Goal: Information Seeking & Learning: Learn about a topic

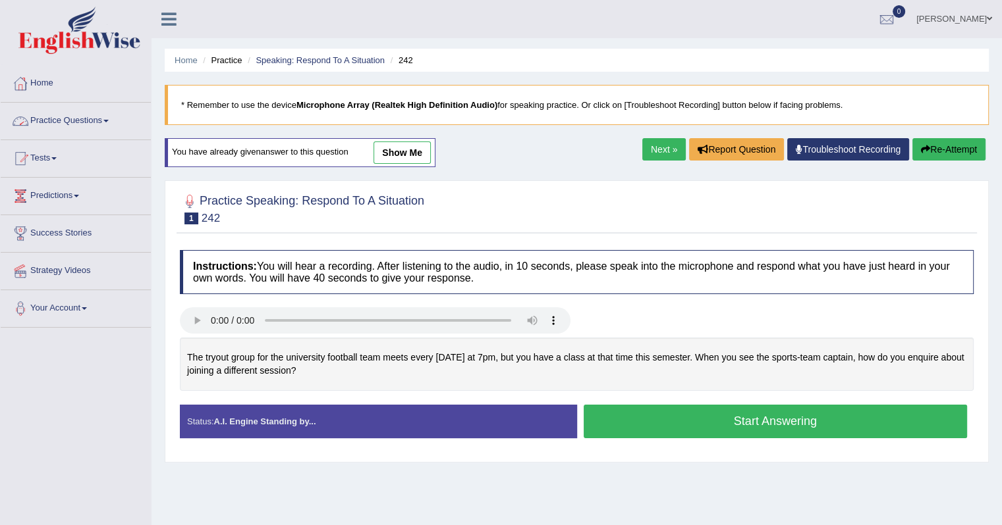
click at [47, 88] on link "Home" at bounding box center [76, 81] width 150 height 33
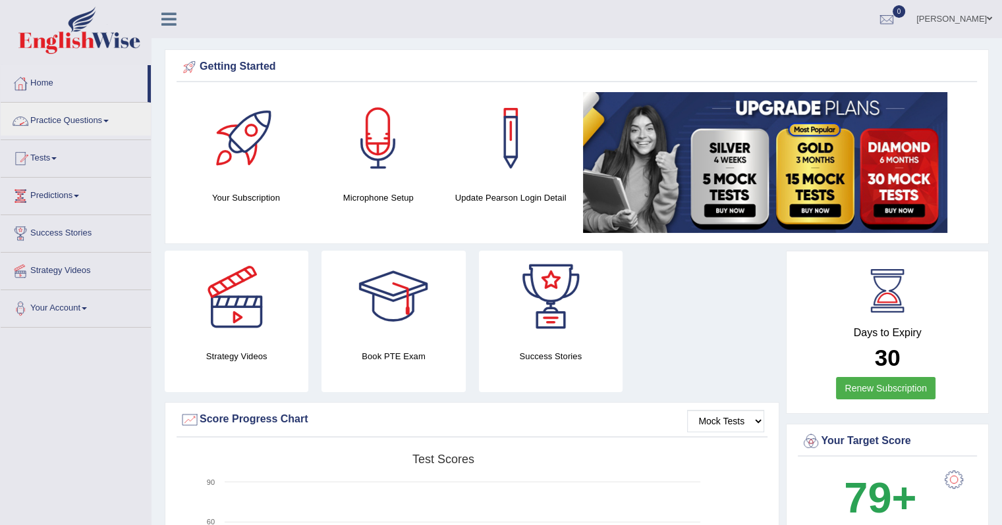
click at [91, 117] on link "Practice Questions" at bounding box center [76, 119] width 150 height 33
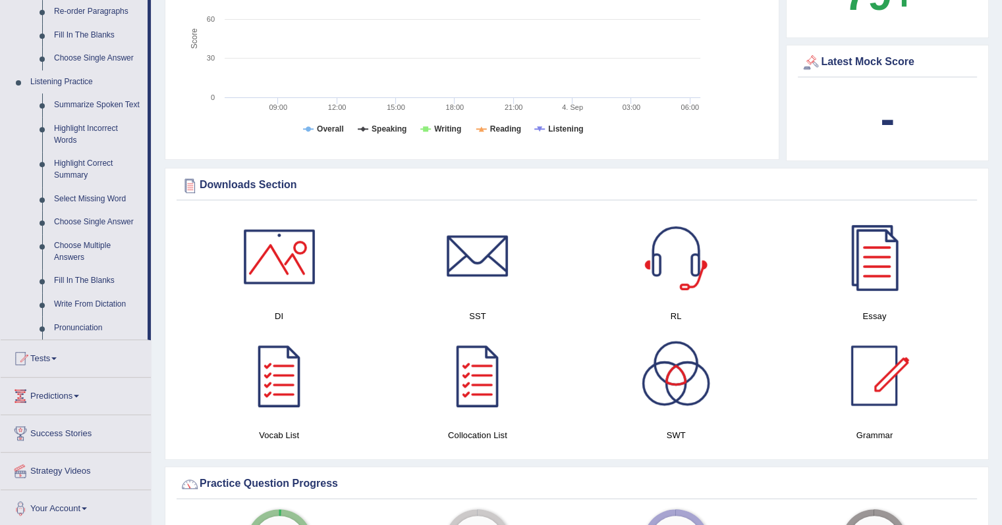
scroll to position [527, 0]
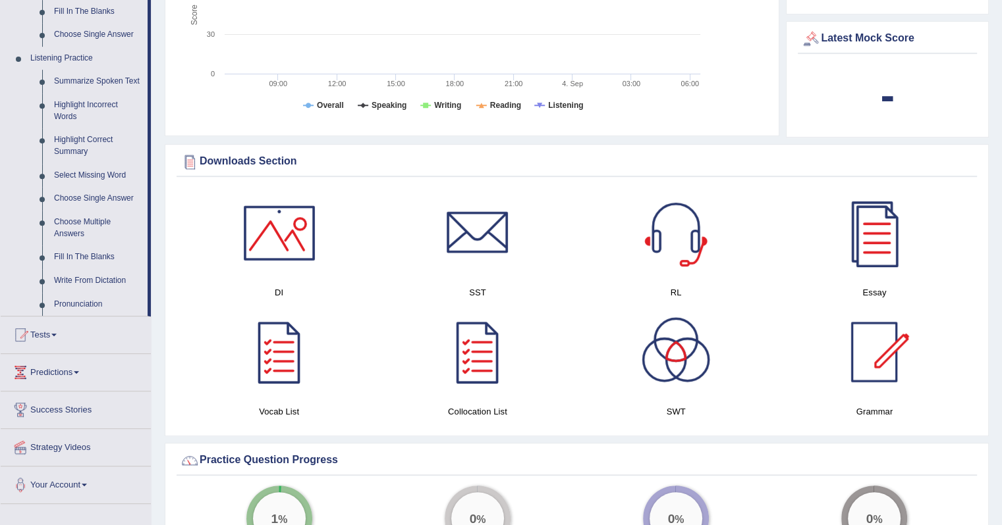
click at [67, 102] on link "Highlight Incorrect Words" at bounding box center [97, 111] width 99 height 35
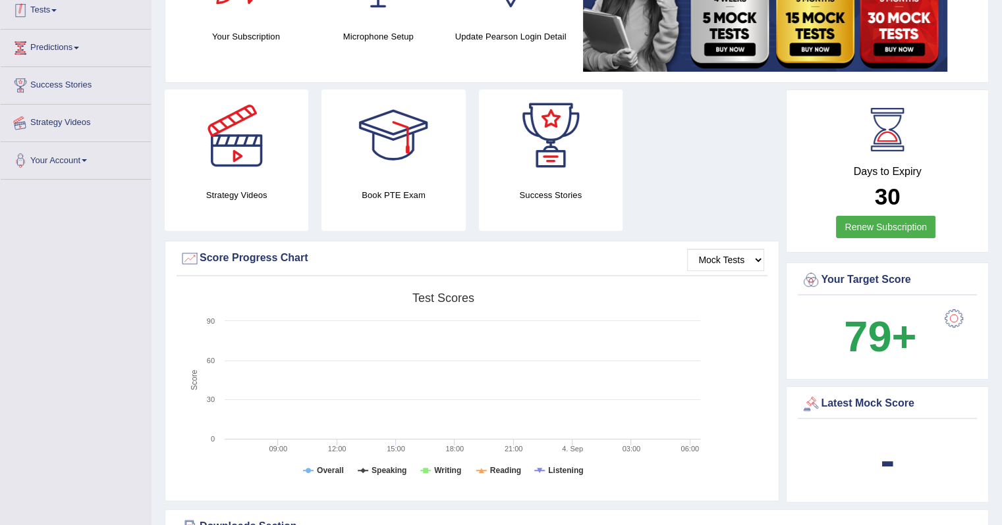
scroll to position [206, 0]
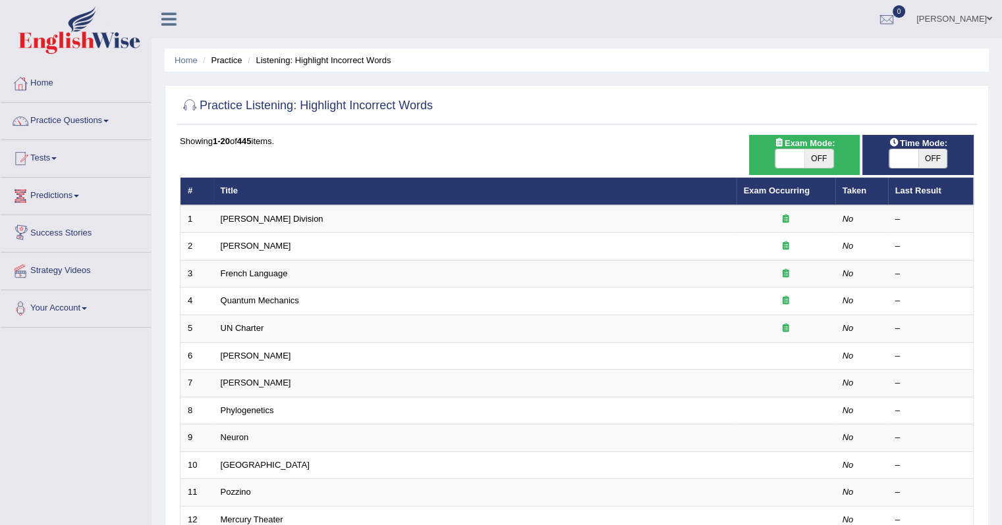
click at [224, 218] on link "Ward Division" at bounding box center [272, 219] width 103 height 10
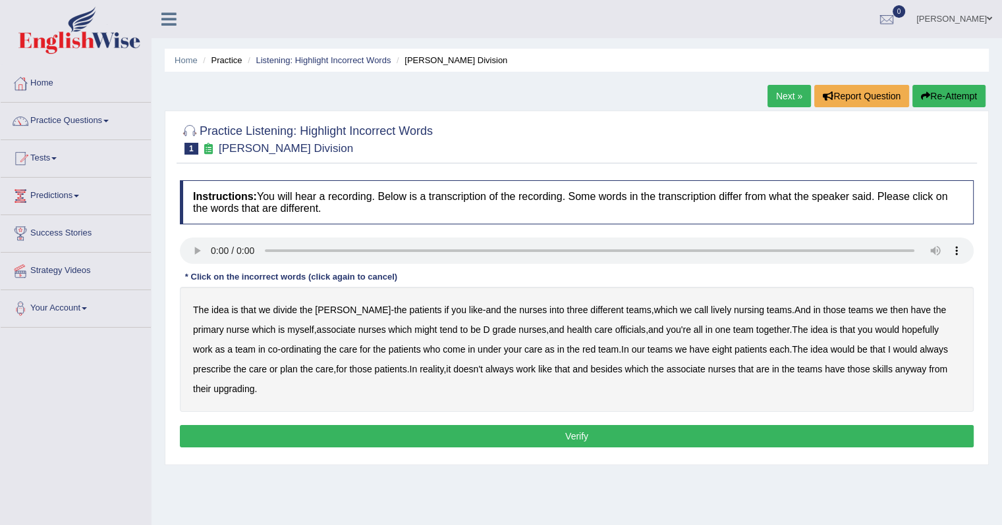
click at [783, 101] on link "Next »" at bounding box center [788, 96] width 43 height 22
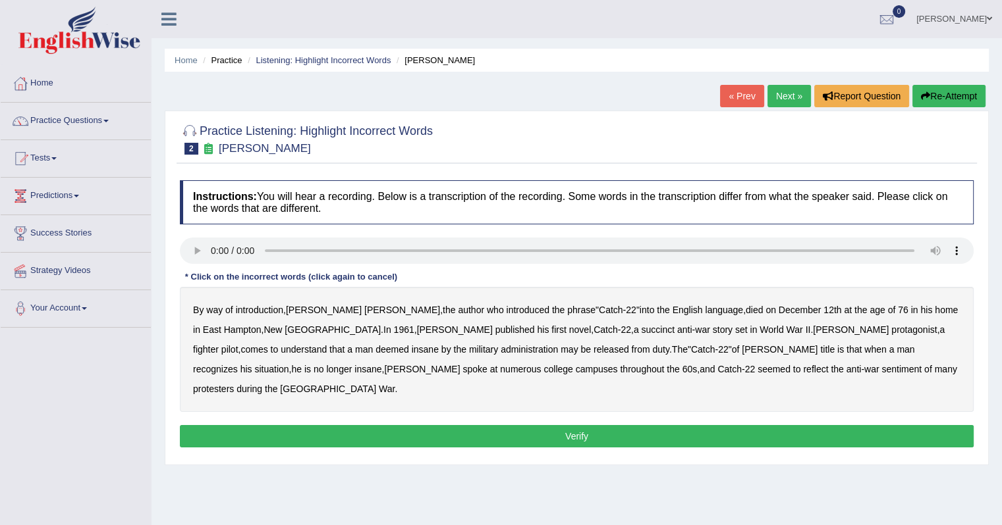
click at [641, 333] on b "succinct" at bounding box center [658, 330] width 34 height 11
click at [500, 352] on b "administration" at bounding box center [528, 349] width 57 height 11
click at [288, 364] on b "situation" at bounding box center [271, 369] width 34 height 11
click at [803, 371] on b "reflect" at bounding box center [815, 369] width 25 height 11
click at [628, 425] on button "Verify" at bounding box center [576, 436] width 793 height 22
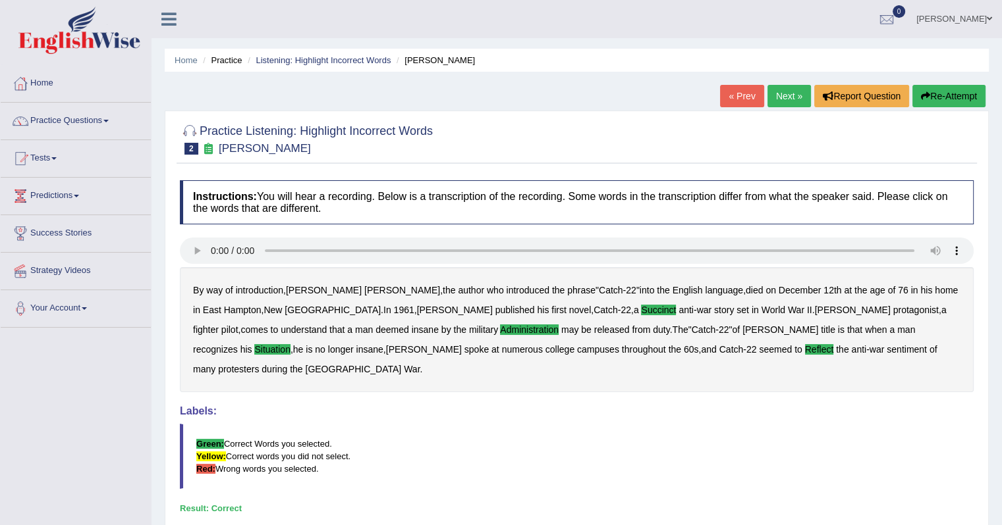
scroll to position [66, 0]
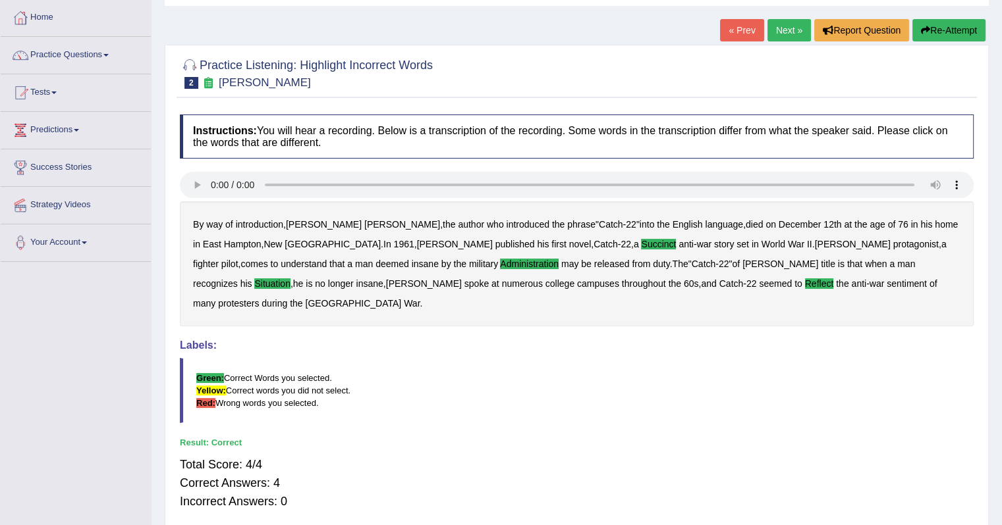
click at [794, 30] on link "Next »" at bounding box center [788, 30] width 43 height 22
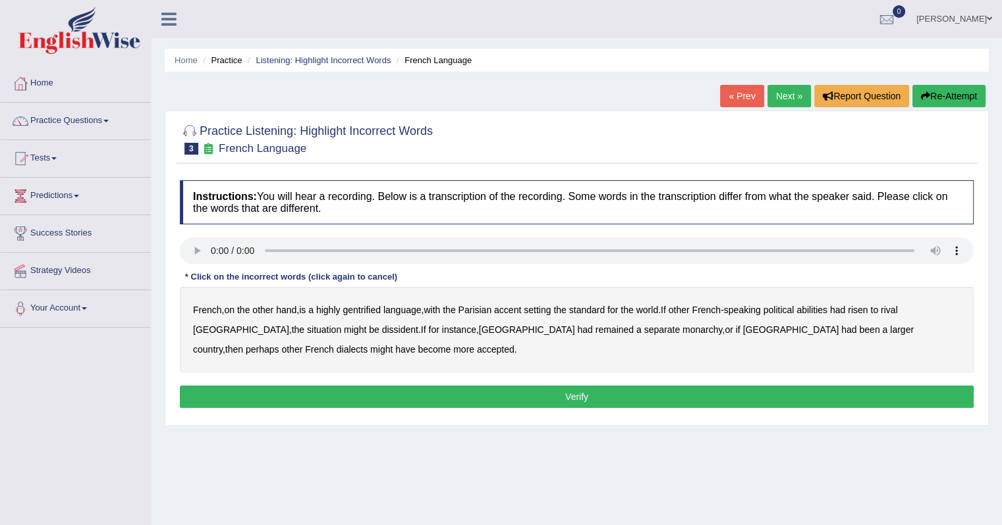
click at [367, 309] on b "gentrified" at bounding box center [361, 310] width 38 height 11
click at [827, 307] on b "abilities" at bounding box center [811, 310] width 31 height 11
click at [382, 333] on b "dissident" at bounding box center [400, 330] width 36 height 11
click at [682, 327] on b "monarchy" at bounding box center [702, 330] width 40 height 11
click at [414, 392] on button "Verify" at bounding box center [576, 397] width 793 height 22
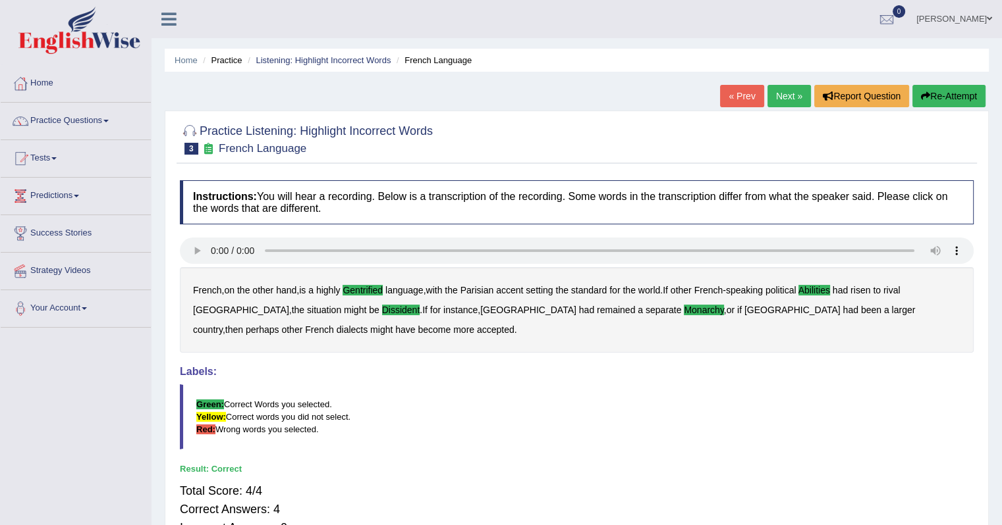
click at [791, 98] on link "Next »" at bounding box center [788, 96] width 43 height 22
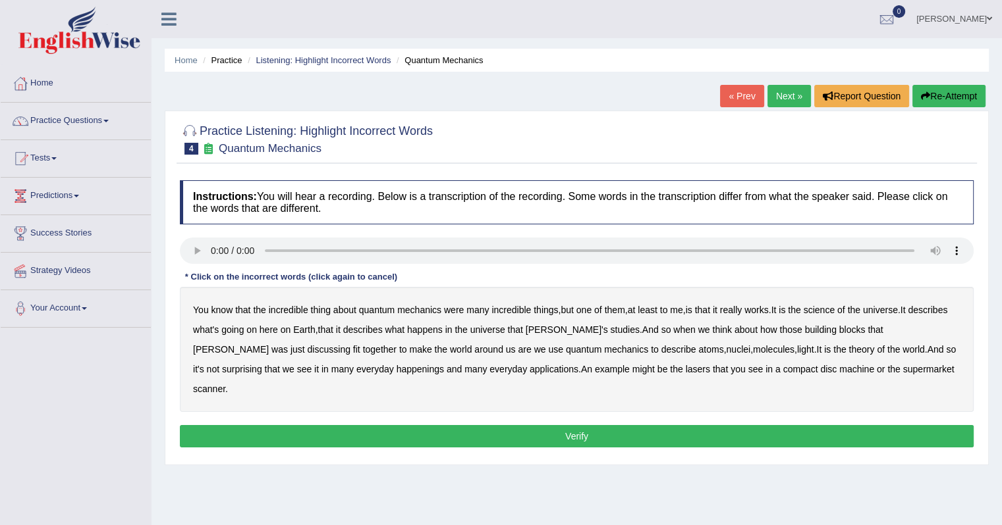
click at [823, 311] on b "science" at bounding box center [818, 310] width 31 height 11
click at [350, 344] on b "discussing" at bounding box center [328, 349] width 43 height 11
click at [396, 372] on b "happenings" at bounding box center [419, 369] width 47 height 11
click at [839, 369] on b "machine" at bounding box center [856, 369] width 35 height 11
click at [692, 425] on button "Verify" at bounding box center [576, 436] width 793 height 22
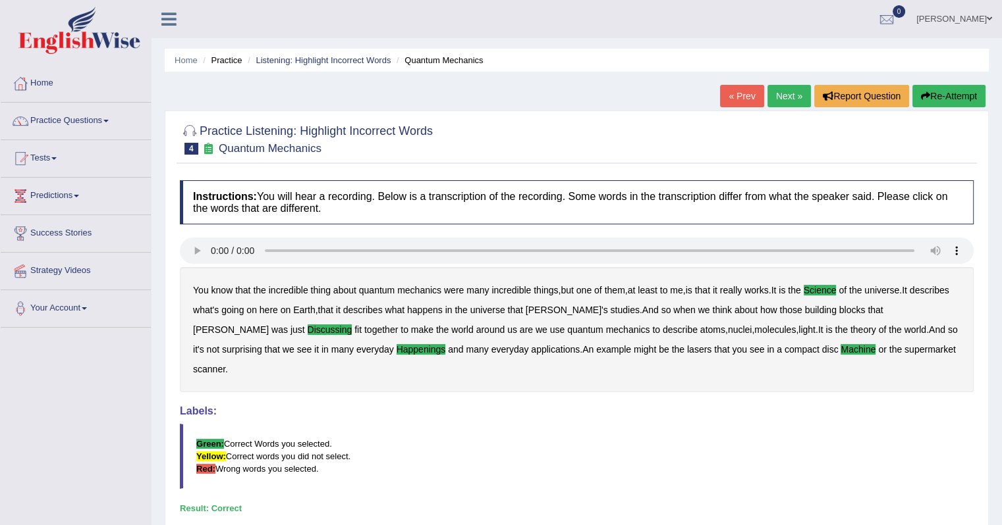
click at [774, 95] on link "Next »" at bounding box center [788, 96] width 43 height 22
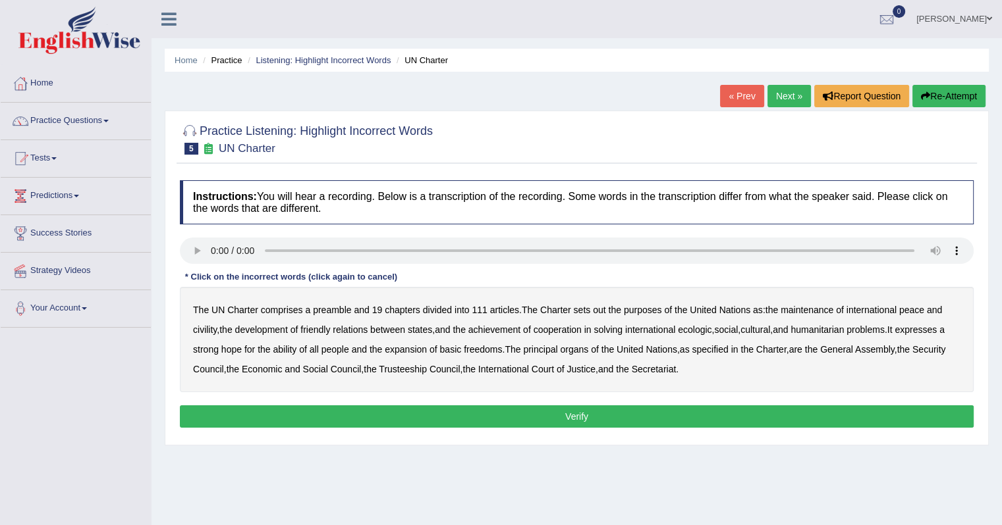
click at [306, 311] on b "a" at bounding box center [307, 310] width 5 height 11
click at [604, 309] on b "out" at bounding box center [599, 310] width 13 height 11
click at [212, 334] on div "The UN Charter comprises a preamble and 19 chapters divided into 111 articles .…" at bounding box center [576, 339] width 793 height 105
click at [208, 332] on b "civility" at bounding box center [205, 330] width 24 height 11
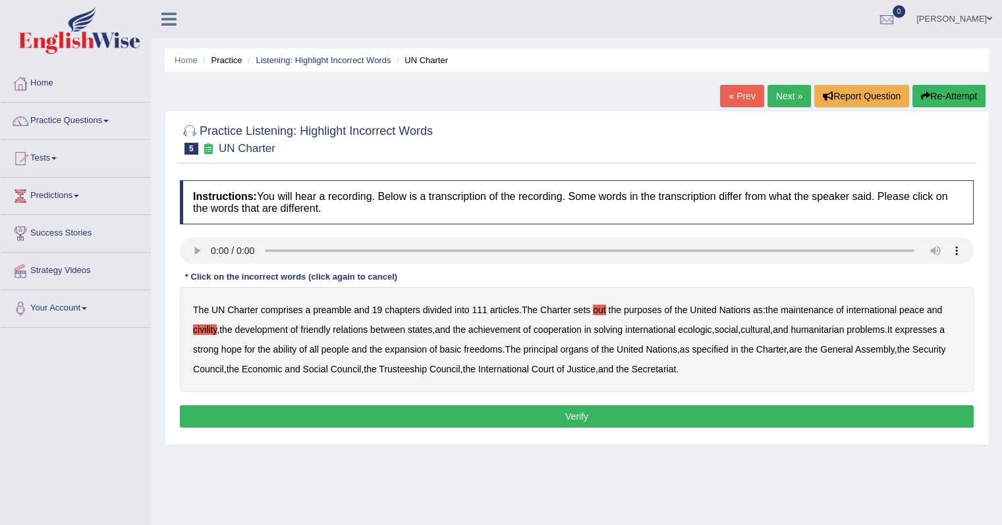
click at [691, 330] on b "ecologic" at bounding box center [695, 330] width 34 height 11
click at [290, 351] on b "ability" at bounding box center [285, 349] width 24 height 11
click at [693, 415] on button "Verify" at bounding box center [576, 417] width 793 height 22
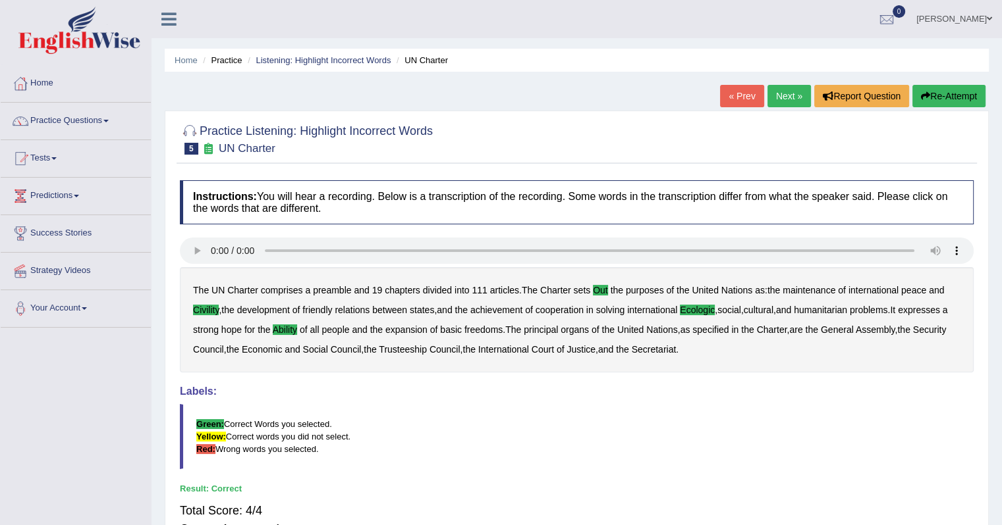
click at [780, 99] on link "Next »" at bounding box center [788, 96] width 43 height 22
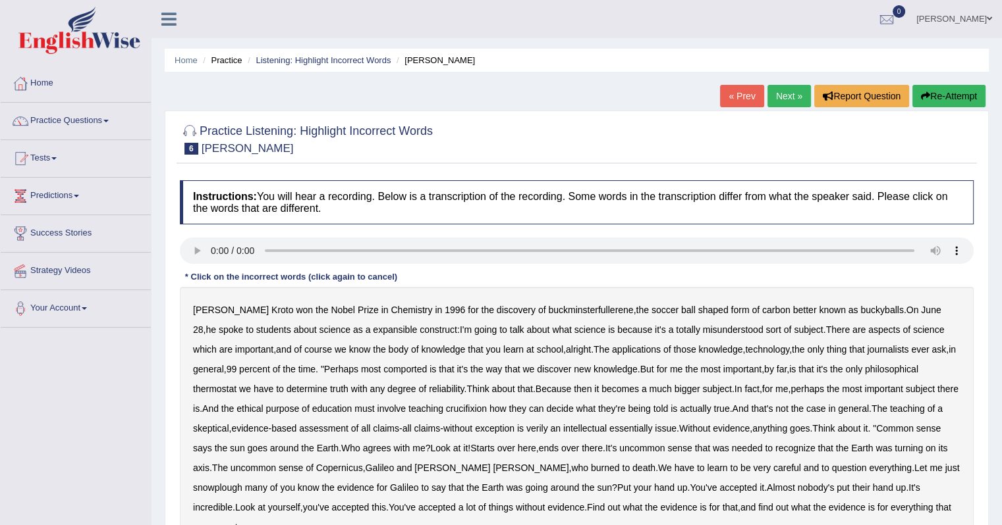
click at [373, 330] on b "expansible" at bounding box center [395, 330] width 44 height 11
click at [415, 369] on b "comported" at bounding box center [404, 369] width 43 height 11
click at [219, 392] on b "thermostat" at bounding box center [214, 389] width 43 height 11
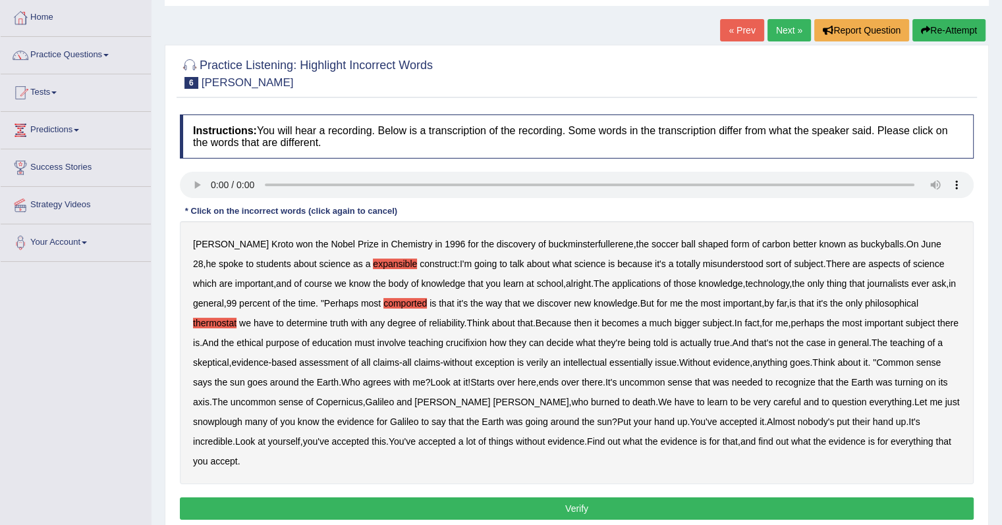
click at [485, 344] on b "crucifixion" at bounding box center [466, 343] width 41 height 11
click at [548, 364] on b "verily" at bounding box center [537, 363] width 22 height 11
click at [216, 423] on b "snowplough" at bounding box center [217, 422] width 49 height 11
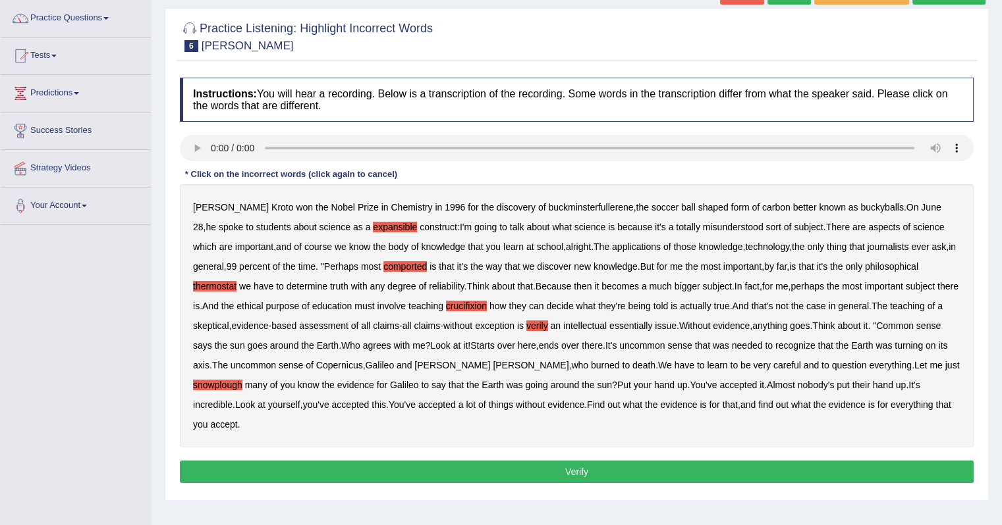
scroll to position [132, 0]
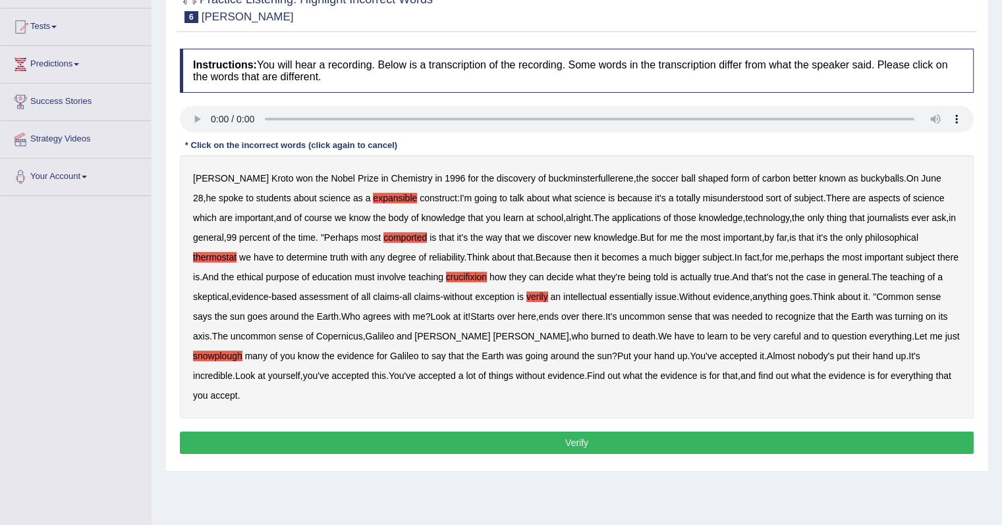
click at [664, 445] on button "Verify" at bounding box center [576, 443] width 793 height 22
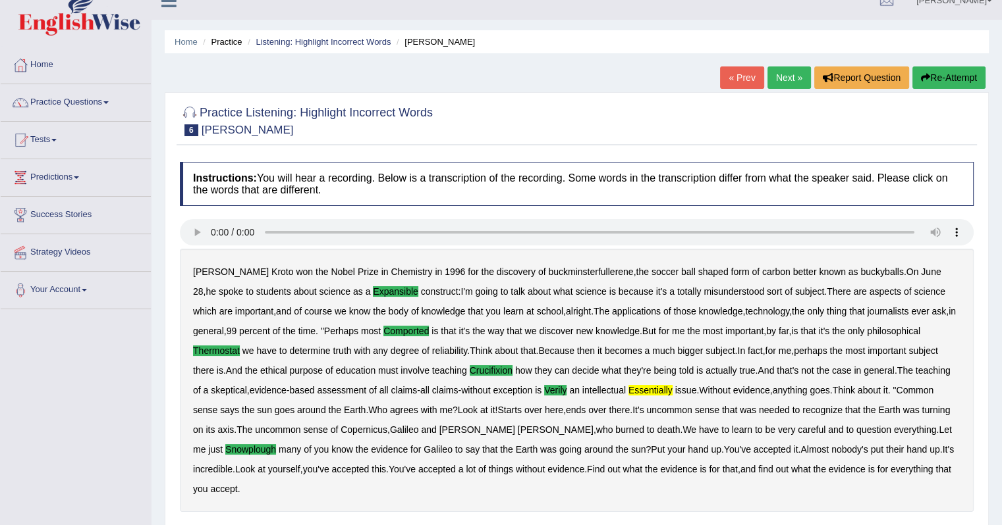
scroll to position [0, 0]
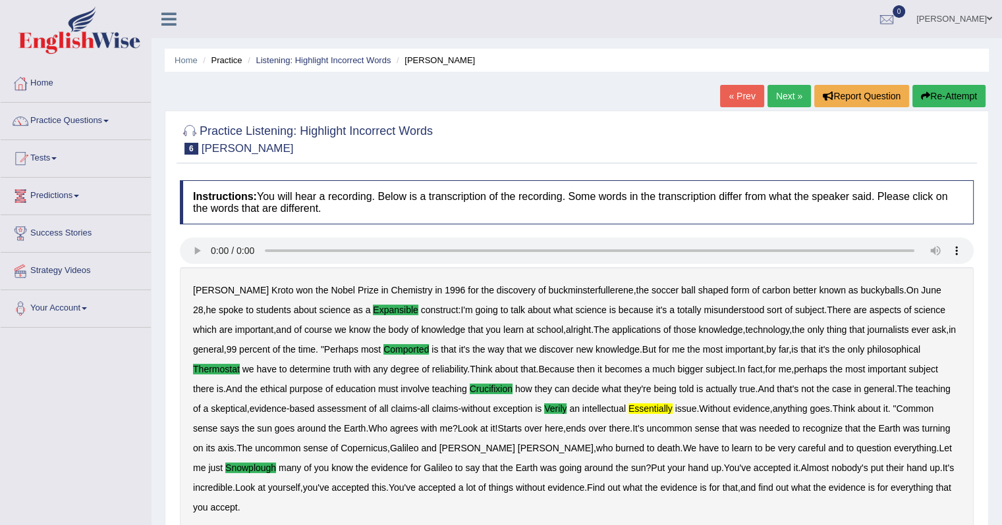
click at [783, 100] on link "Next »" at bounding box center [788, 96] width 43 height 22
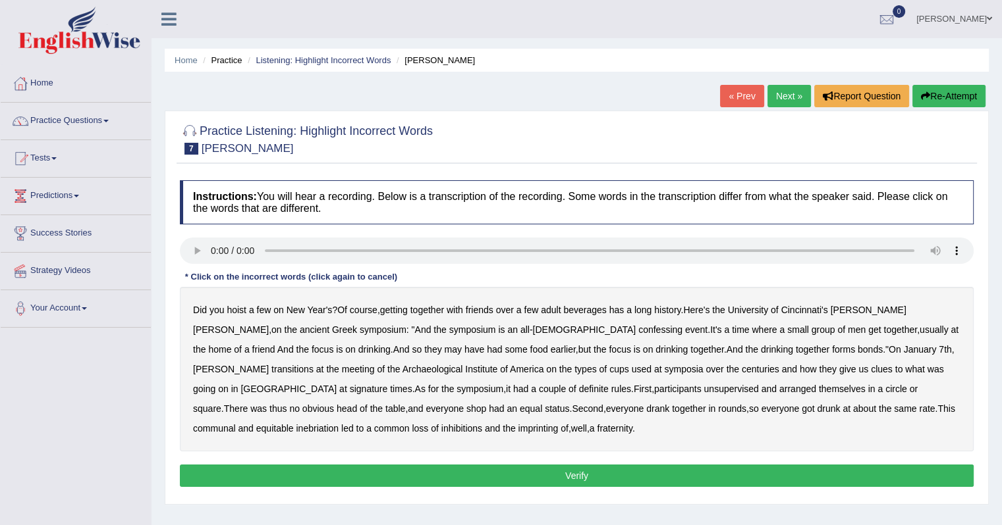
click at [638, 333] on b "confessing" at bounding box center [660, 330] width 44 height 11
click at [313, 364] on b "transitions" at bounding box center [292, 369] width 42 height 11
click at [830, 373] on div "Did you hoist a few on New Year's ? Of course , getting together with friends o…" at bounding box center [576, 369] width 793 height 165
click at [388, 384] on b "signature" at bounding box center [369, 389] width 38 height 11
click at [703, 389] on b "unsupervised" at bounding box center [730, 389] width 55 height 11
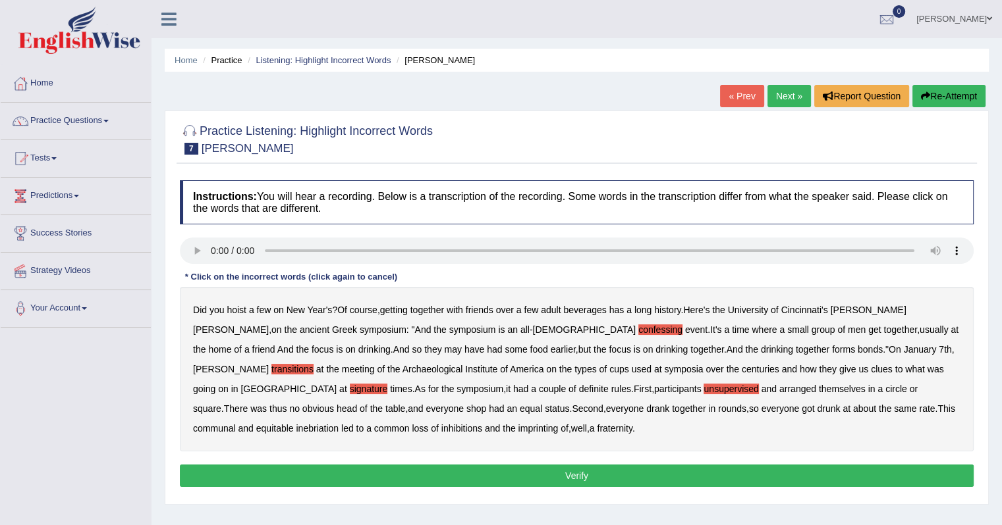
click at [203, 414] on div "Did you hoist a few on New Year's ? Of course , getting together with friends o…" at bounding box center [576, 369] width 793 height 165
click at [466, 411] on b "shop" at bounding box center [476, 409] width 20 height 11
click at [291, 433] on div "Did you hoist a few on New Year's ? Of course , getting together with friends o…" at bounding box center [576, 369] width 793 height 165
click at [518, 426] on b "imprinting" at bounding box center [538, 428] width 40 height 11
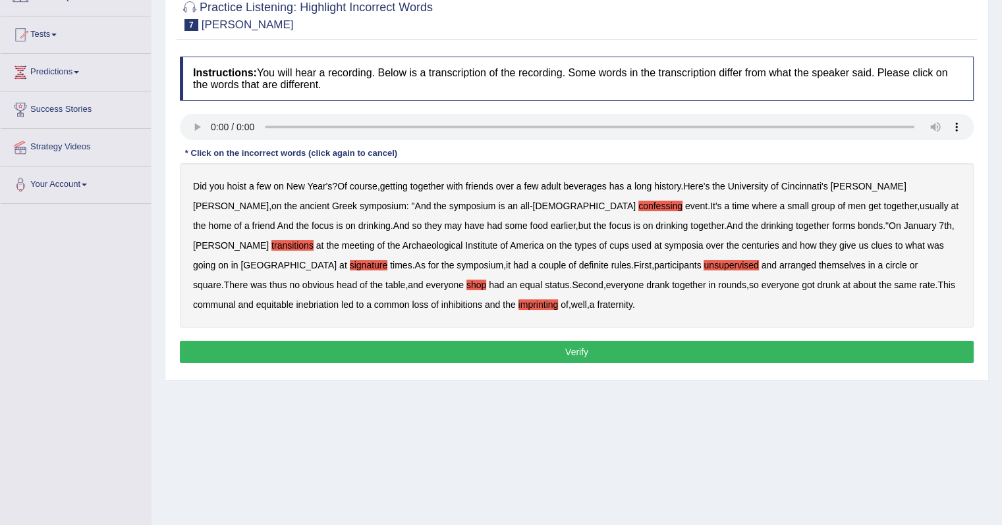
scroll to position [132, 0]
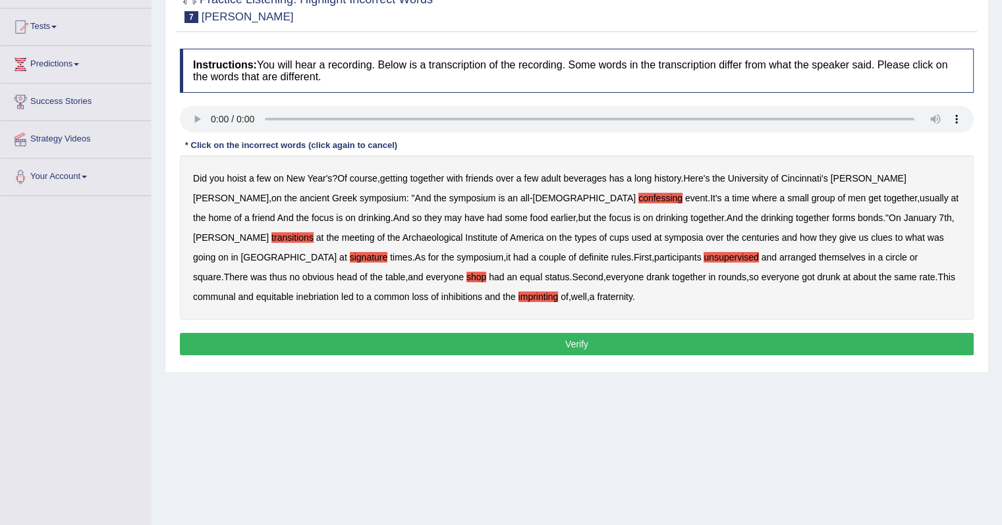
click at [527, 343] on button "Verify" at bounding box center [576, 344] width 793 height 22
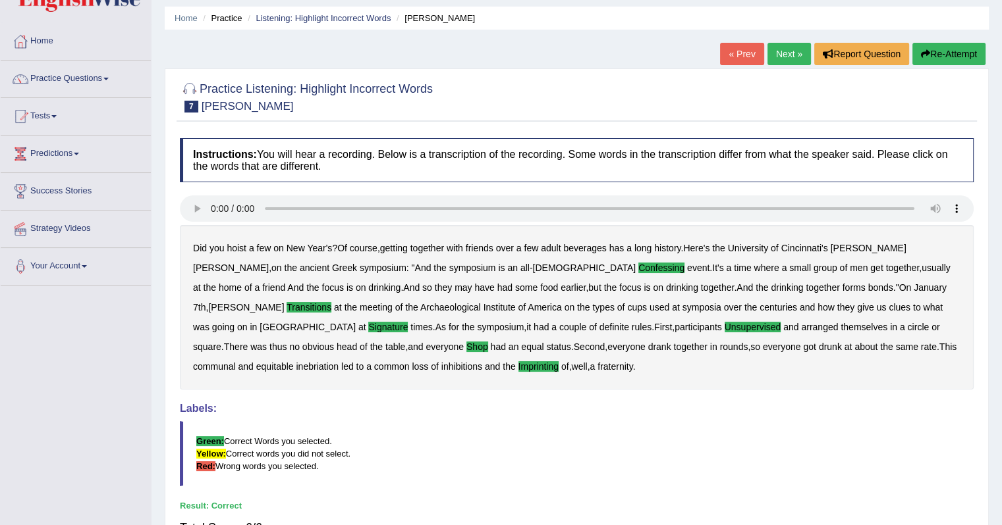
scroll to position [0, 0]
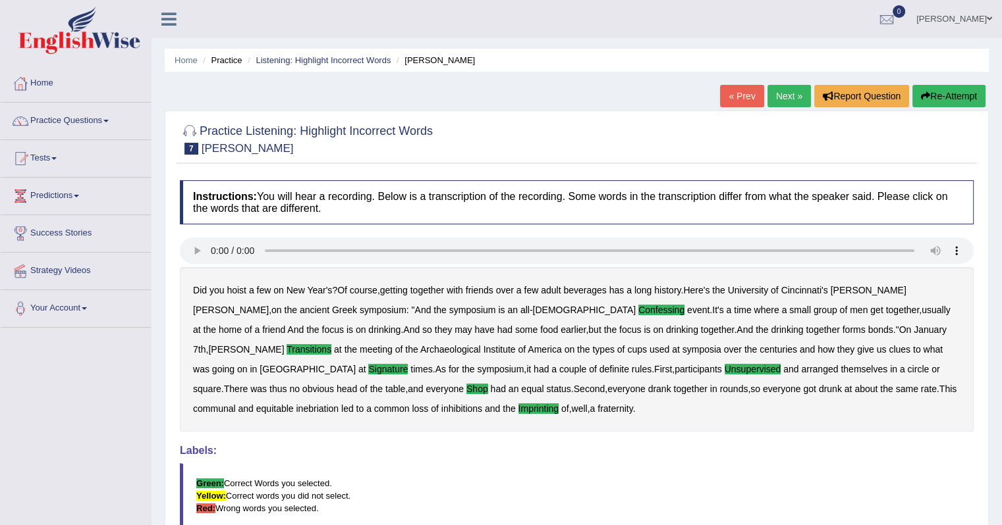
click at [785, 95] on link "Next »" at bounding box center [788, 96] width 43 height 22
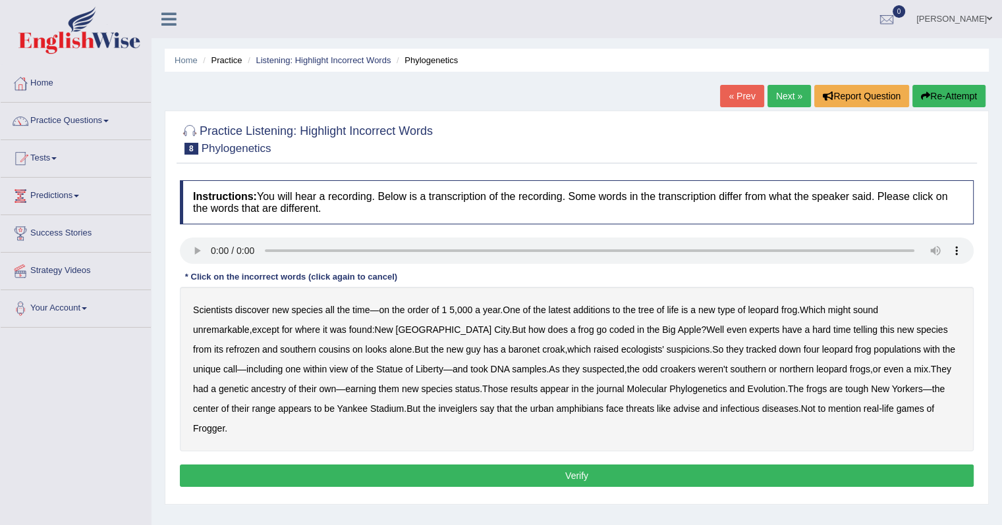
click at [609, 330] on b "coded" at bounding box center [621, 330] width 25 height 11
click at [259, 344] on b "refrozen" at bounding box center [243, 349] width 34 height 11
click at [508, 350] on b "baronet" at bounding box center [523, 349] width 31 height 11
click at [747, 387] on b "Evolution" at bounding box center [766, 389] width 38 height 11
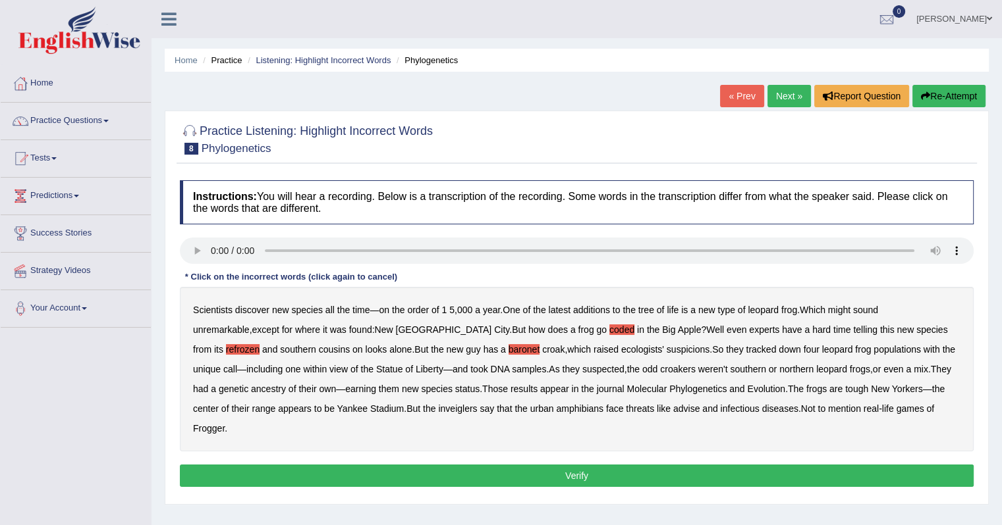
click at [438, 409] on b "inveiglers" at bounding box center [457, 409] width 39 height 11
click at [673, 409] on b "advise" at bounding box center [686, 409] width 26 height 11
click at [586, 465] on button "Verify" at bounding box center [576, 476] width 793 height 22
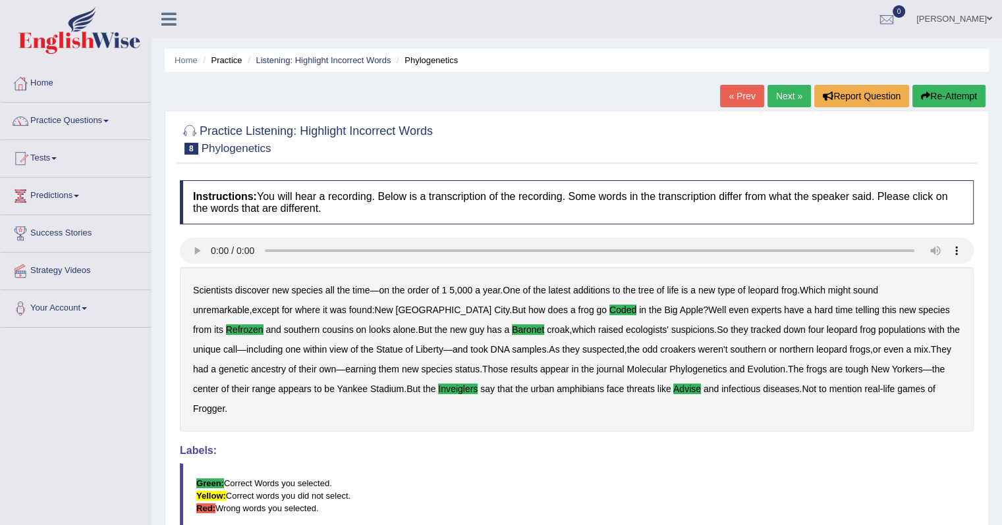
click at [788, 99] on link "Next »" at bounding box center [788, 96] width 43 height 22
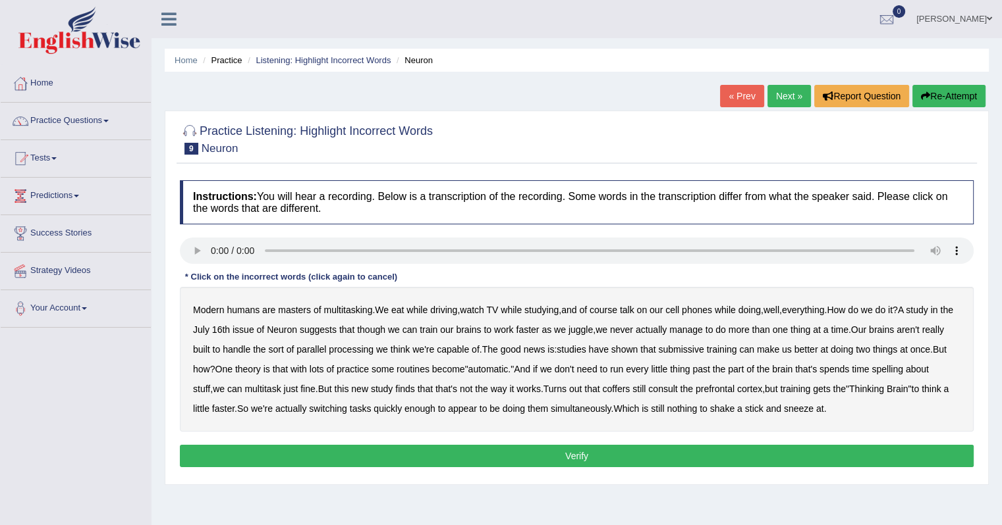
click at [703, 347] on b "submissive" at bounding box center [680, 349] width 45 height 11
click at [902, 372] on b "spelling" at bounding box center [886, 369] width 31 height 11
click at [629, 390] on b "coffers" at bounding box center [616, 389] width 28 height 11
click at [836, 454] on button "Verify" at bounding box center [576, 456] width 793 height 22
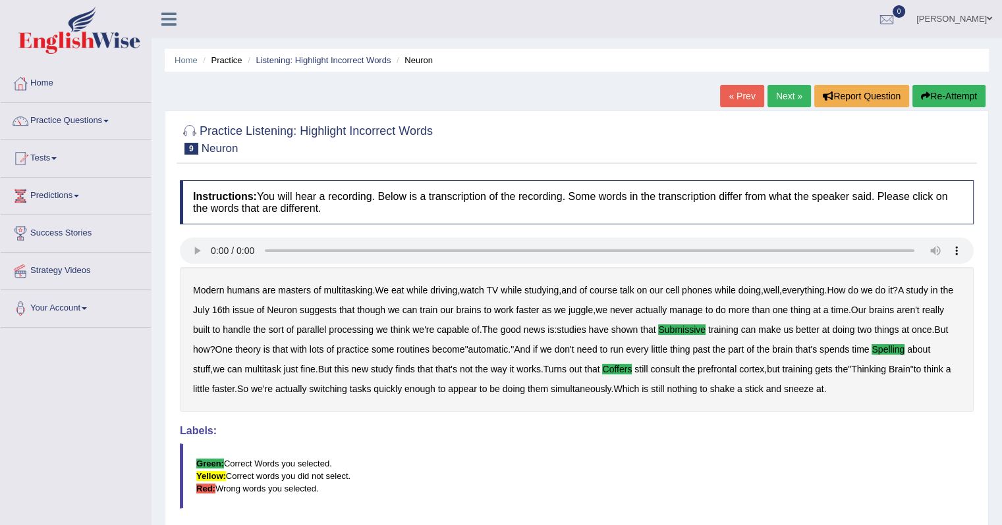
click at [777, 94] on link "Next »" at bounding box center [788, 96] width 43 height 22
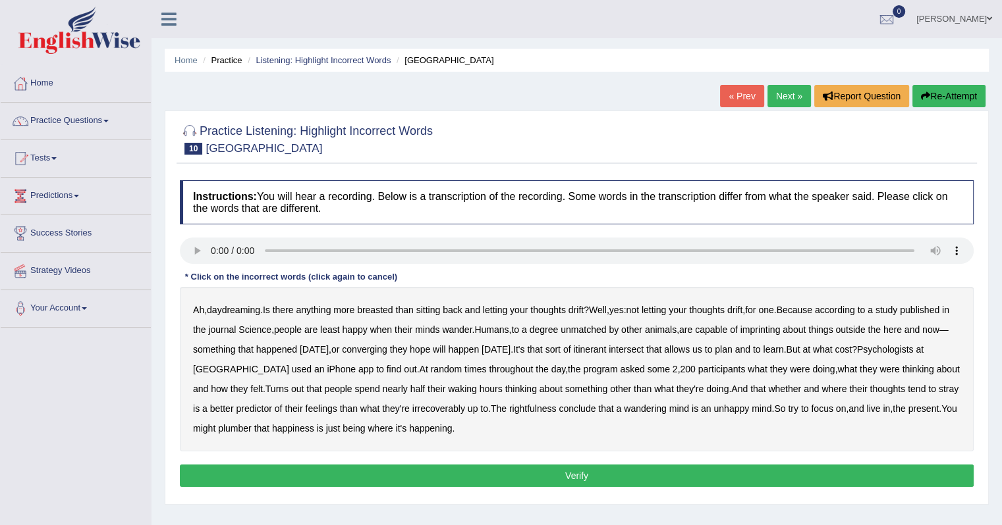
click at [774, 334] on div "Ah , daydreaming . Is there anything more breasted than sitting back and lettin…" at bounding box center [576, 369] width 793 height 165
click at [770, 325] on b "imprinting" at bounding box center [760, 330] width 40 height 11
click at [387, 350] on b "converging" at bounding box center [364, 349] width 45 height 11
click at [421, 410] on b "irrecoverably" at bounding box center [438, 409] width 53 height 11
click at [518, 409] on b "rightfulness" at bounding box center [532, 409] width 47 height 11
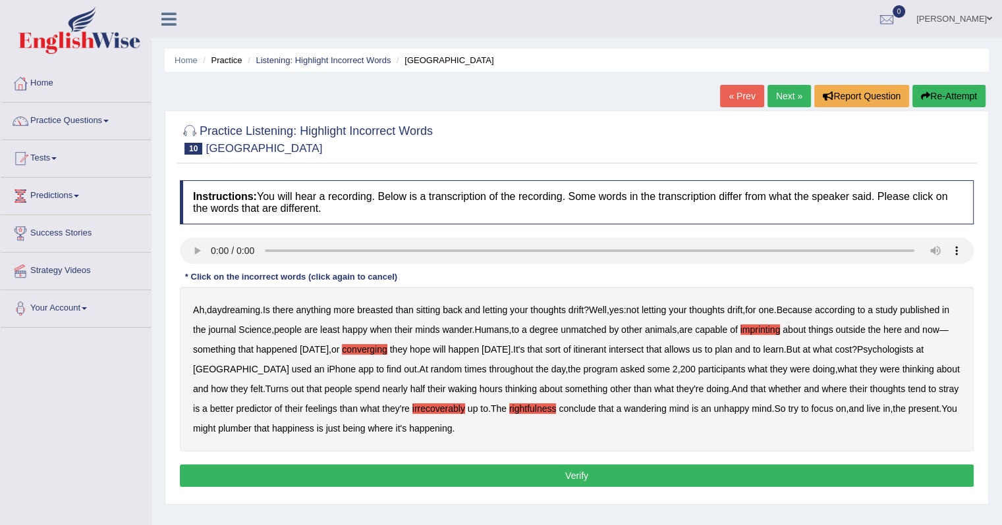
click at [223, 427] on b "plumber" at bounding box center [235, 428] width 34 height 11
click at [520, 469] on button "Verify" at bounding box center [576, 476] width 793 height 22
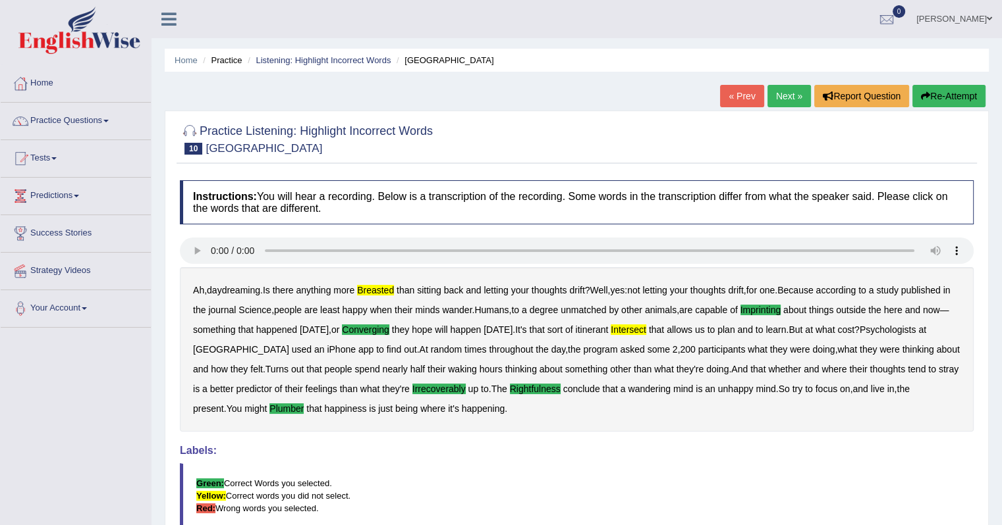
click at [772, 92] on link "Next »" at bounding box center [788, 96] width 43 height 22
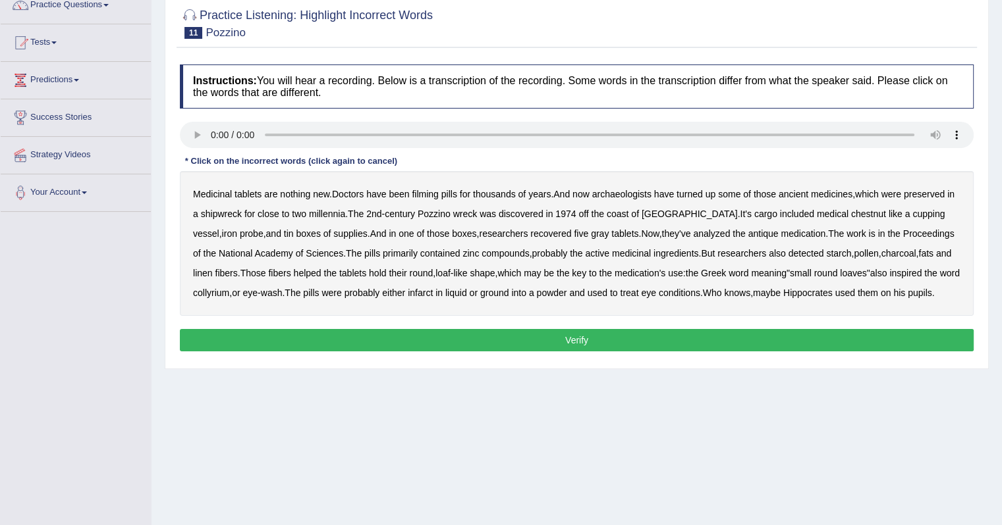
scroll to position [132, 0]
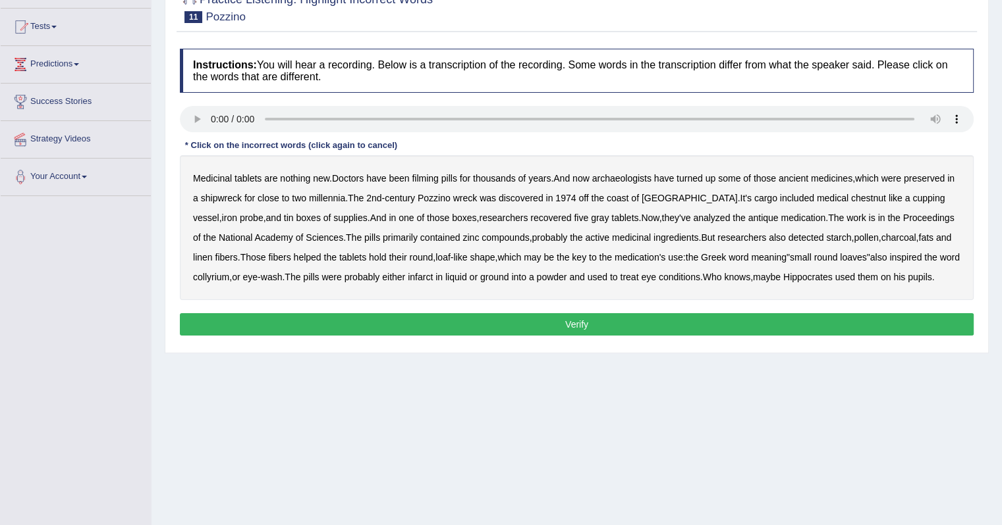
click at [429, 174] on b "filming" at bounding box center [425, 178] width 26 height 11
click at [851, 198] on b "chestnut" at bounding box center [868, 198] width 35 height 11
click at [284, 219] on b "tin" at bounding box center [289, 218] width 10 height 11
click at [418, 277] on b "infarct" at bounding box center [420, 277] width 25 height 11
click at [651, 322] on button "Verify" at bounding box center [576, 324] width 793 height 22
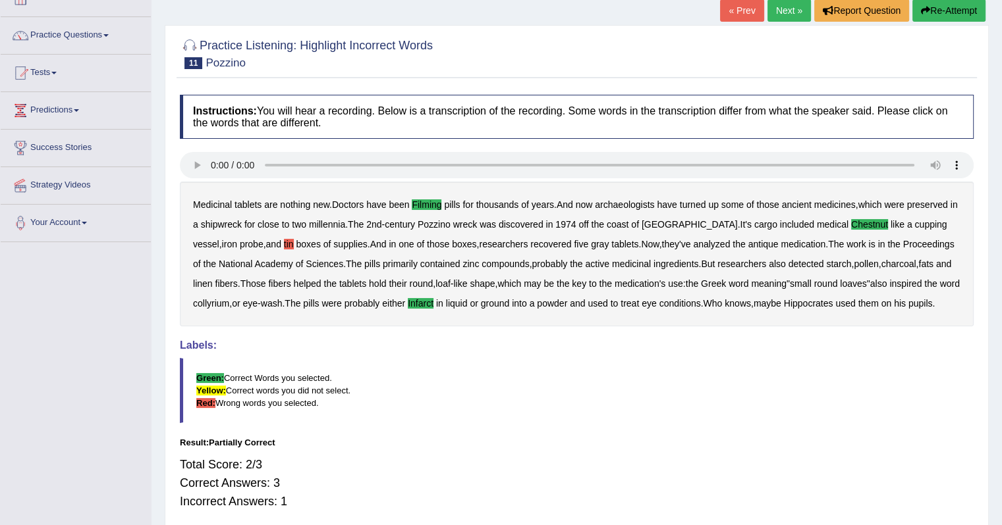
scroll to position [66, 0]
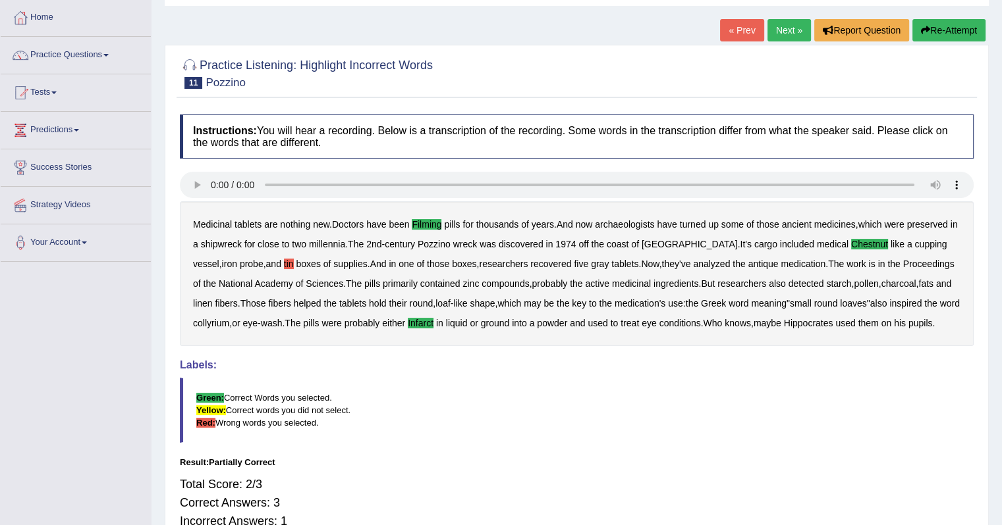
click at [791, 32] on link "Next »" at bounding box center [788, 30] width 43 height 22
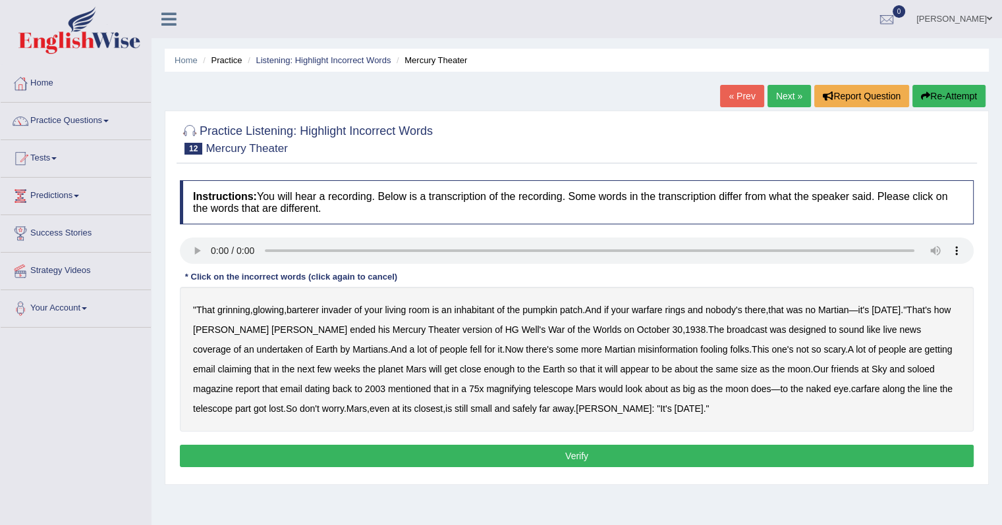
click at [303, 344] on b "undertaken" at bounding box center [280, 349] width 46 height 11
click at [907, 369] on b "soloed" at bounding box center [920, 369] width 27 height 11
click at [851, 388] on b "carfare" at bounding box center [865, 389] width 29 height 11
click at [448, 454] on button "Verify" at bounding box center [576, 456] width 793 height 22
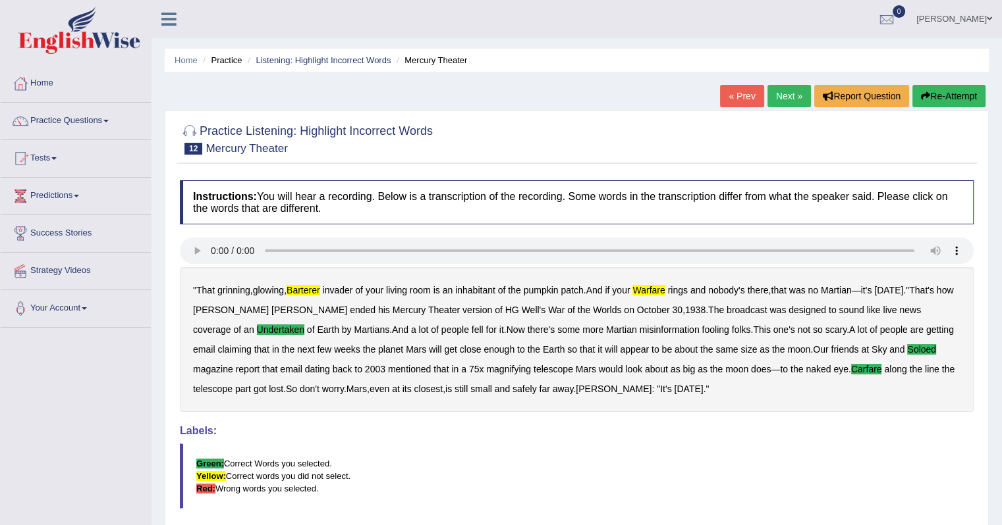
click at [780, 95] on link "Next »" at bounding box center [788, 96] width 43 height 22
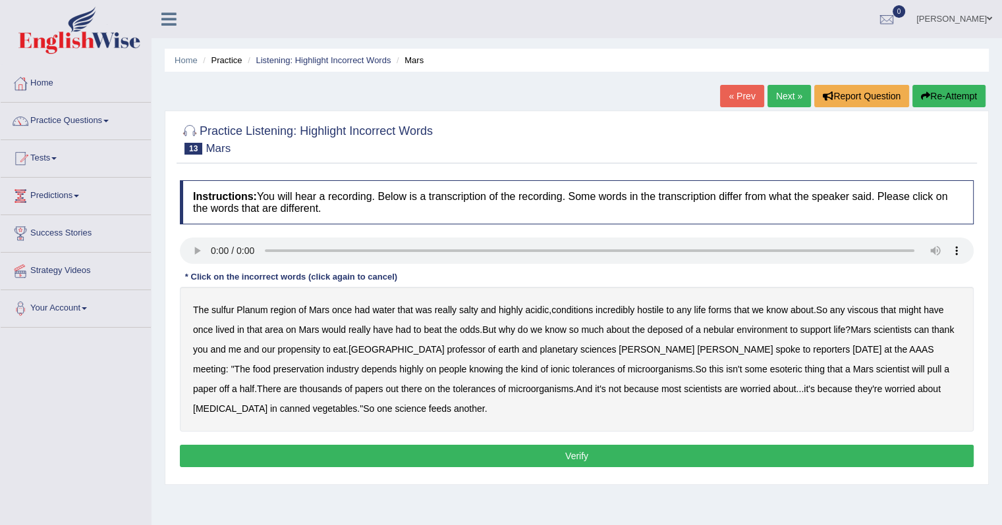
click at [229, 307] on b "sulfur" at bounding box center [222, 310] width 22 height 11
click at [872, 306] on b "viscous" at bounding box center [862, 310] width 31 height 11
click at [669, 325] on b "deposed" at bounding box center [665, 330] width 36 height 11
click at [755, 454] on button "Verify" at bounding box center [576, 456] width 793 height 22
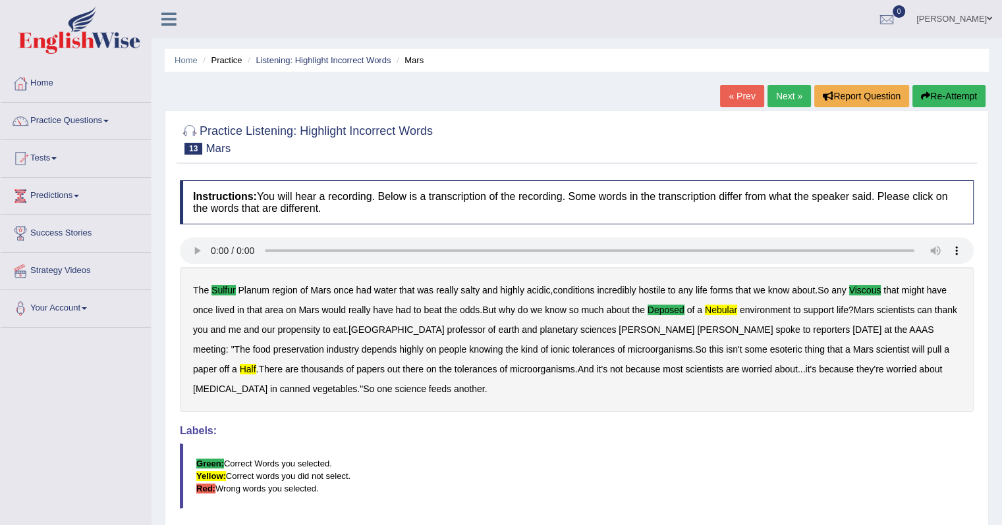
click at [778, 99] on link "Next »" at bounding box center [788, 96] width 43 height 22
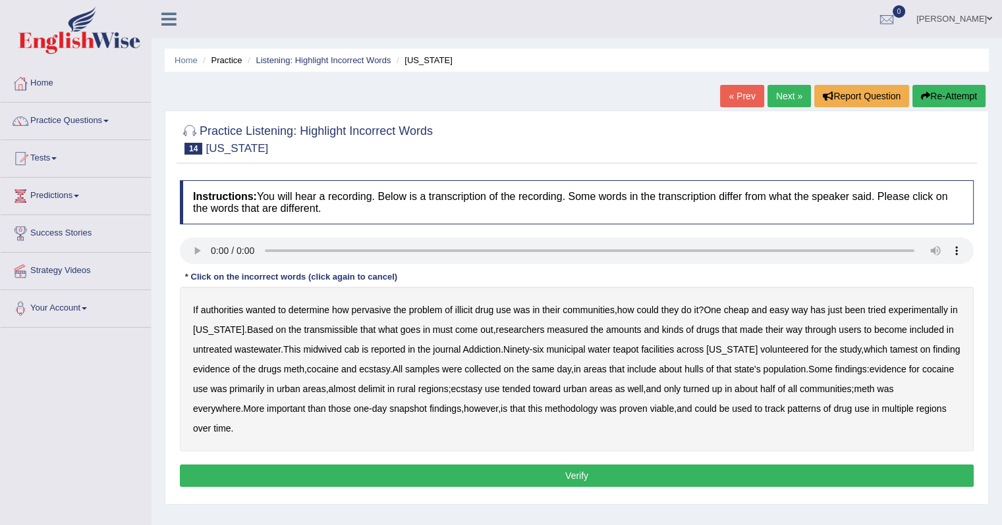
click at [319, 327] on b "transmissible" at bounding box center [331, 330] width 54 height 11
click at [329, 348] on b "midwived" at bounding box center [322, 349] width 38 height 11
click at [358, 346] on b "cab" at bounding box center [351, 349] width 15 height 11
click at [352, 351] on b "cab" at bounding box center [351, 349] width 15 height 11
click at [701, 367] on b "hulls" at bounding box center [693, 369] width 19 height 11
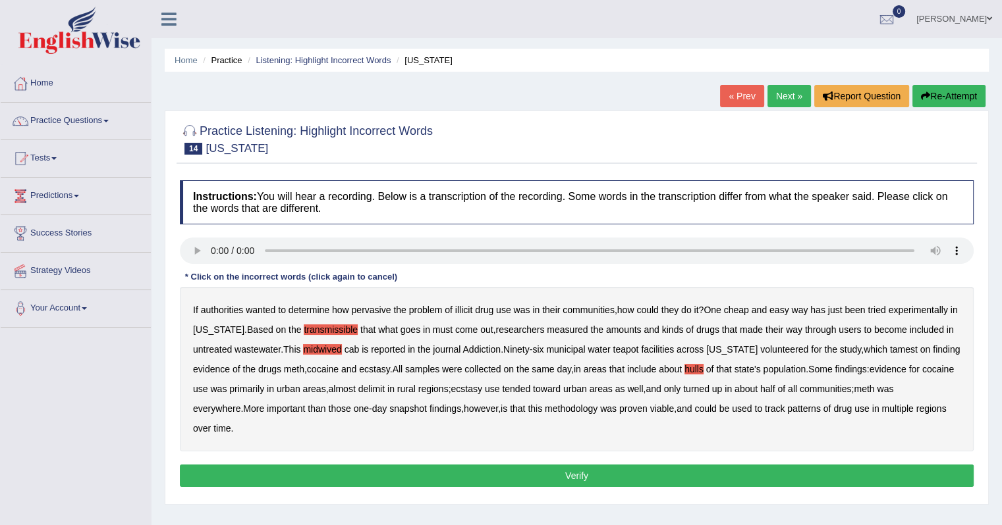
click at [385, 388] on b "delimit" at bounding box center [371, 389] width 26 height 11
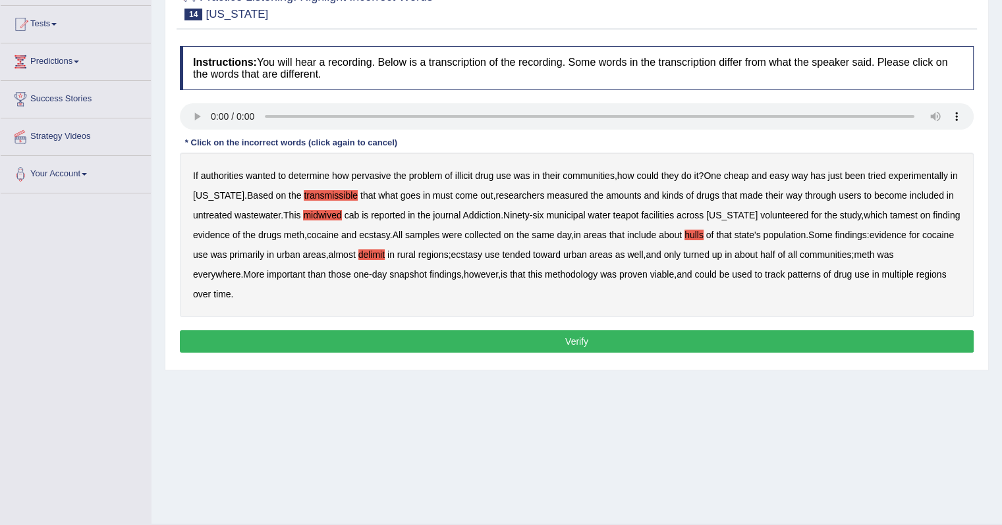
scroll to position [166, 0]
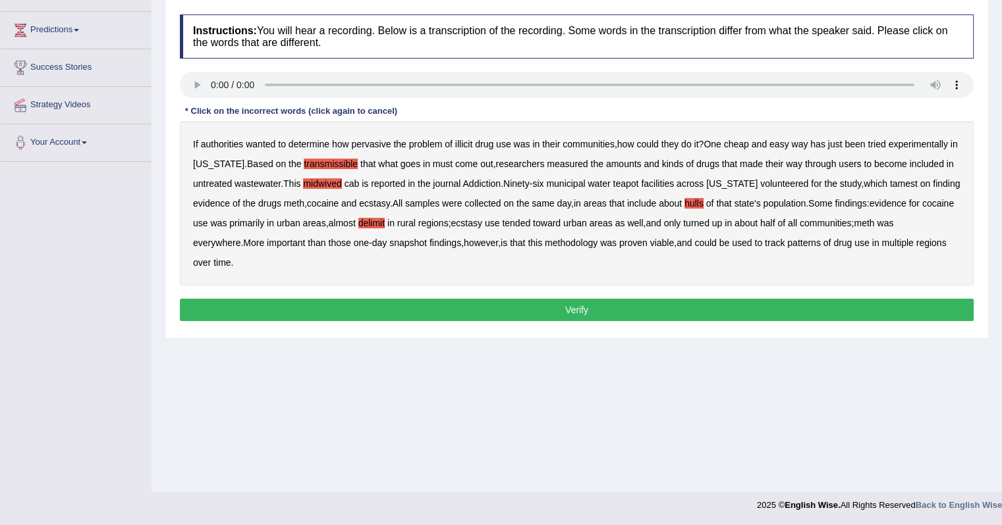
click at [377, 309] on button "Verify" at bounding box center [576, 310] width 793 height 22
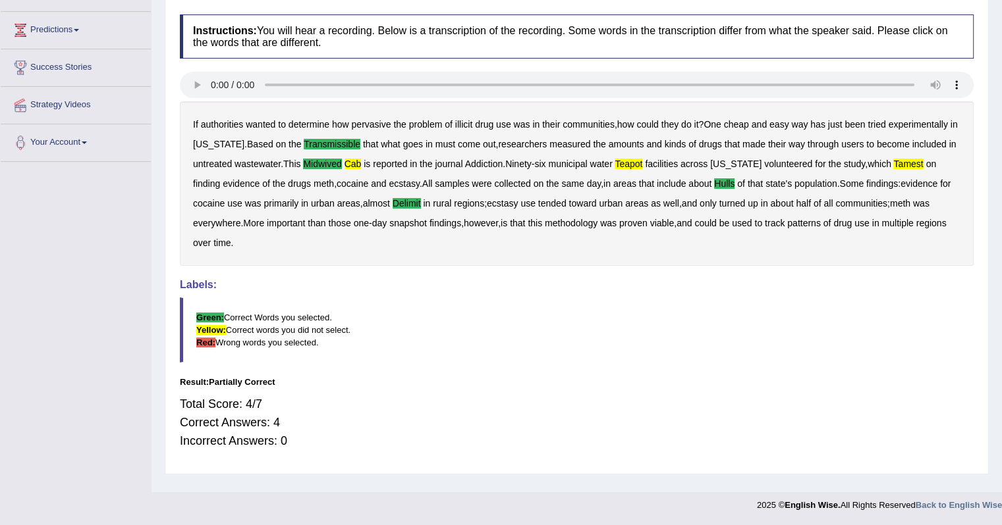
scroll to position [100, 0]
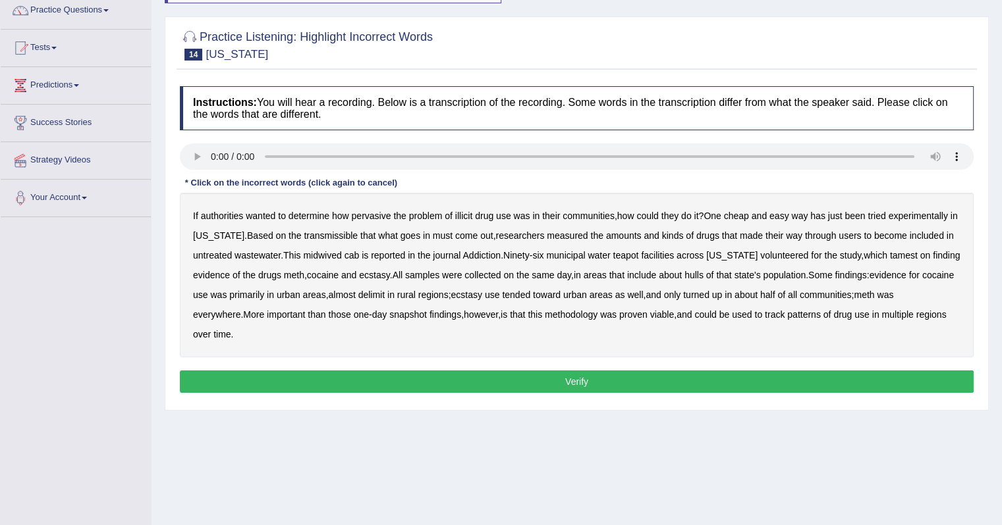
click at [331, 236] on b "transmissible" at bounding box center [331, 235] width 54 height 11
click at [325, 251] on b "midwived" at bounding box center [322, 255] width 38 height 11
click at [358, 251] on b "cab" at bounding box center [351, 255] width 15 height 11
click at [628, 253] on b "teapot" at bounding box center [625, 255] width 26 height 11
click at [703, 274] on b "hulls" at bounding box center [693, 275] width 19 height 11
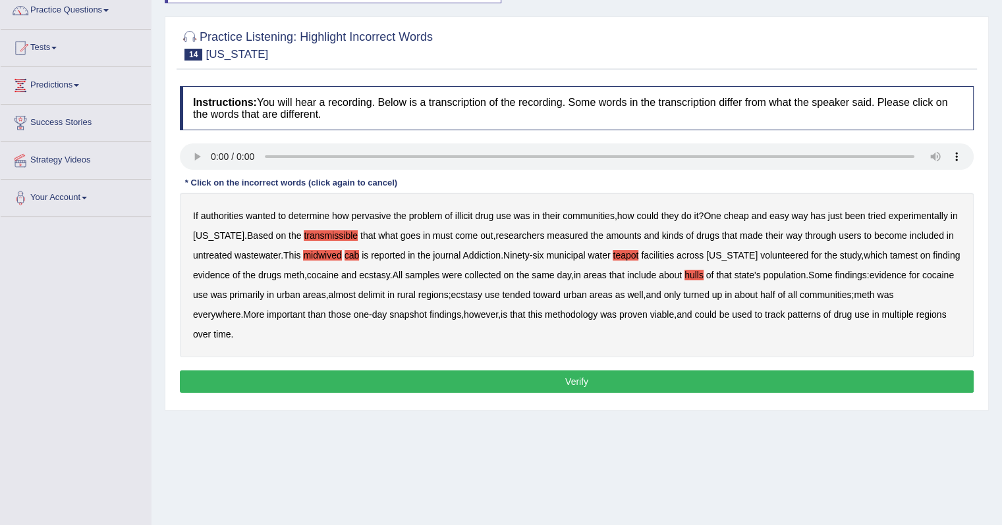
click at [385, 293] on b "delimit" at bounding box center [371, 295] width 26 height 11
click at [594, 377] on button "Verify" at bounding box center [576, 382] width 793 height 22
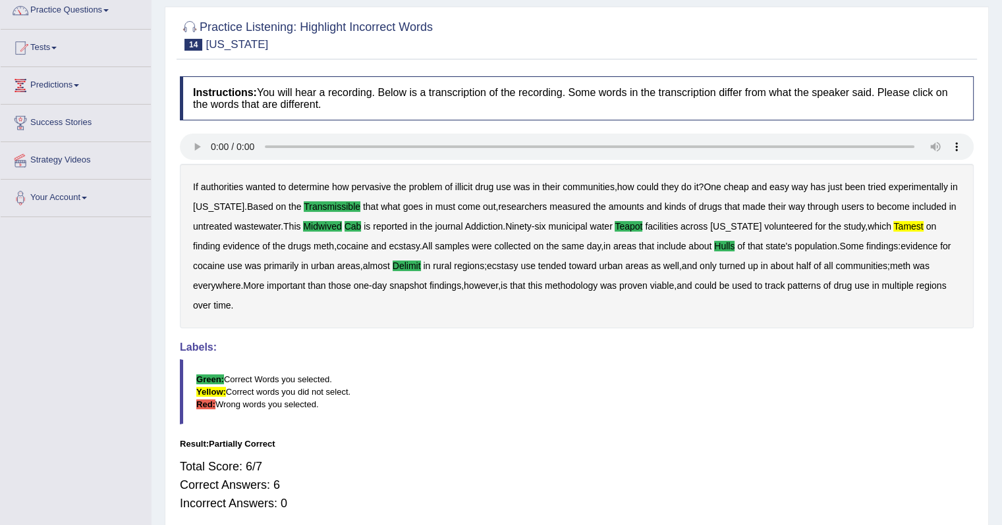
click at [593, 375] on blockquote "Green: Correct Words you selected. Yellow: Correct words you did not select. Re…" at bounding box center [576, 392] width 793 height 65
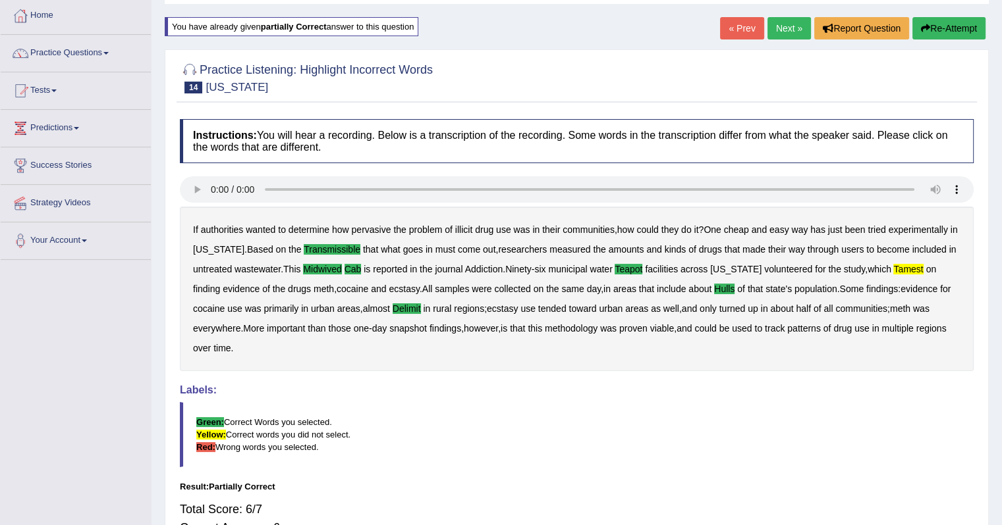
scroll to position [45, 0]
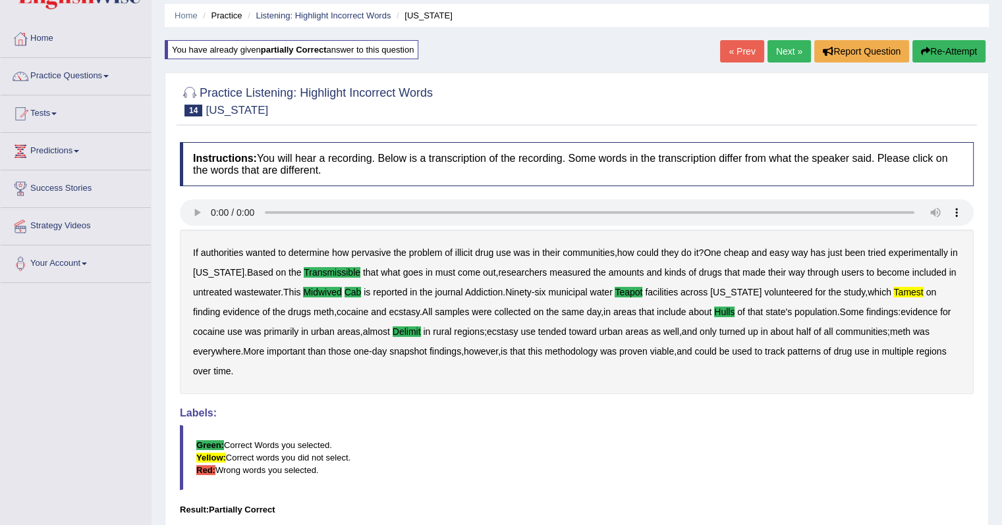
click at [788, 51] on link "Next »" at bounding box center [788, 51] width 43 height 22
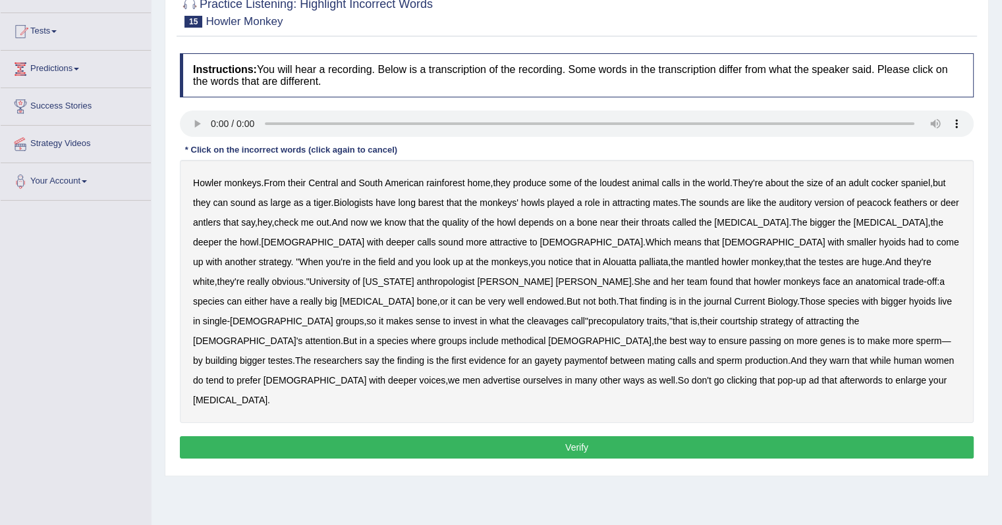
scroll to position [132, 0]
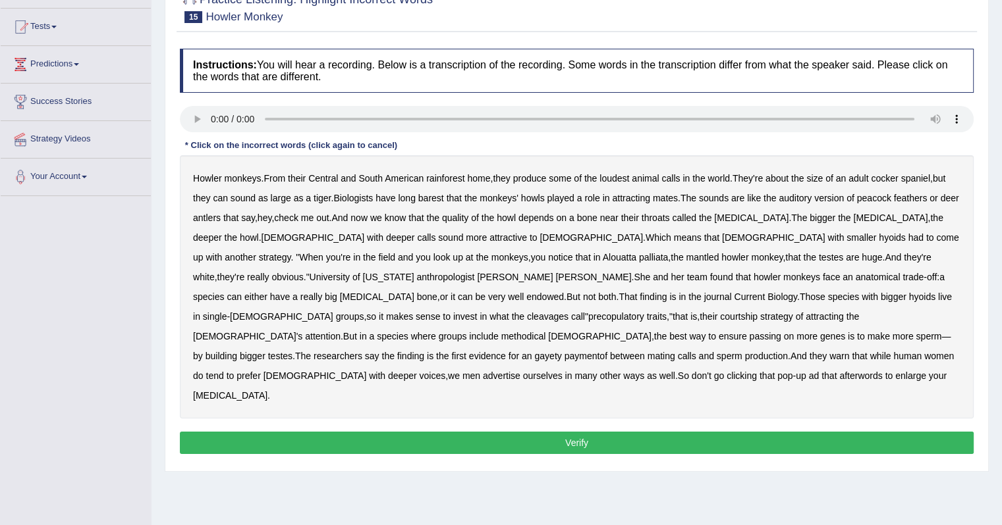
click at [442, 200] on b "barest" at bounding box center [431, 198] width 26 height 11
click at [546, 331] on b "methodical" at bounding box center [523, 336] width 45 height 11
click at [561, 351] on b "gayety" at bounding box center [547, 356] width 27 height 11
click at [635, 432] on button "Verify" at bounding box center [576, 443] width 793 height 22
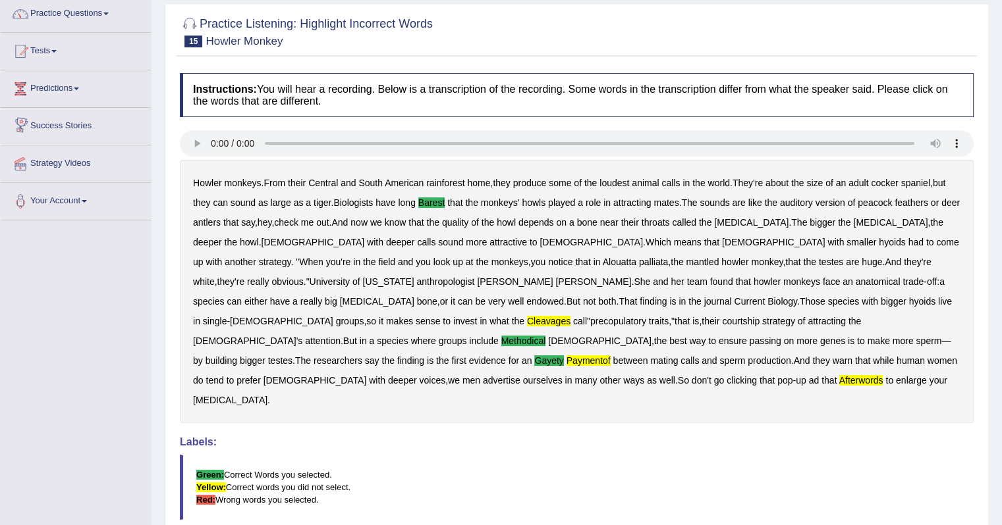
scroll to position [66, 0]
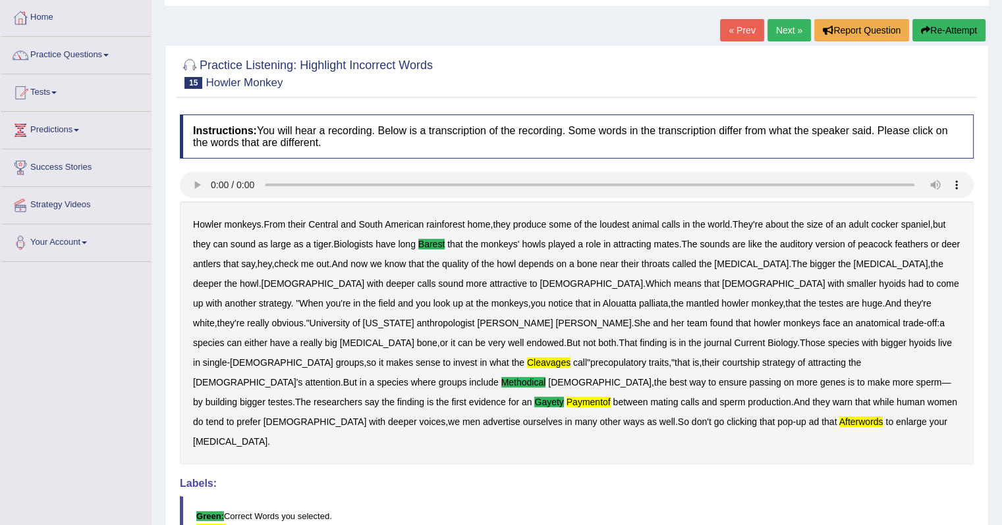
click at [710, 244] on b "sounds" at bounding box center [714, 244] width 30 height 11
click at [718, 245] on b "sounds" at bounding box center [714, 244] width 30 height 11
click at [741, 242] on b "are" at bounding box center [738, 244] width 13 height 11
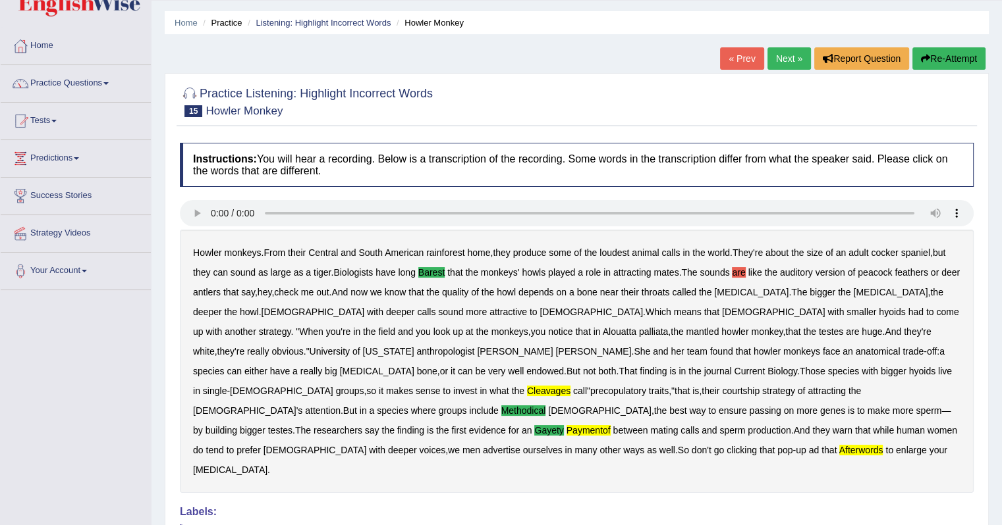
scroll to position [18, 0]
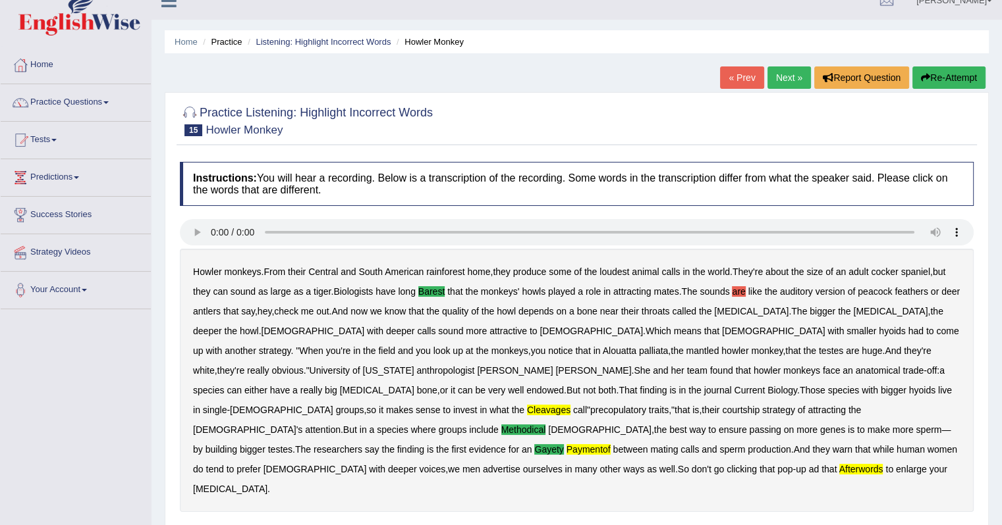
click at [793, 75] on link "Next »" at bounding box center [788, 78] width 43 height 22
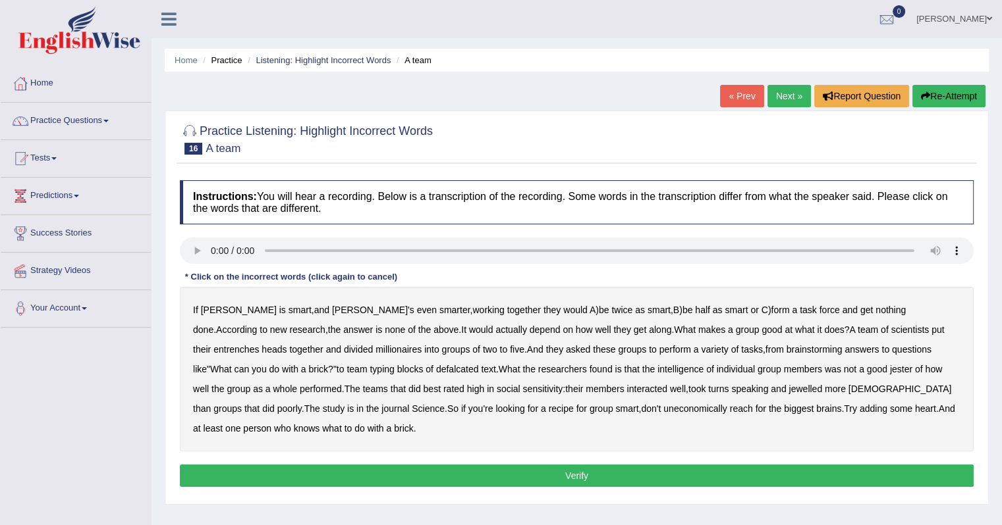
click at [259, 344] on b "entrenches" at bounding box center [235, 349] width 45 height 11
click at [375, 350] on b "millionaires" at bounding box center [398, 349] width 46 height 11
click at [436, 369] on b "defalcated" at bounding box center [457, 369] width 43 height 11
click at [890, 367] on b "jester" at bounding box center [901, 369] width 22 height 11
click at [788, 390] on b "jewelled" at bounding box center [805, 389] width 34 height 11
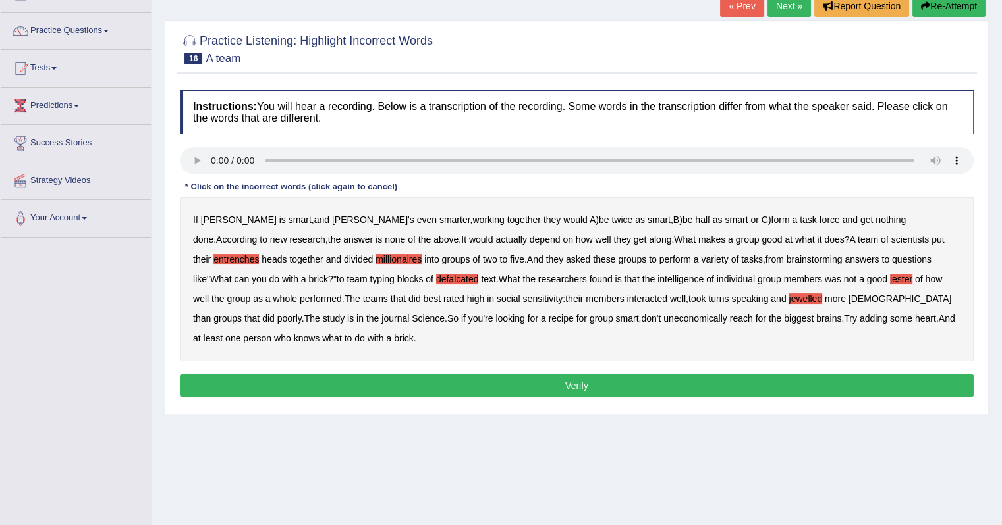
scroll to position [132, 0]
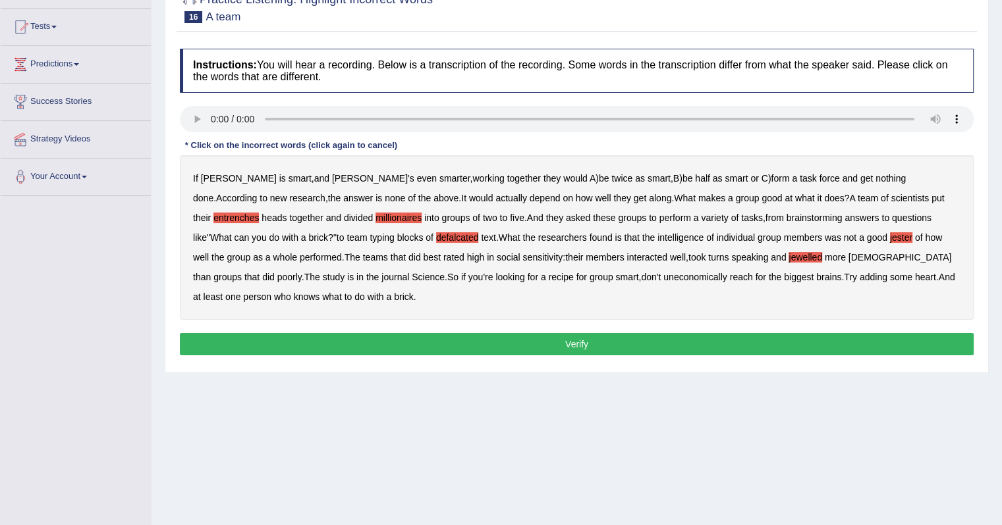
click at [406, 342] on button "Verify" at bounding box center [576, 344] width 793 height 22
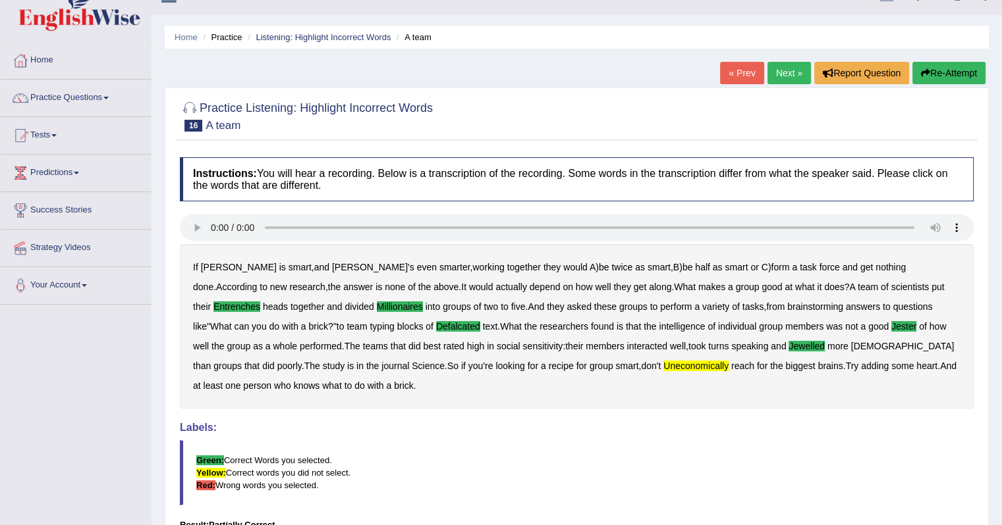
scroll to position [0, 0]
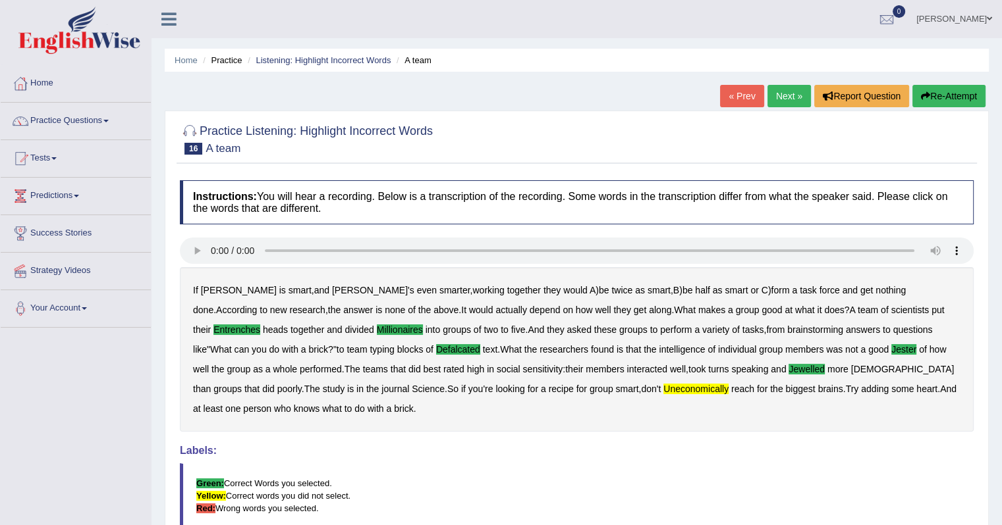
click at [786, 94] on link "Next »" at bounding box center [788, 96] width 43 height 22
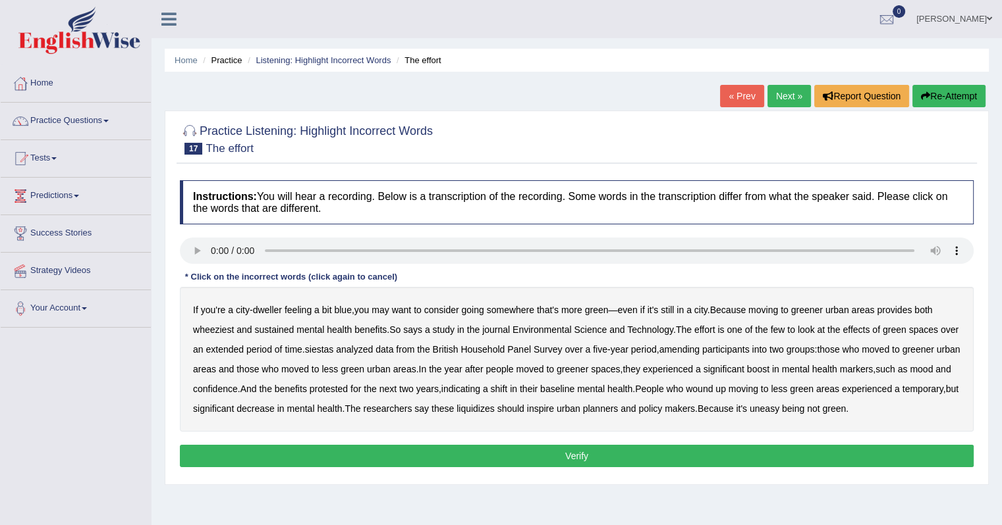
click at [218, 334] on div "If you're a city - dweller feeling a bit blue , you may want to consider going …" at bounding box center [576, 359] width 793 height 145
click at [221, 329] on b "wheeziest" at bounding box center [213, 330] width 41 height 11
click at [334, 348] on b "siestas" at bounding box center [319, 349] width 29 height 11
click at [700, 350] on b "amending" at bounding box center [679, 349] width 41 height 11
click at [495, 409] on b "liquidizes" at bounding box center [475, 409] width 38 height 11
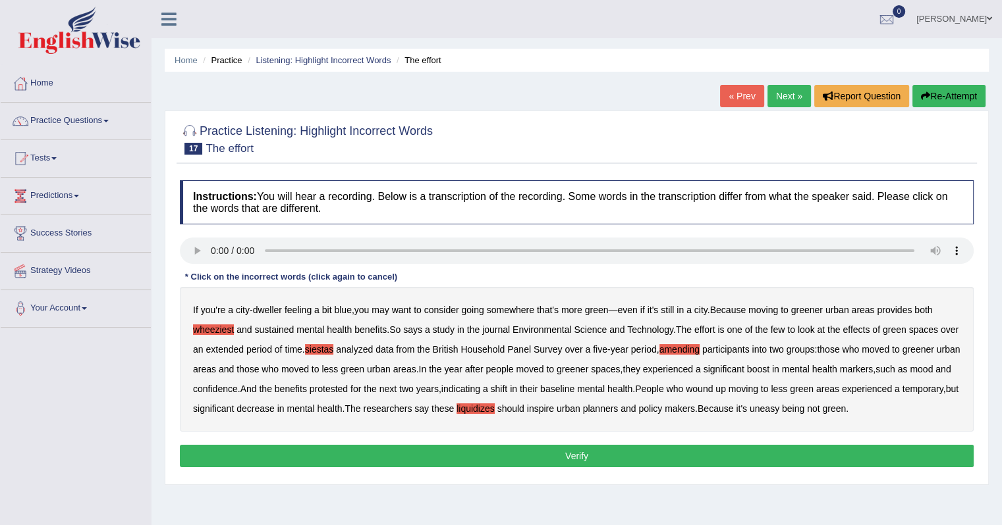
click at [371, 468] on button "Verify" at bounding box center [576, 456] width 793 height 22
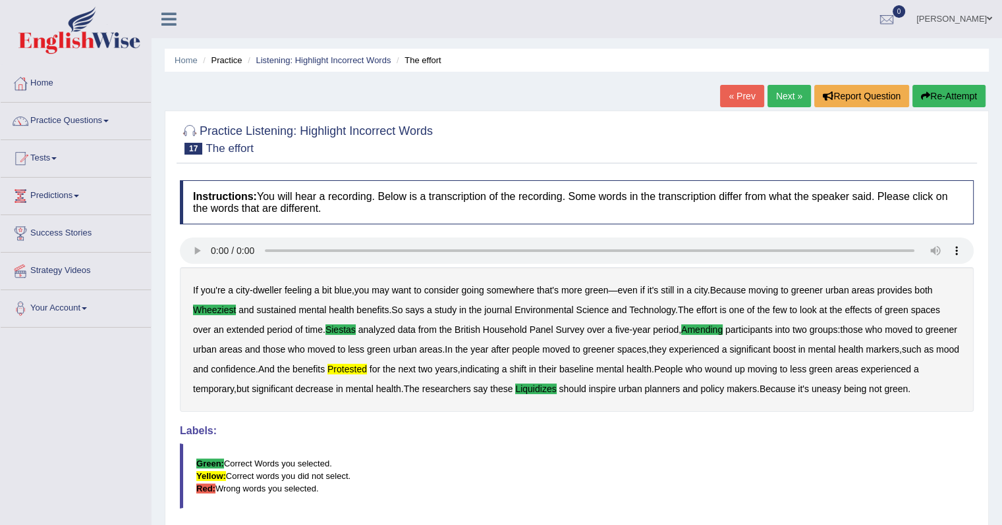
click at [780, 98] on link "Next »" at bounding box center [788, 96] width 43 height 22
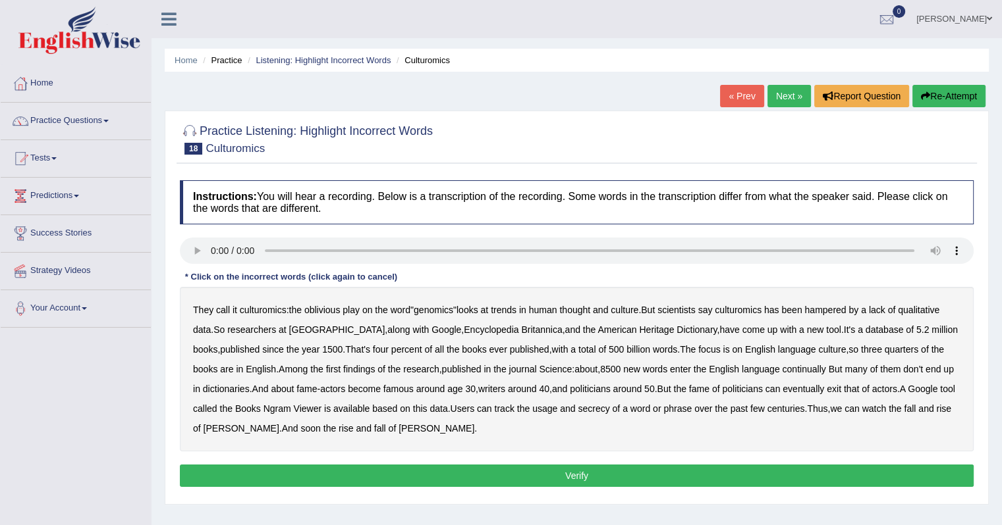
click at [593, 404] on b "secrecy" at bounding box center [593, 409] width 32 height 11
click at [429, 472] on button "Verify" at bounding box center [576, 476] width 793 height 22
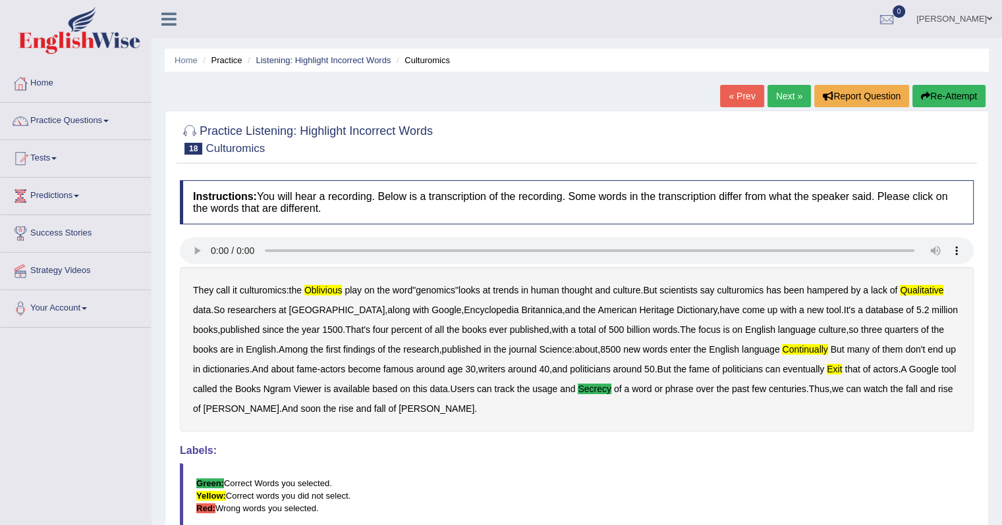
click at [972, 92] on button "Re-Attempt" at bounding box center [948, 96] width 73 height 22
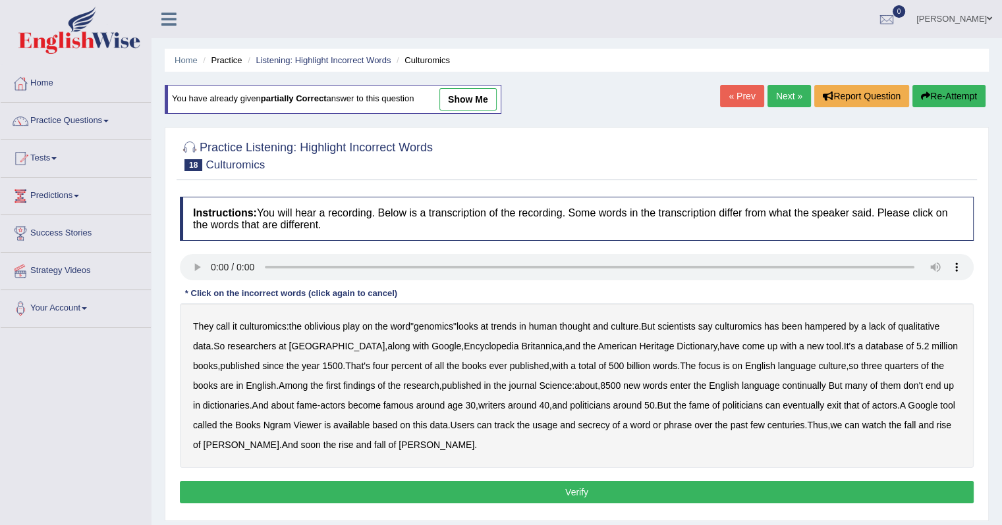
click at [323, 328] on b "oblivious" at bounding box center [322, 326] width 36 height 11
click at [926, 327] on b "qualitative" at bounding box center [917, 326] width 41 height 11
click at [793, 381] on b "continually" at bounding box center [803, 386] width 43 height 11
click at [606, 427] on b "secrecy" at bounding box center [593, 425] width 32 height 11
click at [801, 481] on button "Verify" at bounding box center [576, 492] width 793 height 22
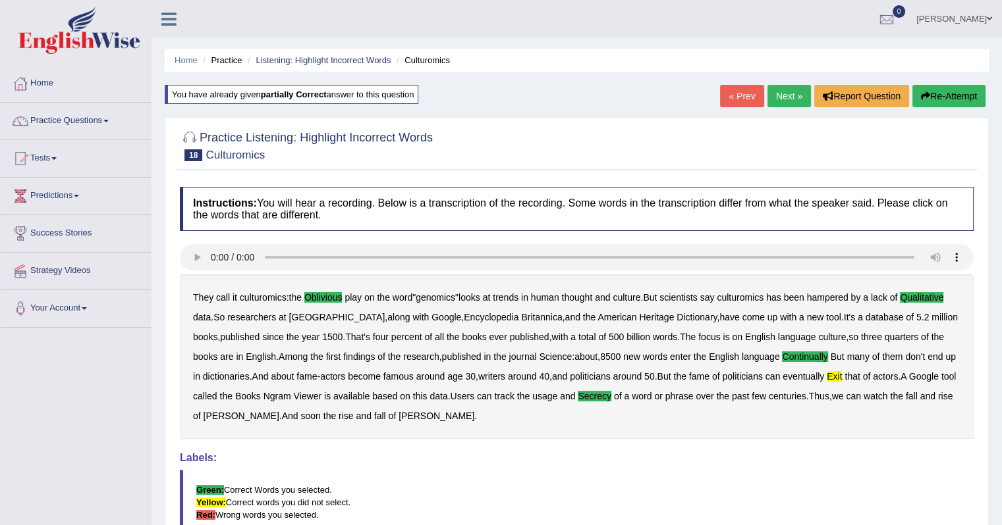
click at [830, 373] on b "exit" at bounding box center [833, 376] width 15 height 11
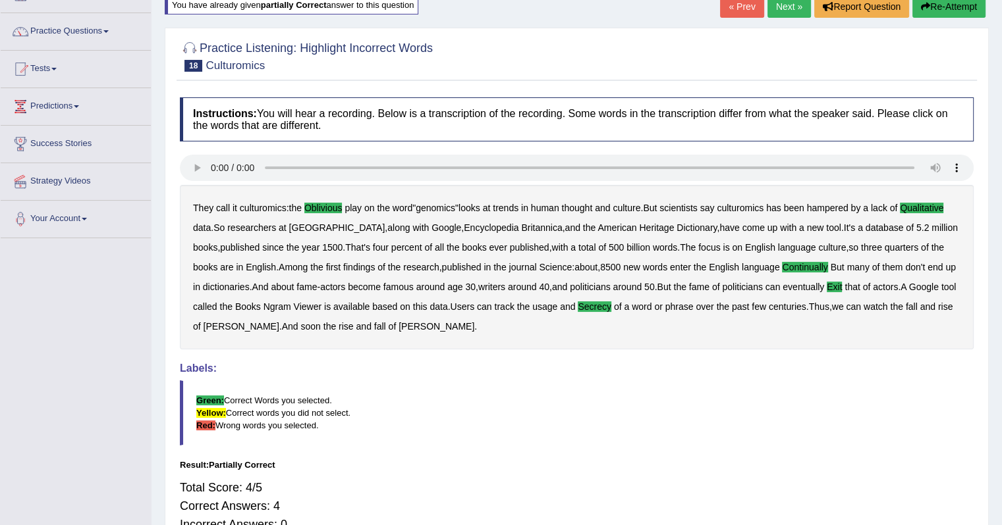
scroll to position [34, 0]
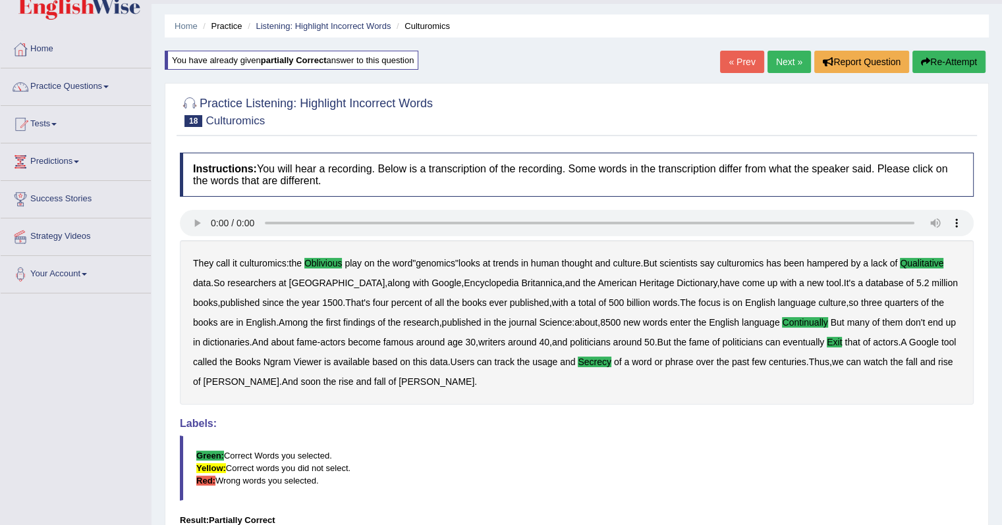
click at [782, 61] on link "Next »" at bounding box center [788, 62] width 43 height 22
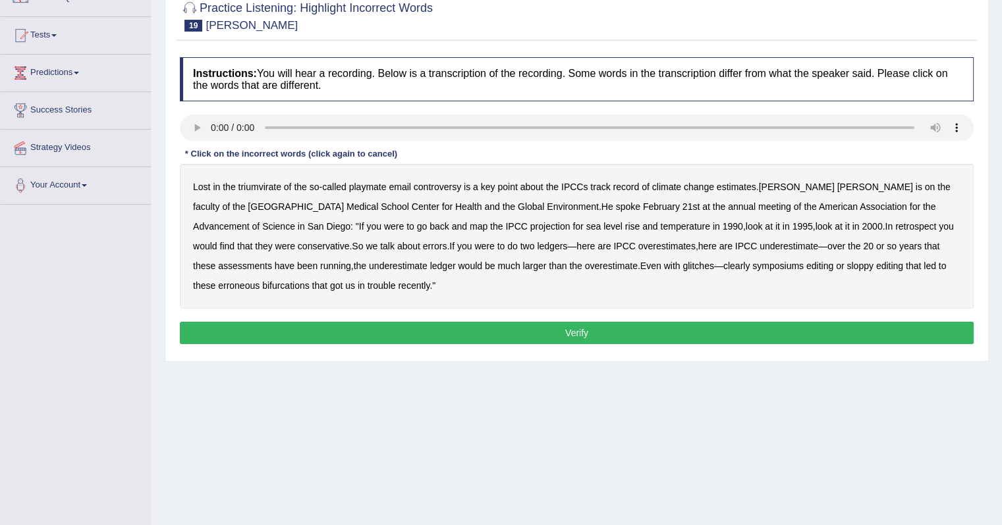
scroll to position [132, 0]
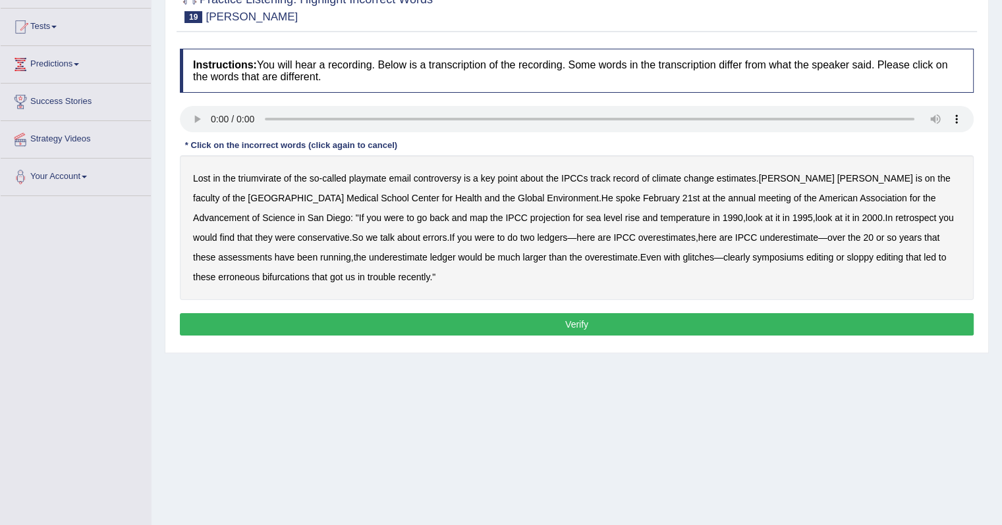
click at [261, 178] on b "triumvirate" at bounding box center [259, 178] width 43 height 11
click at [752, 259] on b "symposiums" at bounding box center [777, 257] width 51 height 11
click at [309, 272] on b "bifurcations" at bounding box center [285, 277] width 47 height 11
click at [350, 232] on b "conservative" at bounding box center [324, 237] width 52 height 11
click at [535, 317] on button "Verify" at bounding box center [576, 324] width 793 height 22
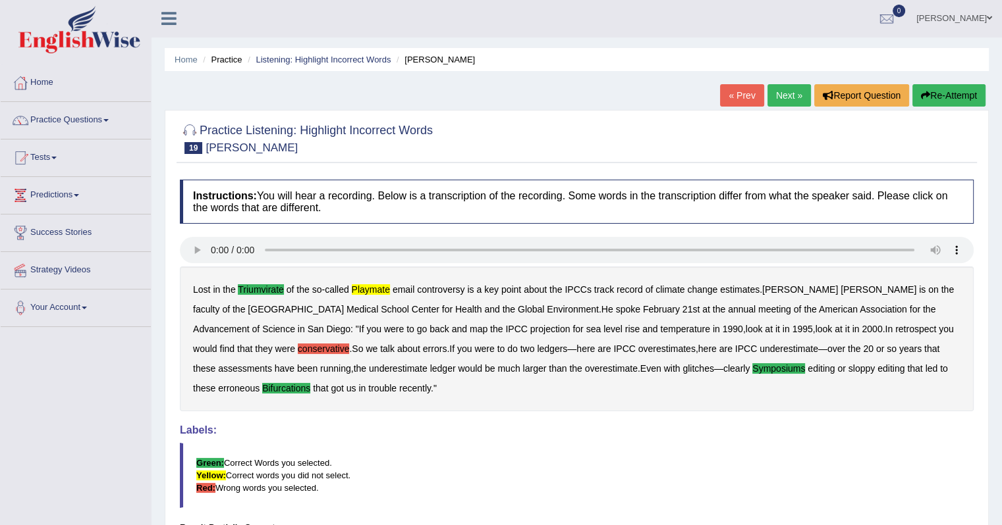
scroll to position [0, 0]
click at [788, 98] on link "Next »" at bounding box center [788, 96] width 43 height 22
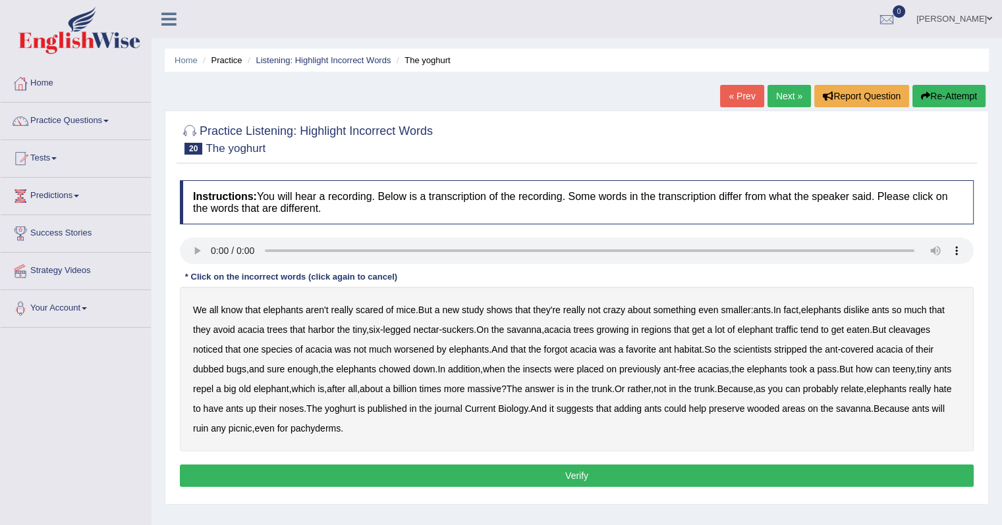
click at [915, 330] on b "cleavages" at bounding box center [908, 330] width 41 height 11
click at [411, 352] on b "worsened" at bounding box center [414, 349] width 40 height 11
click at [385, 414] on div "We all know that elephants aren't really scared of mice . But a new study shows…" at bounding box center [576, 369] width 793 height 165
click at [356, 406] on b "yoghurt" at bounding box center [340, 409] width 31 height 11
click at [309, 469] on button "Verify" at bounding box center [576, 476] width 793 height 22
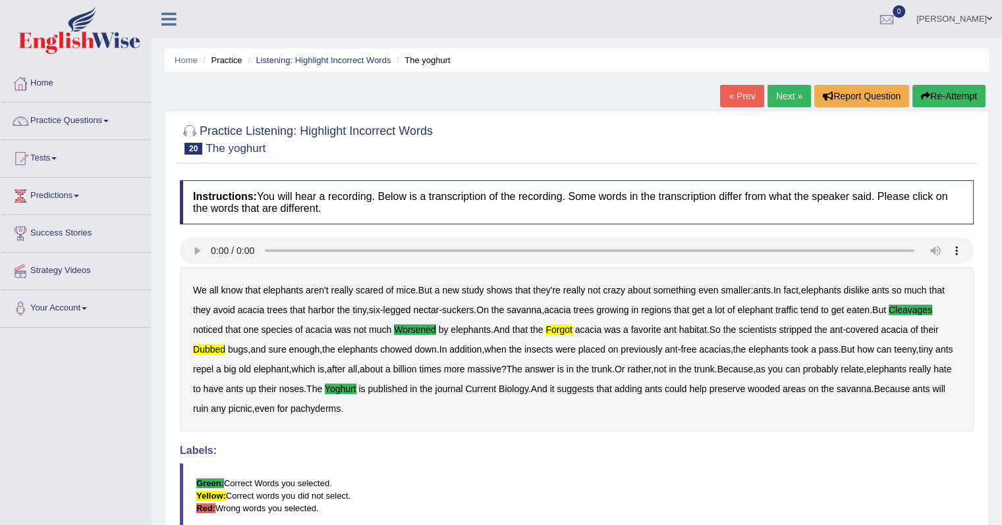
click at [790, 90] on link "Next »" at bounding box center [788, 96] width 43 height 22
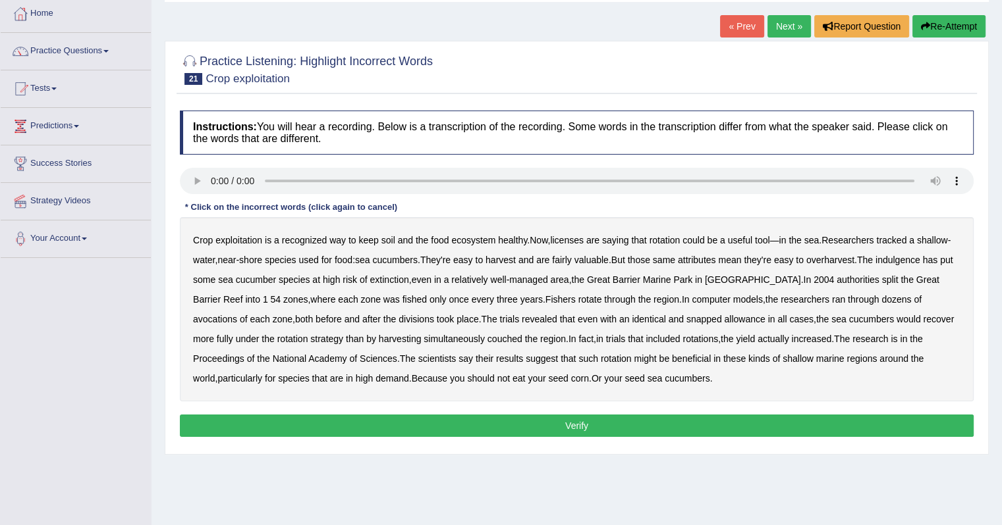
scroll to position [166, 0]
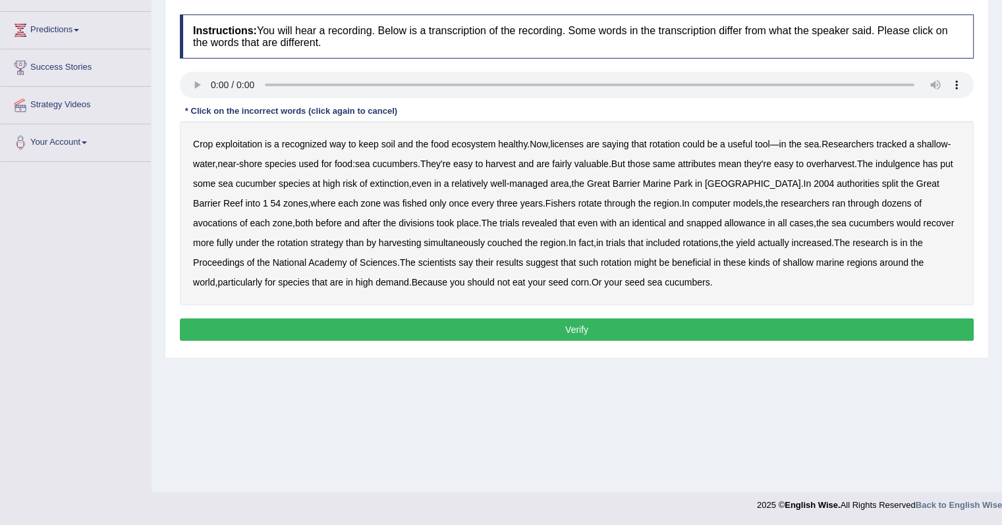
click at [572, 140] on b "licenses" at bounding box center [567, 144] width 34 height 11
click at [909, 163] on b "indulgence" at bounding box center [897, 164] width 45 height 11
click at [271, 205] on b "54" at bounding box center [276, 203] width 11 height 11
click at [271, 206] on b "54" at bounding box center [276, 203] width 11 height 11
click at [263, 205] on b "1" at bounding box center [265, 203] width 5 height 11
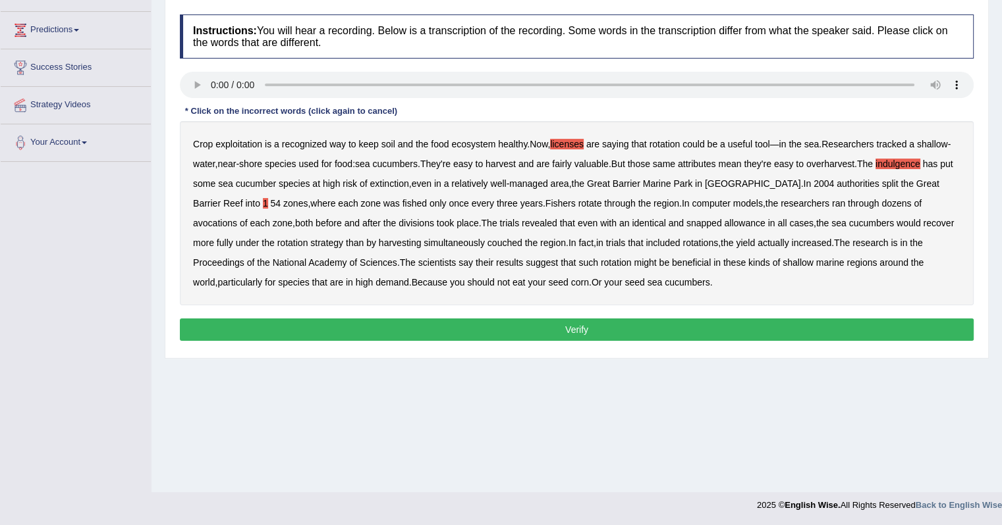
click at [237, 218] on b "avocations" at bounding box center [215, 223] width 44 height 11
click at [686, 219] on b "snapped" at bounding box center [704, 223] width 36 height 11
click at [487, 238] on b "couched" at bounding box center [504, 243] width 35 height 11
click at [600, 329] on button "Verify" at bounding box center [576, 330] width 793 height 22
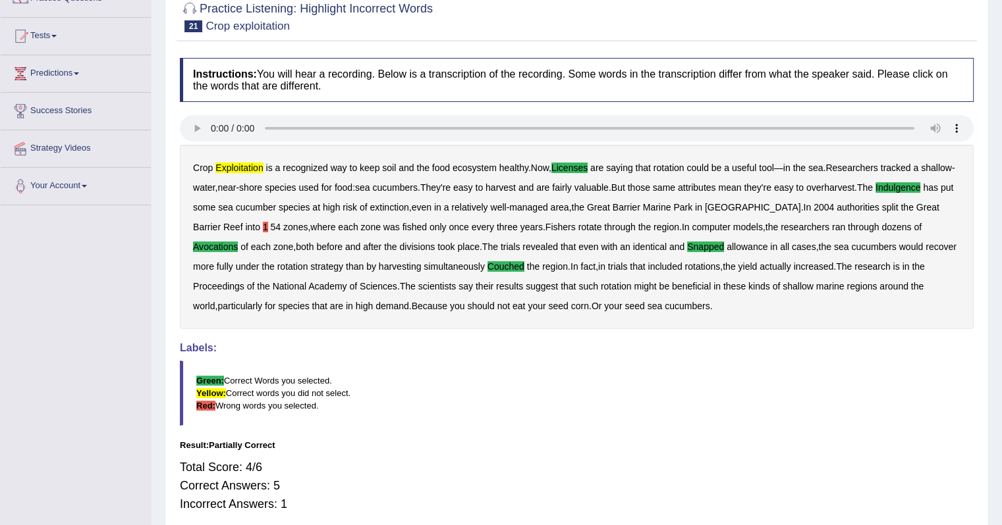
scroll to position [34, 0]
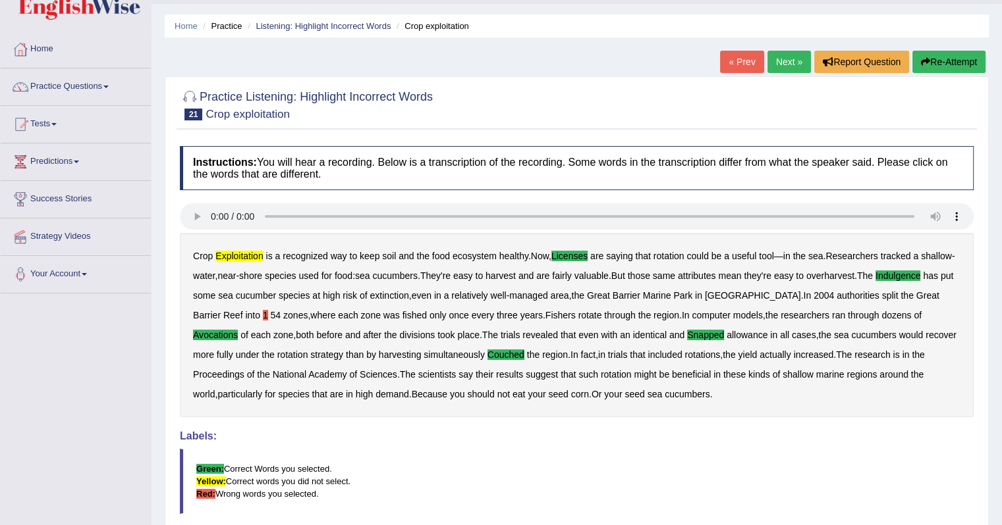
click at [784, 64] on link "Next »" at bounding box center [788, 62] width 43 height 22
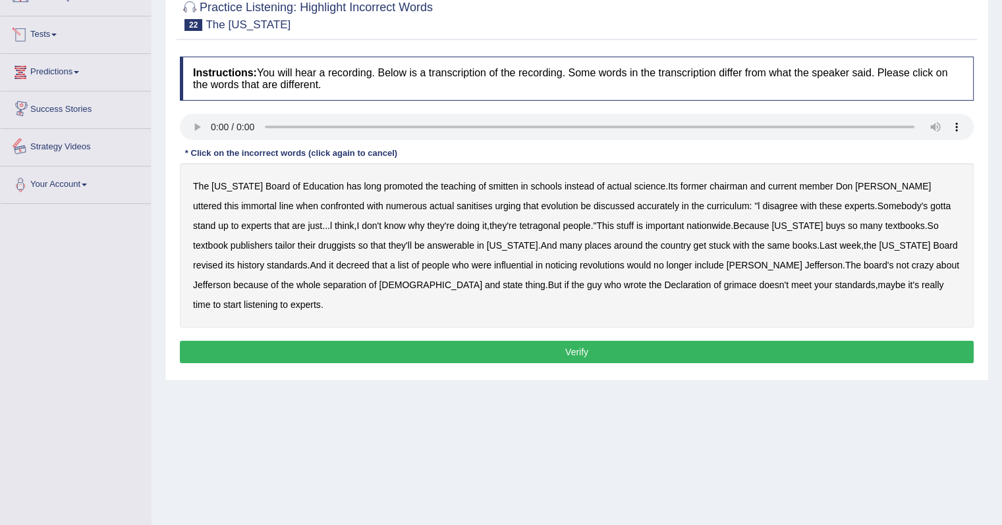
scroll to position [132, 0]
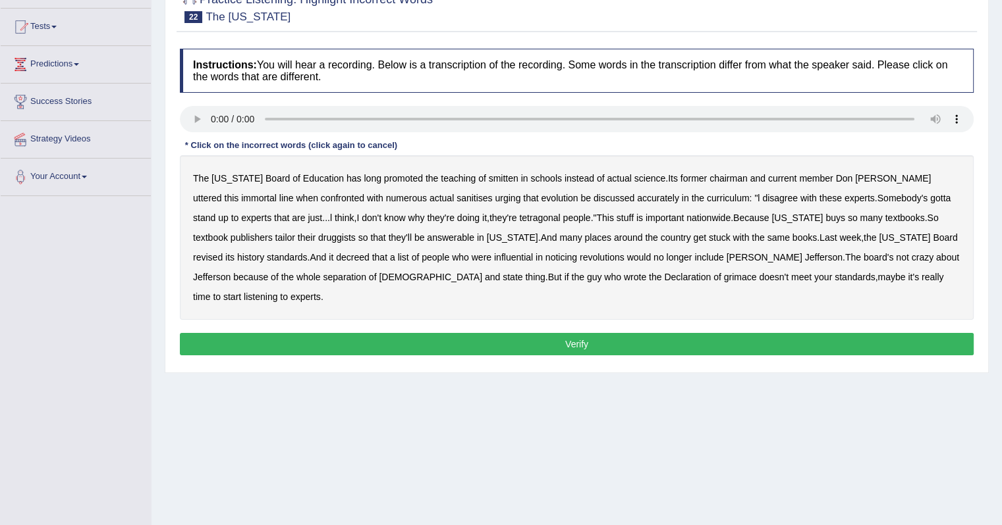
click at [489, 178] on b "smitten" at bounding box center [504, 178] width 30 height 11
click at [495, 197] on b "urging" at bounding box center [508, 198] width 26 height 11
click at [481, 222] on div "The [US_STATE] Board of Education has long promoted the teaching of smitten in …" at bounding box center [576, 237] width 793 height 165
click at [519, 219] on b "tetragonal" at bounding box center [539, 218] width 41 height 11
click at [318, 238] on b "druggists" at bounding box center [337, 237] width 38 height 11
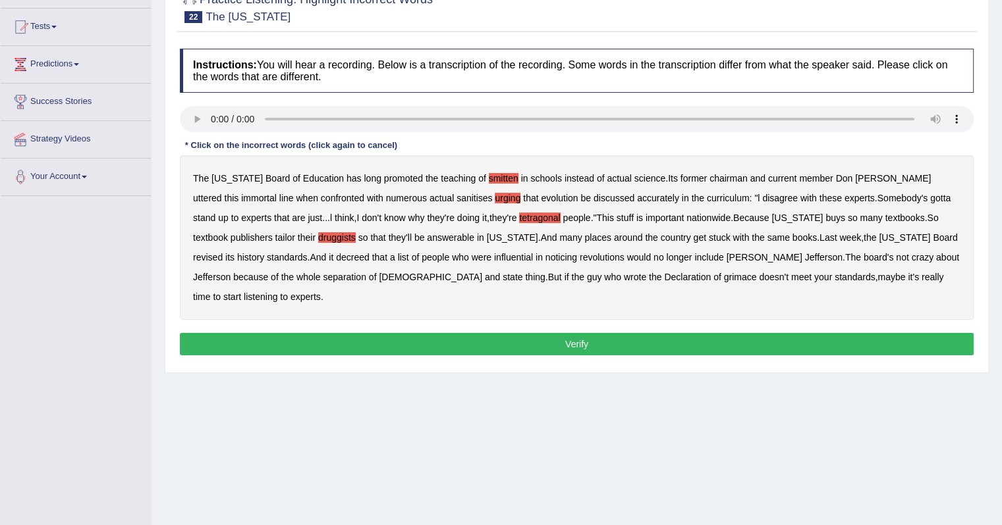
click at [427, 237] on b "answerable" at bounding box center [450, 237] width 47 height 11
click at [545, 257] on b "noticing" at bounding box center [561, 257] width 32 height 11
click at [724, 276] on b "grimace" at bounding box center [740, 277] width 33 height 11
click at [774, 333] on button "Verify" at bounding box center [576, 344] width 793 height 22
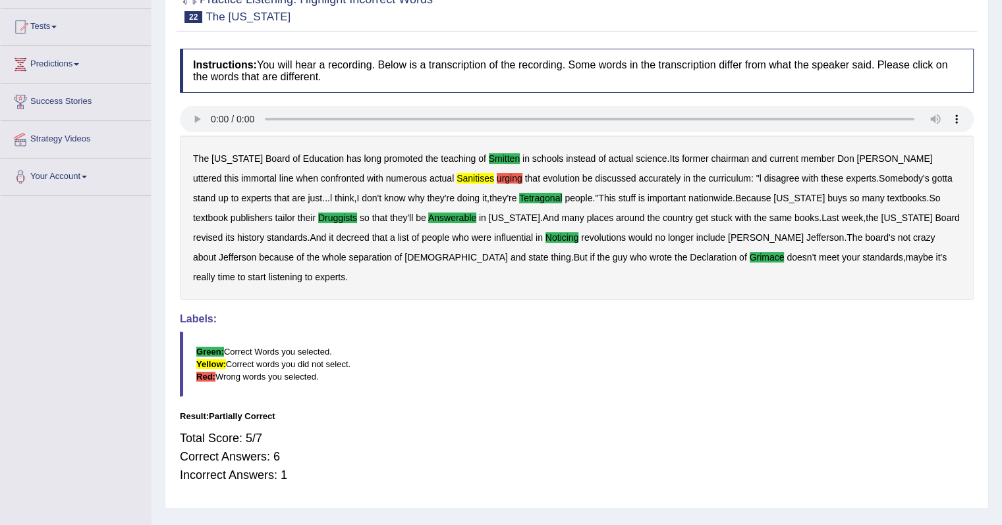
click at [456, 178] on b "sanitises" at bounding box center [475, 178] width 38 height 11
click at [496, 173] on b "urging" at bounding box center [509, 178] width 26 height 11
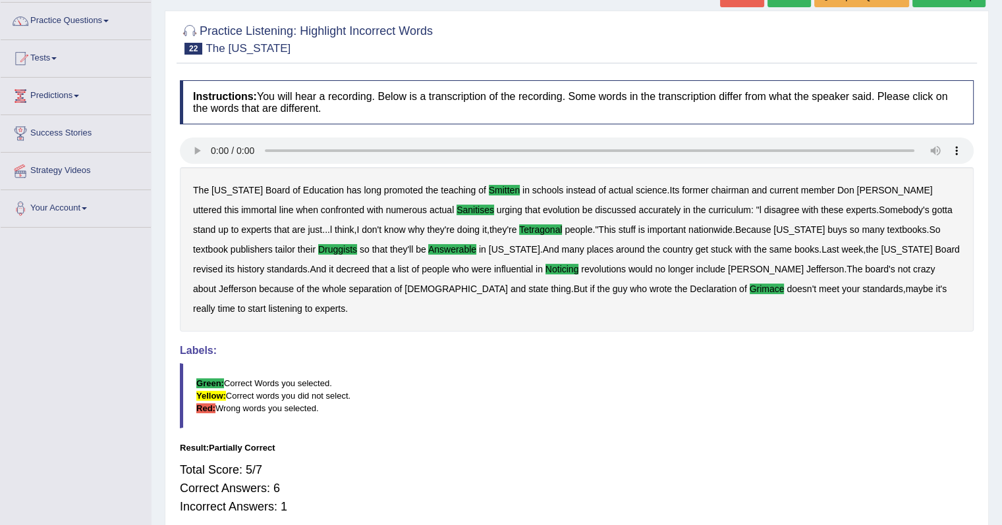
scroll to position [34, 0]
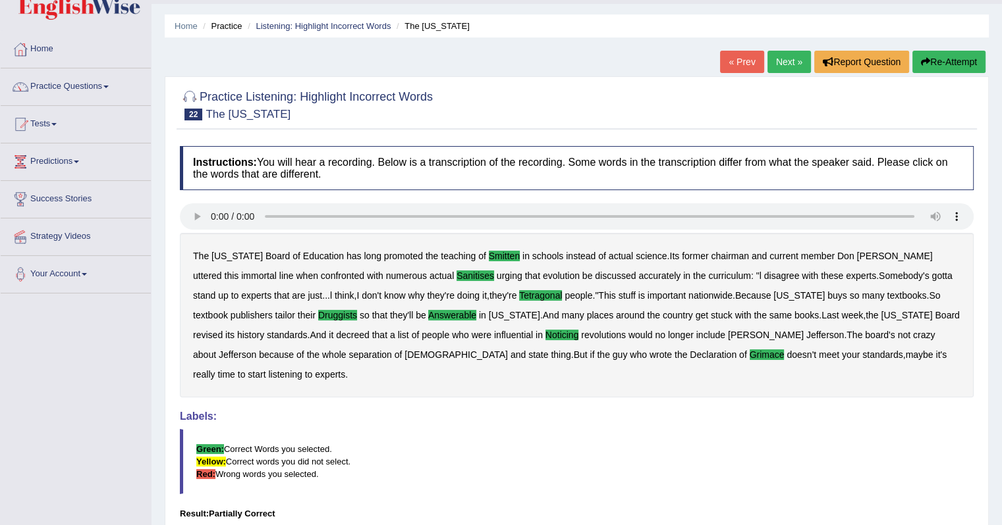
click at [777, 59] on link "Next »" at bounding box center [788, 62] width 43 height 22
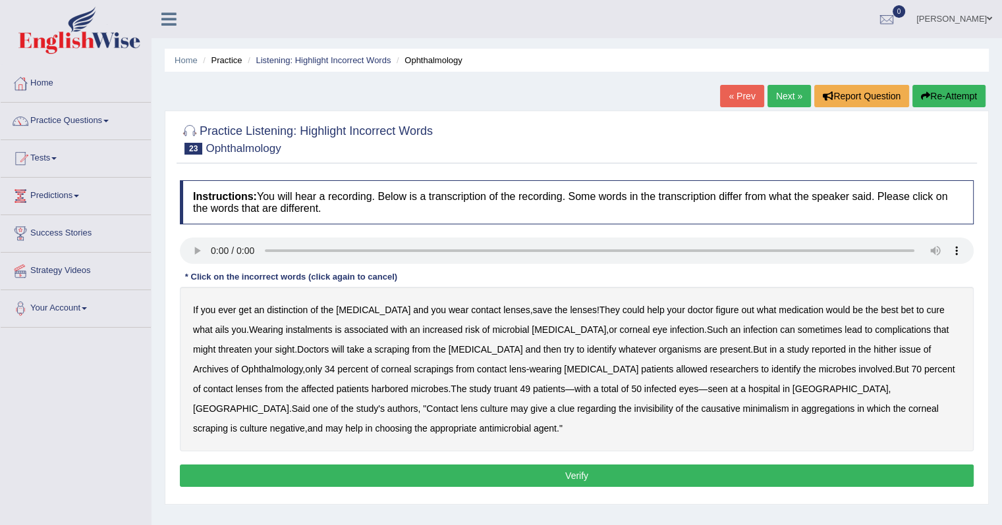
drag, startPoint x: 294, startPoint y: 311, endPoint x: 326, endPoint y: 315, distance: 32.4
click at [293, 311] on b "distinction" at bounding box center [287, 310] width 41 height 11
click at [286, 329] on b "instalments" at bounding box center [309, 330] width 47 height 11
click at [873, 348] on b "hither" at bounding box center [884, 349] width 23 height 11
click at [494, 387] on b "truant" at bounding box center [506, 389] width 24 height 11
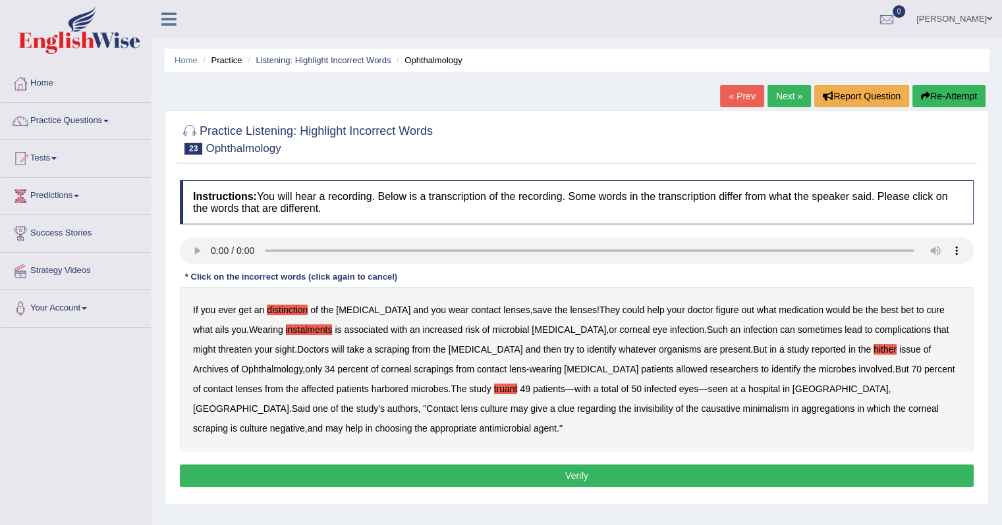
click at [633, 410] on b "invisibility" at bounding box center [652, 409] width 39 height 11
click at [431, 401] on div "If you ever get an distinction of the [MEDICAL_DATA] and you wear contact lense…" at bounding box center [576, 369] width 793 height 165
click at [742, 410] on b "minimalism" at bounding box center [765, 409] width 46 height 11
click at [307, 470] on button "Verify" at bounding box center [576, 476] width 793 height 22
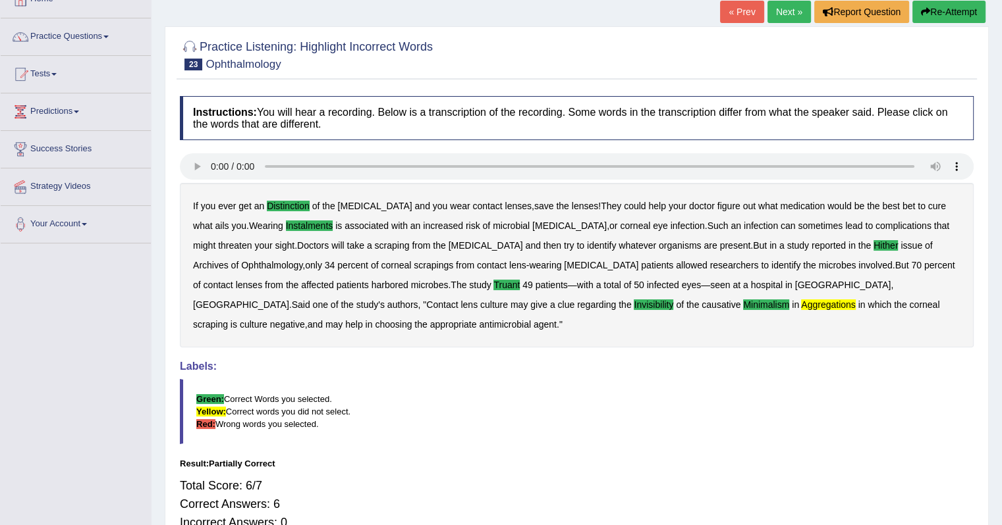
scroll to position [66, 0]
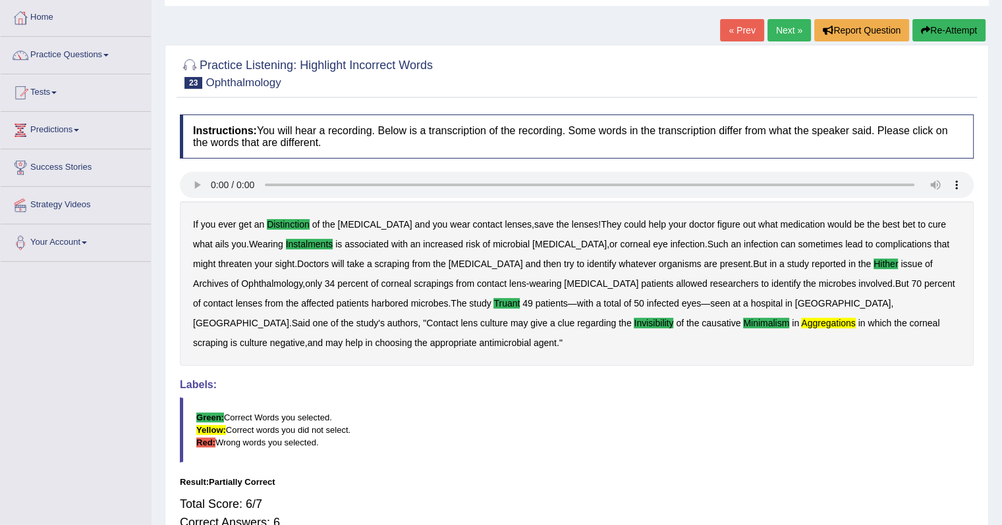
click at [786, 34] on link "Next »" at bounding box center [788, 30] width 43 height 22
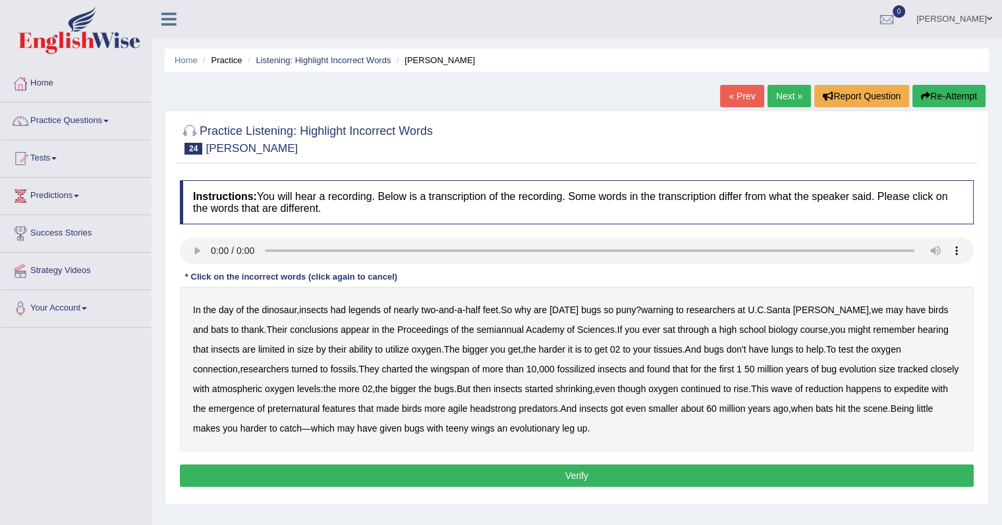
click at [369, 313] on b "legends" at bounding box center [364, 310] width 32 height 11
click at [658, 311] on b "warning" at bounding box center [657, 310] width 32 height 11
click at [476, 329] on b "semiannual" at bounding box center [499, 330] width 47 height 11
click at [903, 390] on b "expedite" at bounding box center [911, 389] width 35 height 11
click at [281, 405] on b "preternatural" at bounding box center [293, 409] width 52 height 11
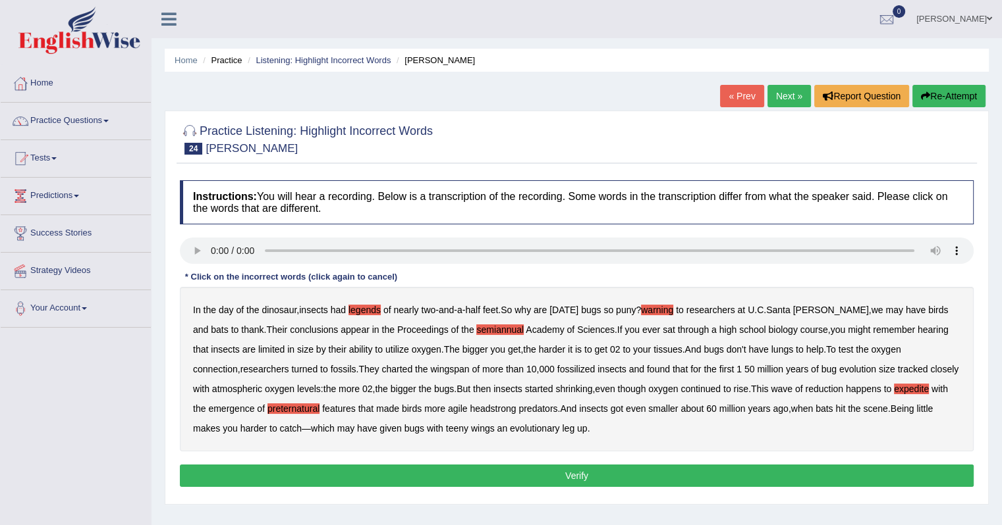
click at [378, 471] on button "Verify" at bounding box center [576, 476] width 793 height 22
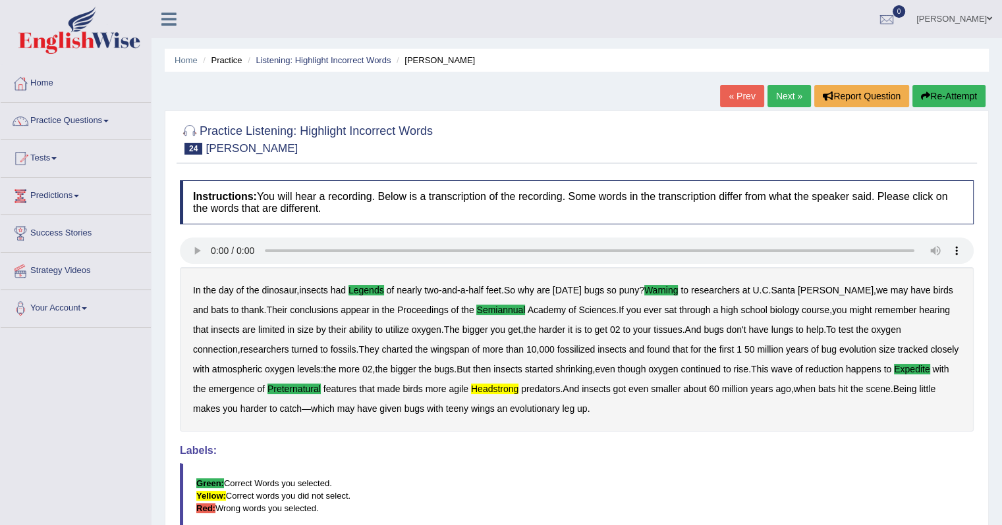
click at [773, 95] on link "Next »" at bounding box center [788, 96] width 43 height 22
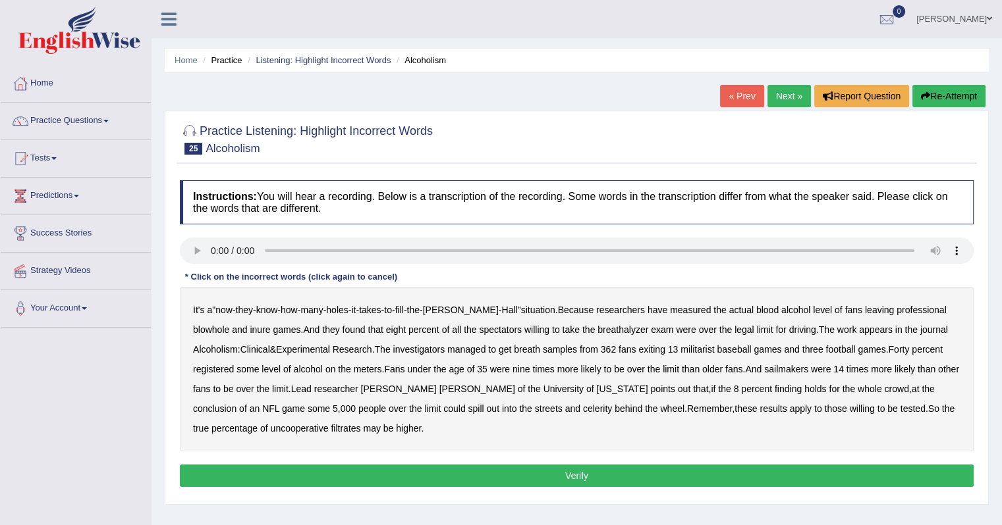
click at [229, 325] on b "blowhole" at bounding box center [211, 330] width 36 height 11
click at [250, 333] on b "inure" at bounding box center [260, 330] width 20 height 11
click at [680, 348] on b "militarist" at bounding box center [697, 349] width 34 height 11
click at [764, 369] on b "sailmakers" at bounding box center [786, 369] width 44 height 11
click at [583, 410] on b "celerity" at bounding box center [597, 409] width 29 height 11
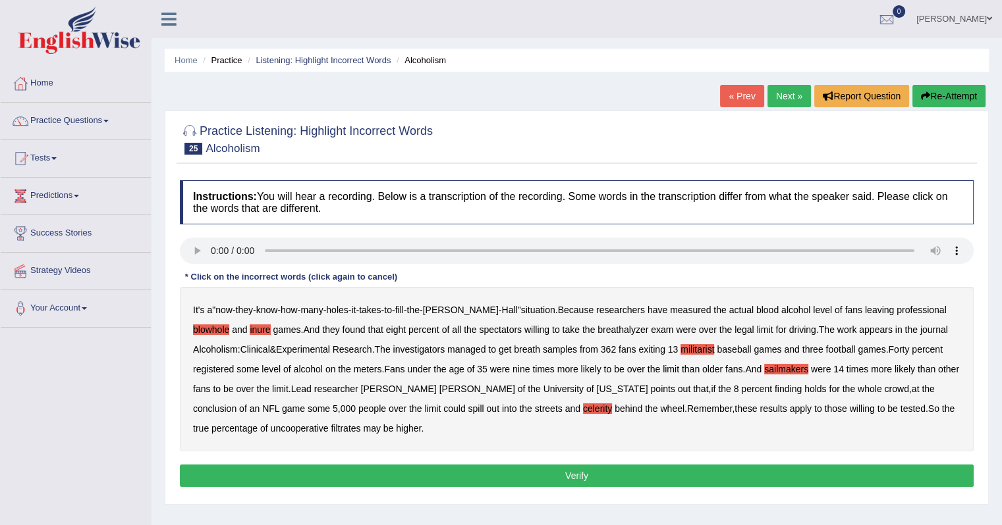
click at [331, 427] on b "filtrates" at bounding box center [346, 428] width 30 height 11
click at [313, 477] on button "Verify" at bounding box center [576, 476] width 793 height 22
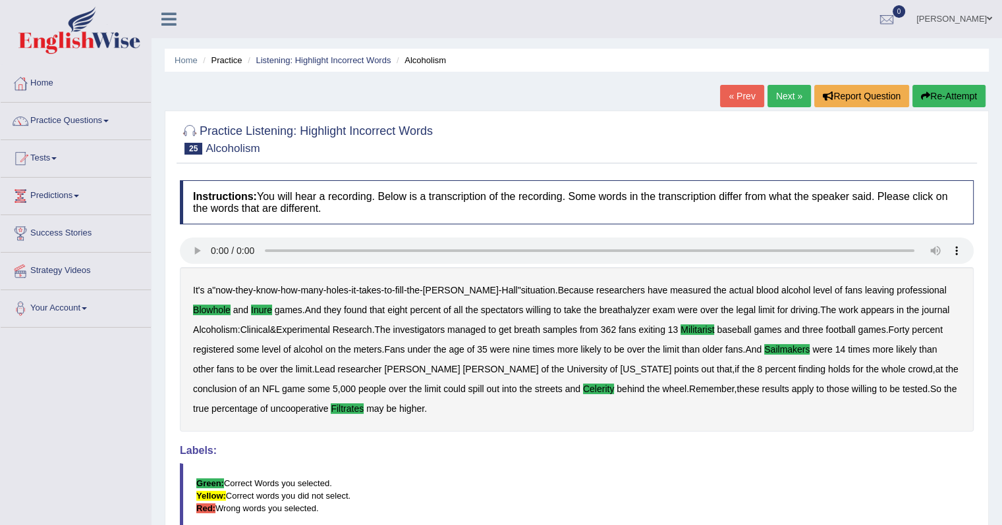
click at [783, 105] on div "« Prev Next » Report Question Re-Attempt" at bounding box center [854, 98] width 269 height 26
click at [783, 101] on link "Next »" at bounding box center [788, 96] width 43 height 22
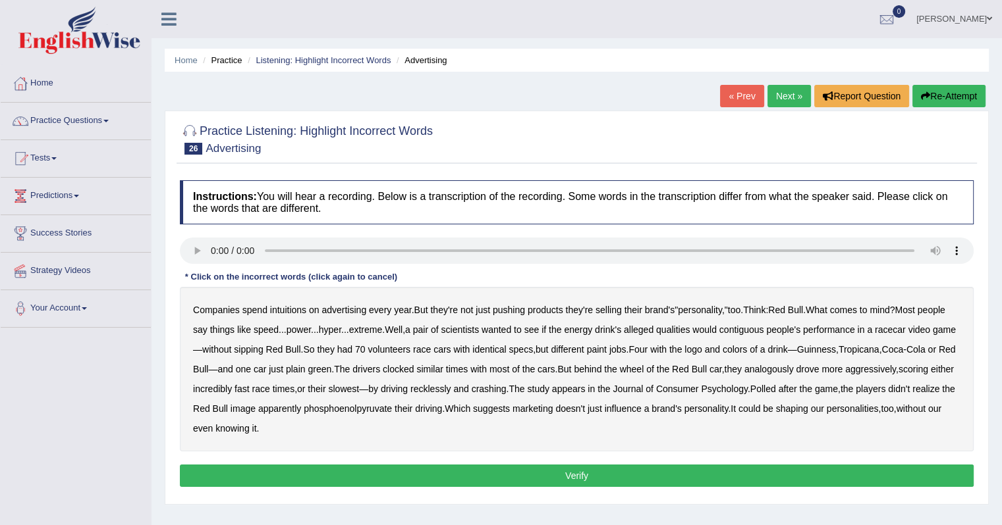
click at [282, 312] on b "intuitions" at bounding box center [288, 310] width 36 height 11
click at [511, 311] on b "pushing" at bounding box center [509, 310] width 32 height 11
click at [514, 306] on b "pushing" at bounding box center [509, 310] width 32 height 11
click at [764, 331] on b "contiguous" at bounding box center [741, 330] width 45 height 11
click at [793, 369] on b "analogously" at bounding box center [768, 369] width 49 height 11
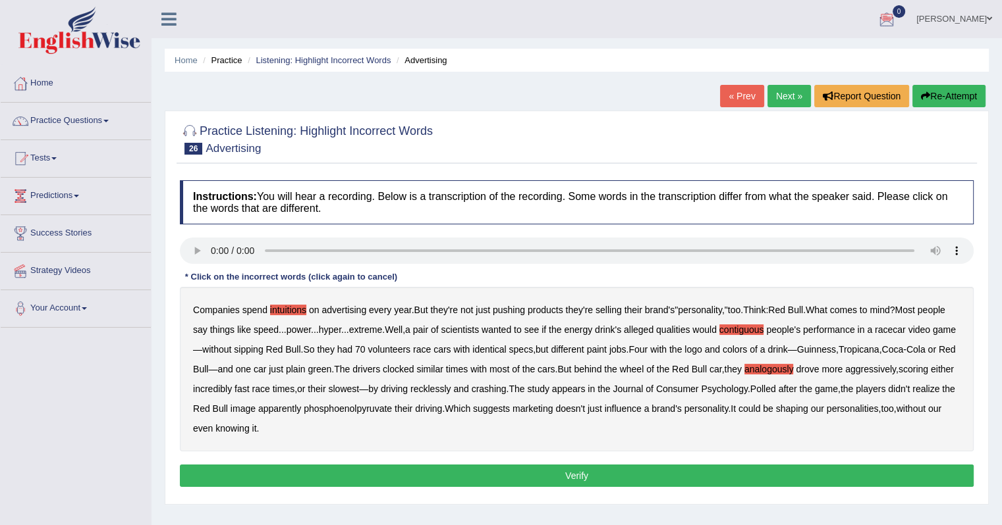
click at [392, 410] on b "phosphoenolpyruvate" at bounding box center [348, 409] width 88 height 11
click at [553, 475] on button "Verify" at bounding box center [576, 476] width 793 height 22
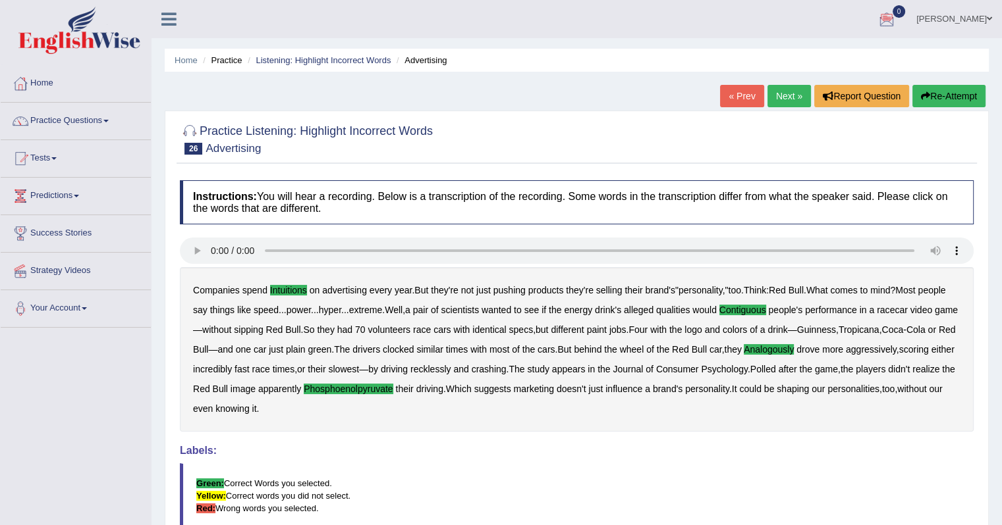
click at [772, 93] on link "Next »" at bounding box center [788, 96] width 43 height 22
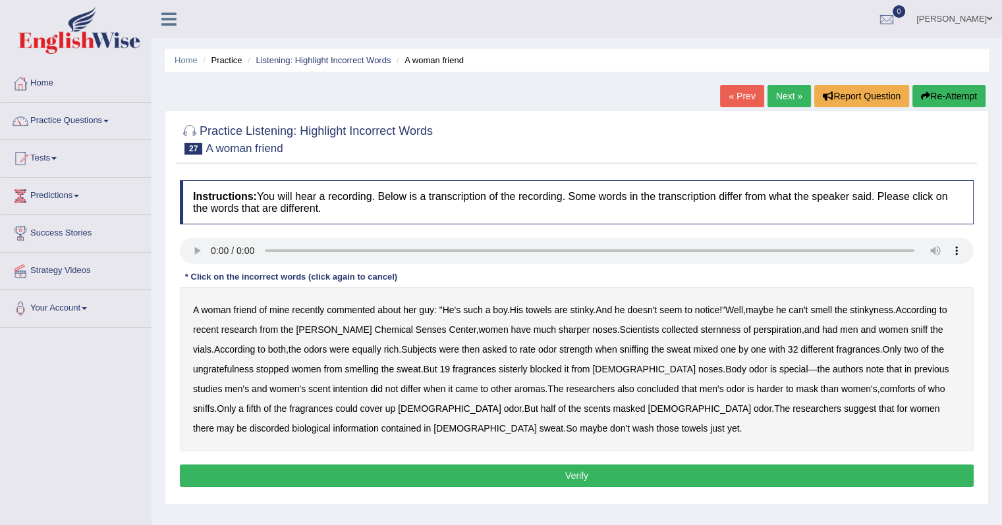
click at [700, 329] on b "sternness" at bounding box center [720, 330] width 40 height 11
click at [232, 368] on b "ungratefulness" at bounding box center [223, 369] width 61 height 11
click at [509, 368] on b "sisterly" at bounding box center [512, 369] width 29 height 11
click at [880, 391] on b "comforts" at bounding box center [898, 389] width 36 height 11
click at [290, 423] on b "discorded" at bounding box center [270, 428] width 40 height 11
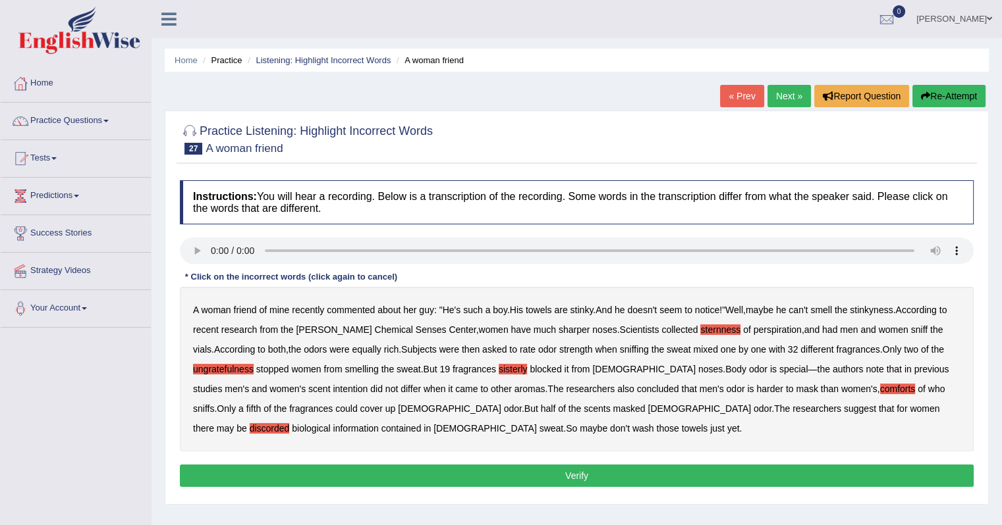
click at [448, 470] on button "Verify" at bounding box center [576, 476] width 793 height 22
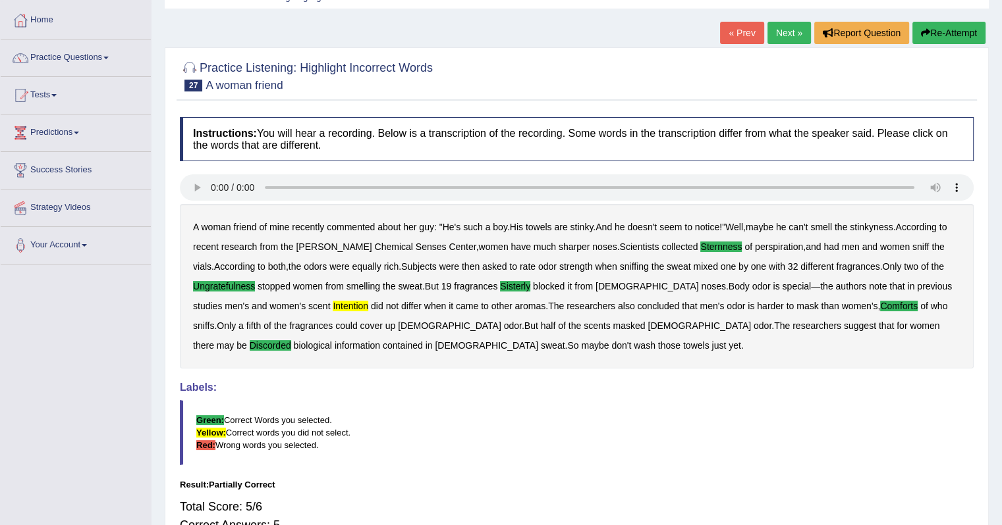
scroll to position [66, 0]
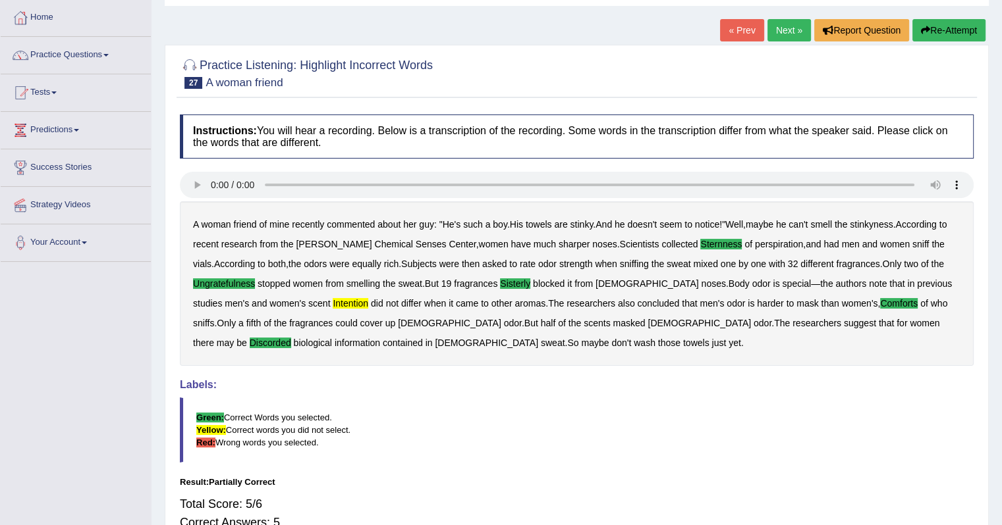
click at [333, 301] on b "intention" at bounding box center [351, 303] width 36 height 11
click at [790, 30] on link "Next »" at bounding box center [788, 30] width 43 height 22
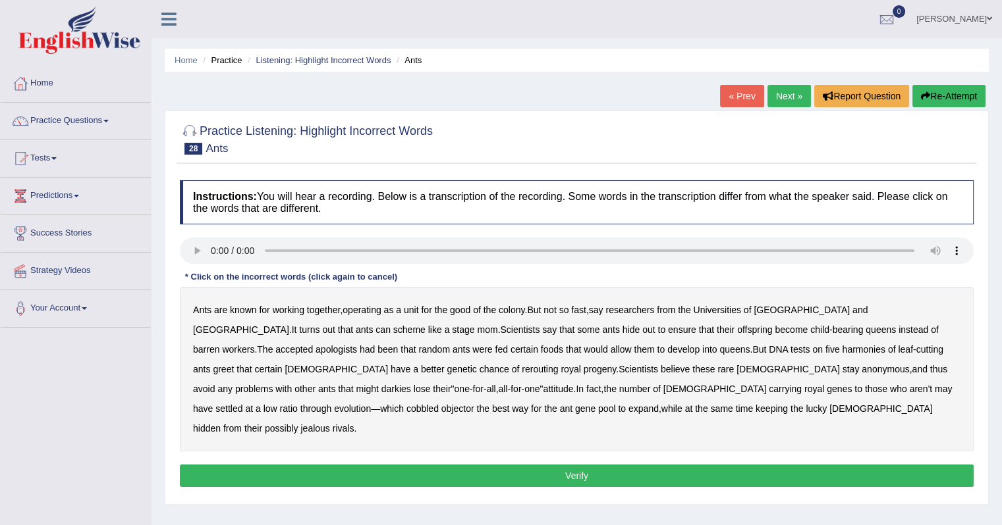
click at [357, 344] on b "apologists" at bounding box center [335, 349] width 41 height 11
click at [842, 346] on b "harmonies" at bounding box center [863, 349] width 43 height 11
click at [521, 368] on b "rerouting" at bounding box center [539, 369] width 36 height 11
click at [411, 384] on b "darkies" at bounding box center [396, 389] width 30 height 11
click at [572, 465] on button "Verify" at bounding box center [576, 476] width 793 height 22
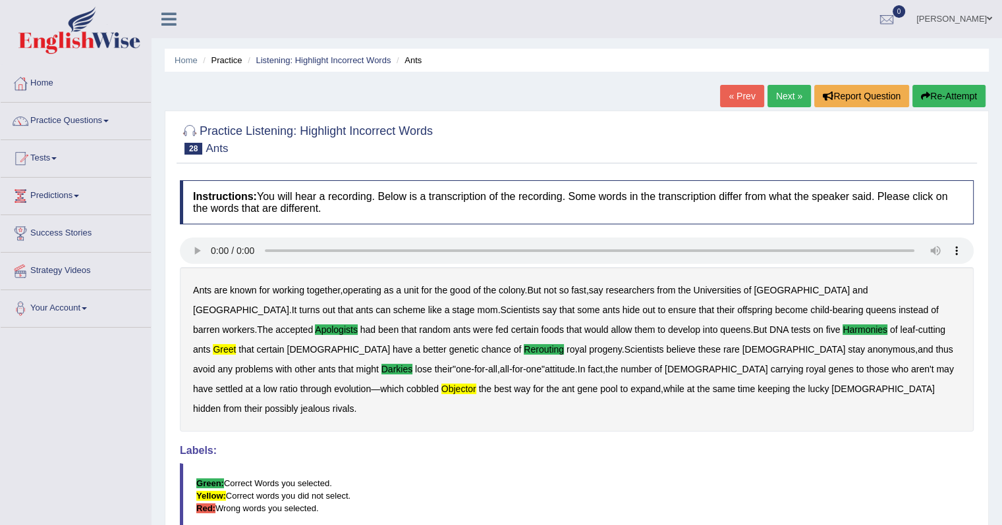
click at [793, 98] on link "Next »" at bounding box center [788, 96] width 43 height 22
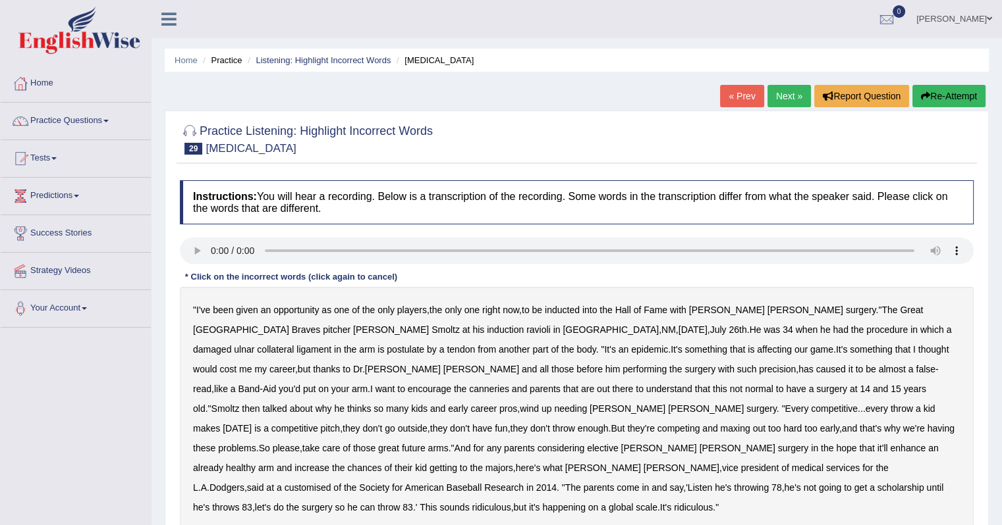
click at [526, 331] on b "ravioli" at bounding box center [538, 330] width 24 height 11
click at [424, 344] on b "postulate" at bounding box center [406, 349] width 38 height 11
click at [509, 384] on b "canneries" at bounding box center [489, 389] width 40 height 11
click at [325, 483] on b "customised" at bounding box center [307, 488] width 47 height 11
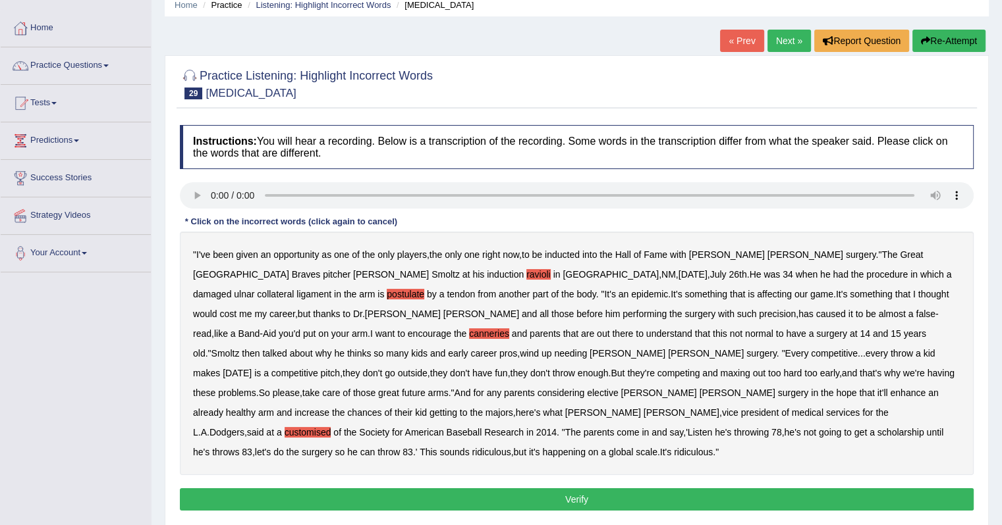
scroll to position [132, 0]
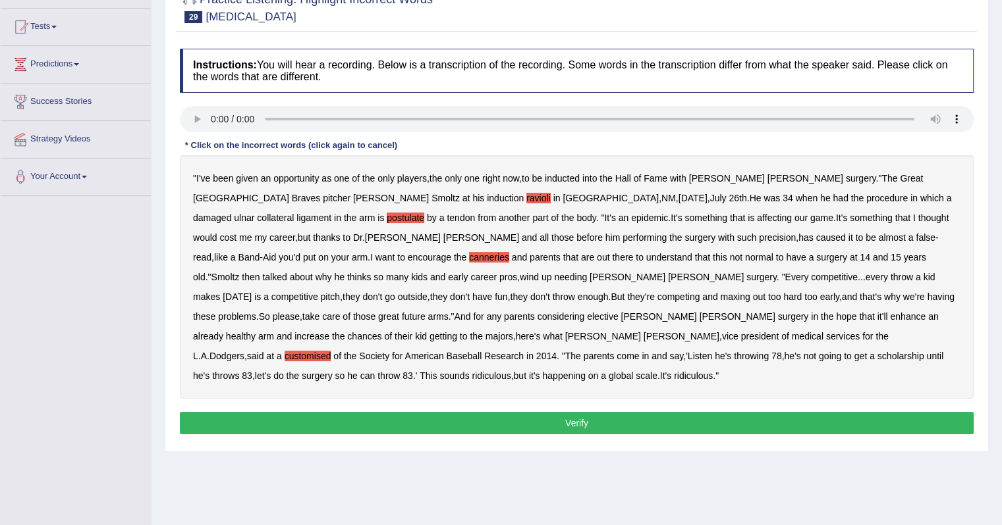
click at [614, 412] on button "Verify" at bounding box center [576, 423] width 793 height 22
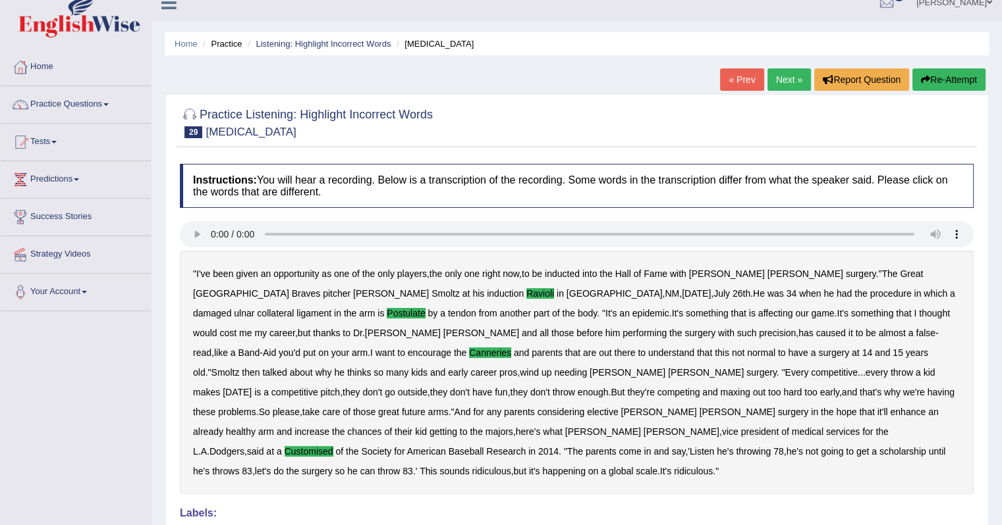
scroll to position [0, 0]
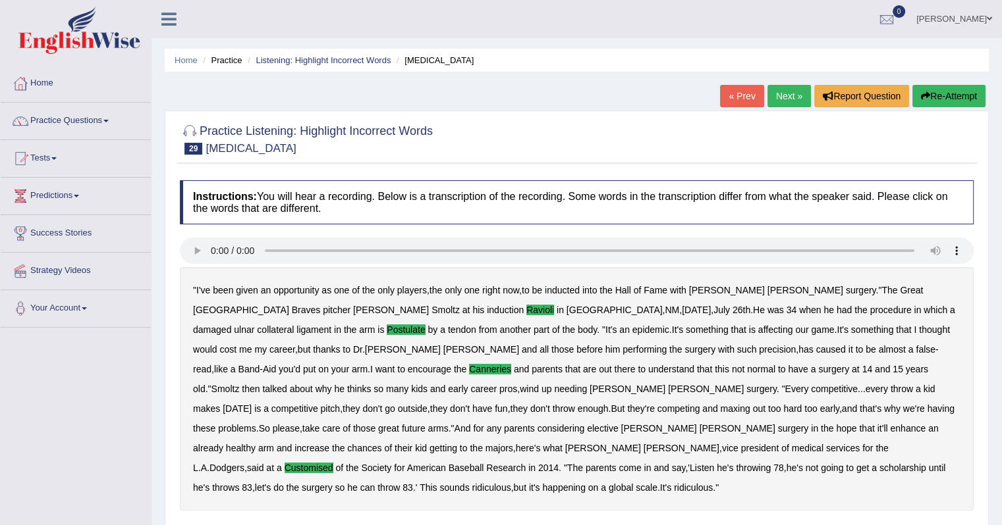
click at [782, 89] on link "Next »" at bounding box center [788, 96] width 43 height 22
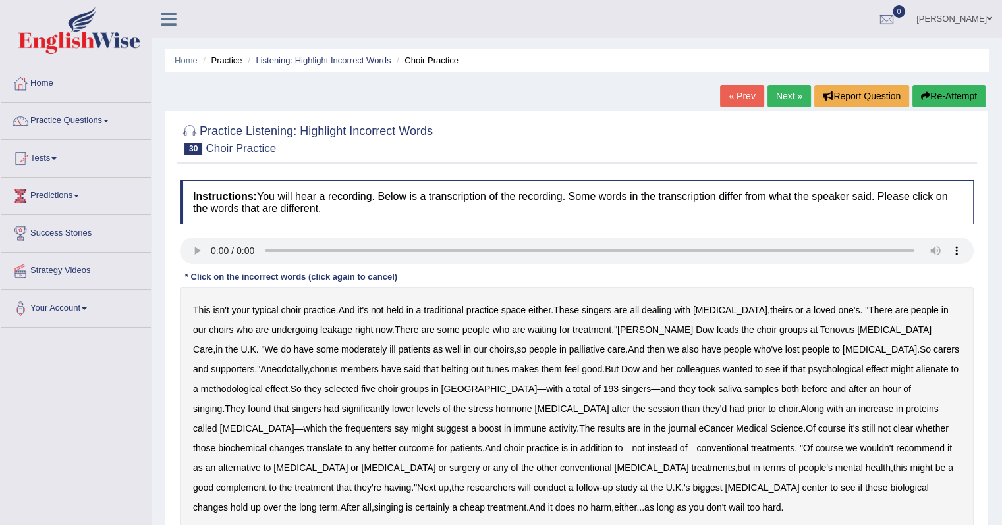
scroll to position [132, 0]
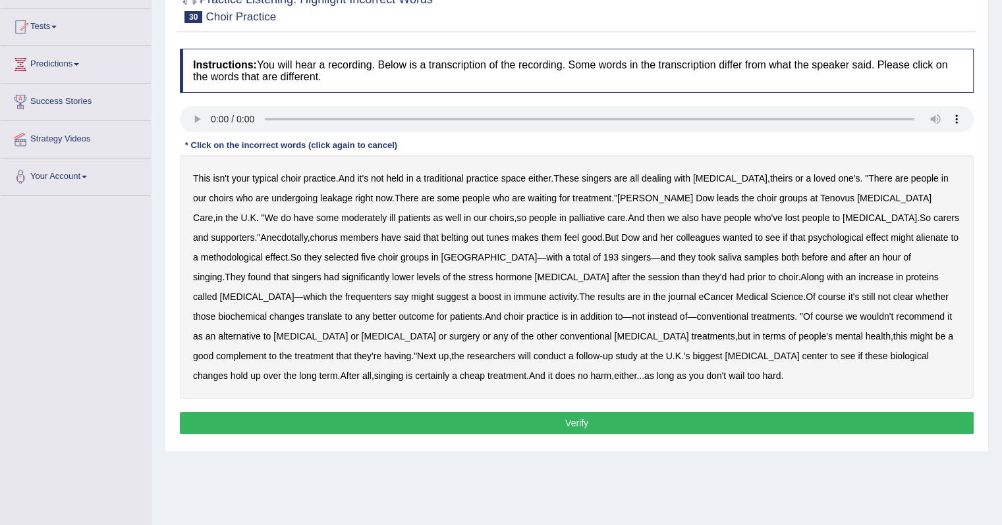
click at [320, 199] on b "leakage" at bounding box center [336, 198] width 32 height 11
click at [341, 214] on b "moderately" at bounding box center [363, 218] width 45 height 11
click at [915, 236] on b "alienate" at bounding box center [931, 237] width 32 height 11
click at [263, 252] on b "methodological" at bounding box center [232, 257] width 62 height 11
click at [392, 292] on b "frequenters" at bounding box center [368, 297] width 47 height 11
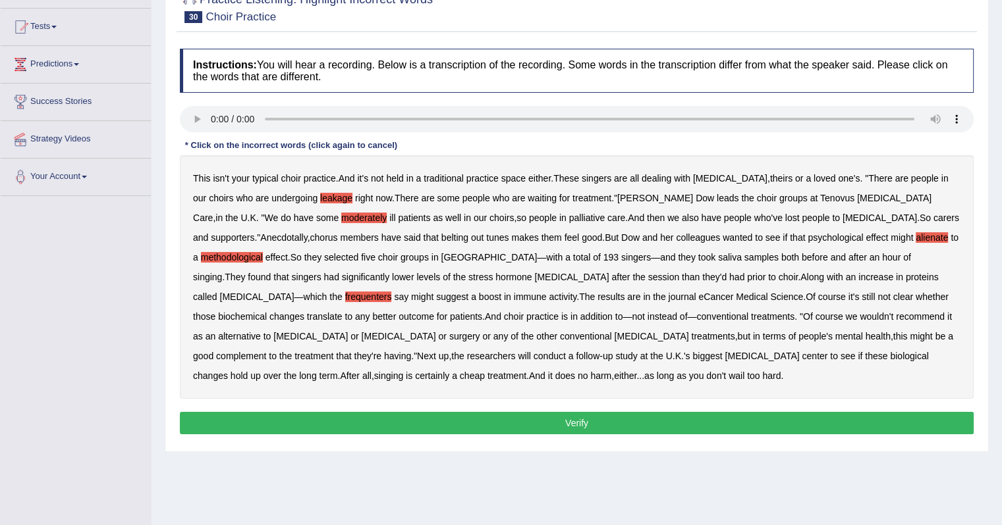
click at [331, 400] on div "Instructions: You will hear a recording. Below is a transcription of the record…" at bounding box center [576, 243] width 800 height 403
click at [350, 419] on button "Verify" at bounding box center [576, 423] width 793 height 22
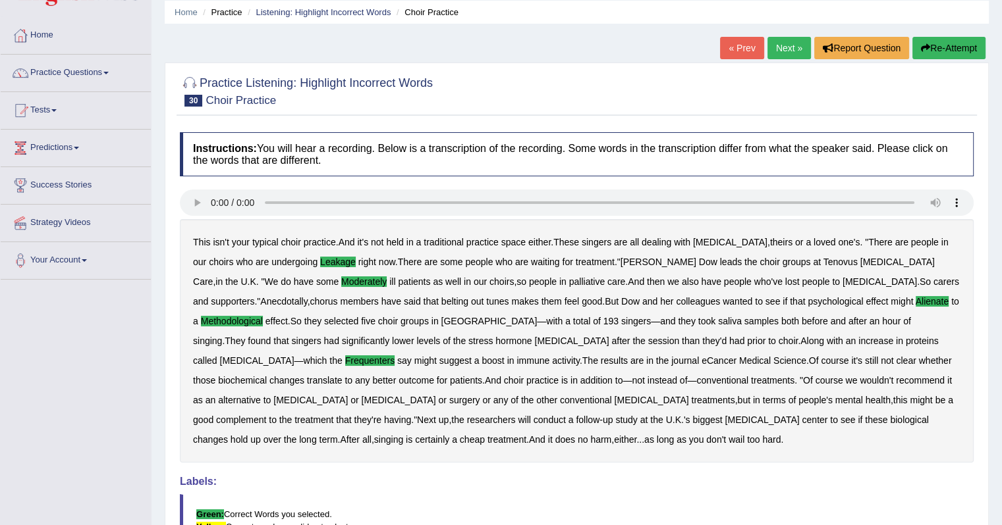
scroll to position [39, 0]
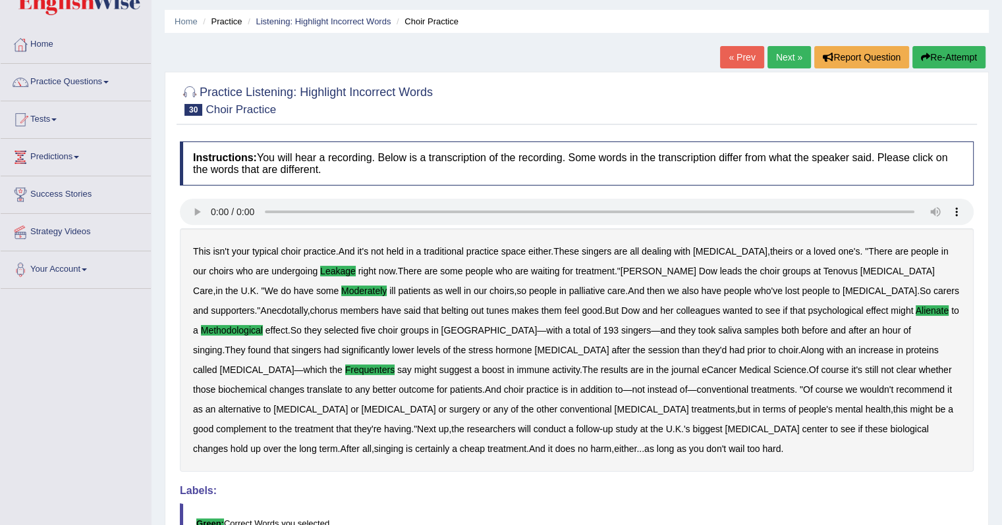
click at [777, 59] on link "Next »" at bounding box center [788, 57] width 43 height 22
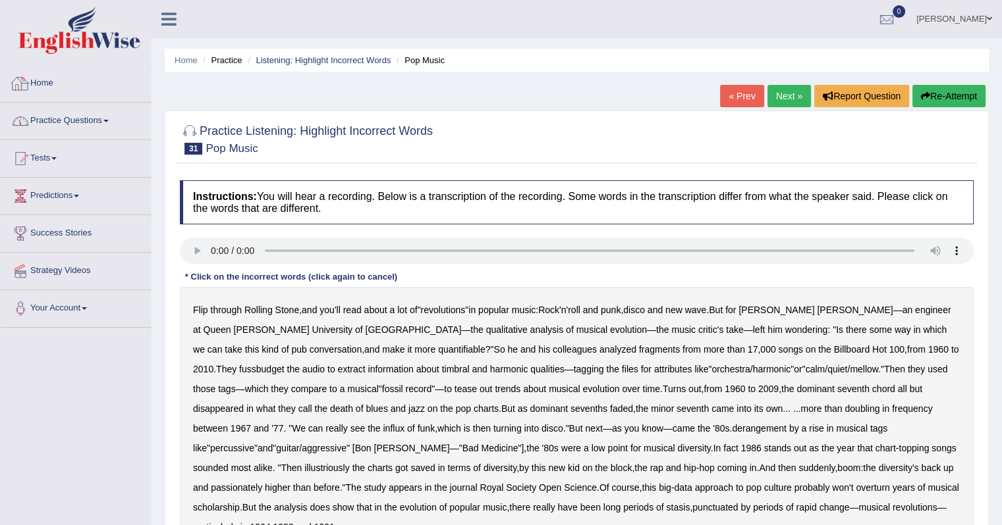
click at [69, 122] on link "Practice Questions" at bounding box center [76, 119] width 150 height 33
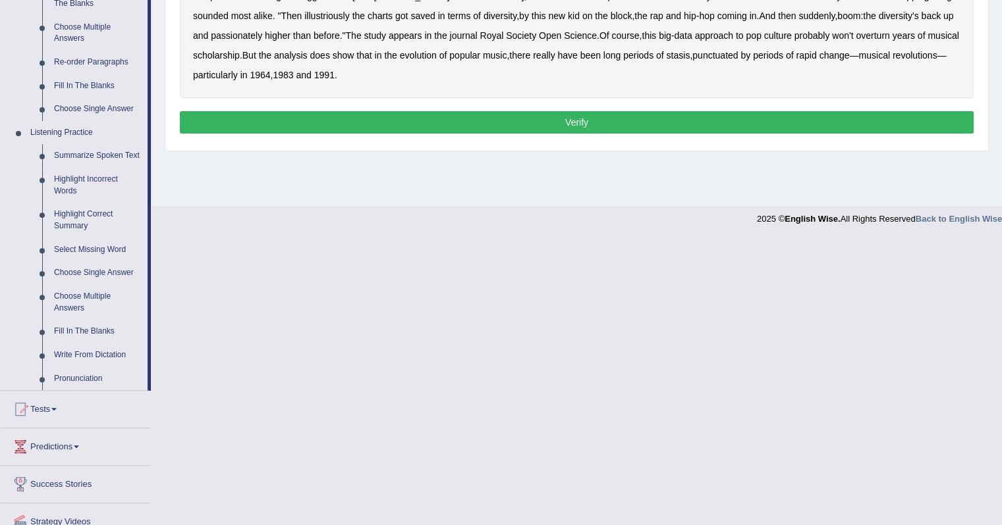
scroll to position [461, 0]
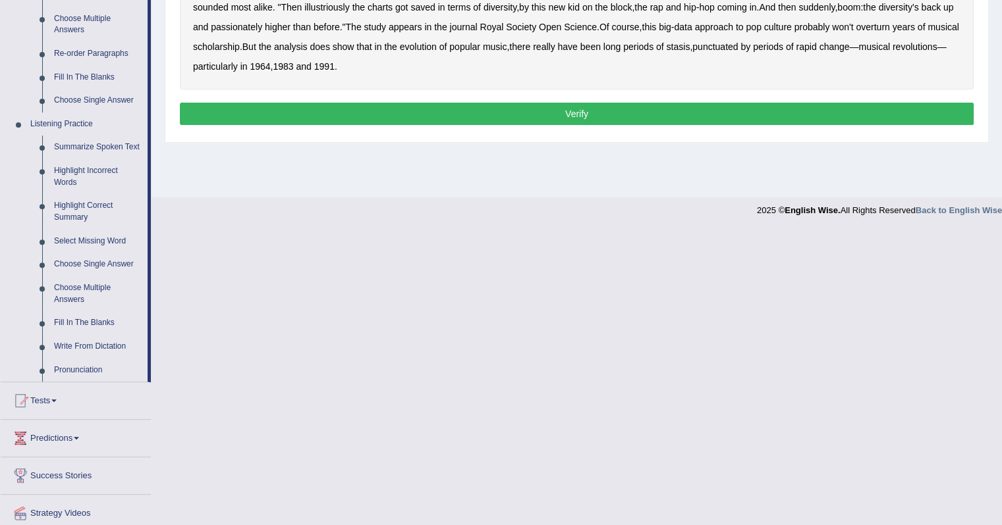
click at [71, 204] on link "Highlight Correct Summary" at bounding box center [97, 211] width 99 height 35
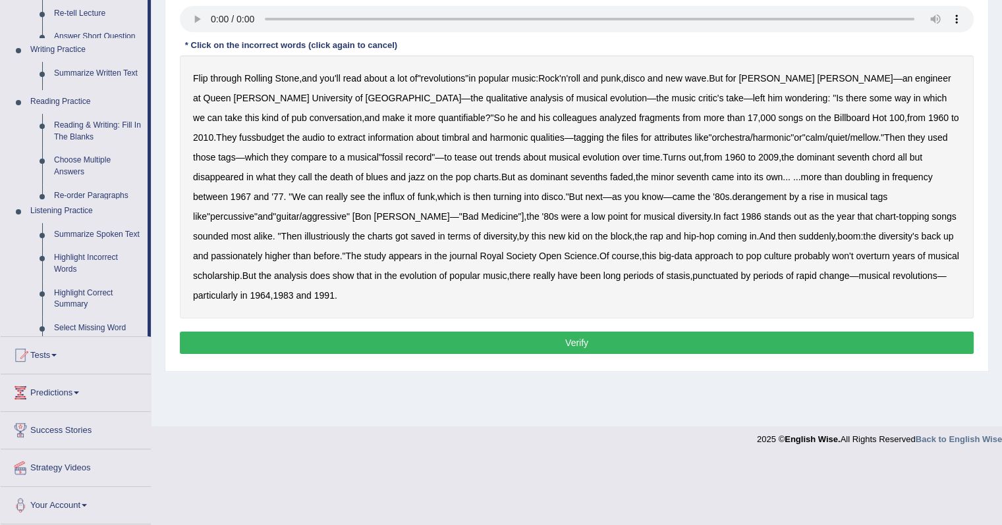
scroll to position [166, 0]
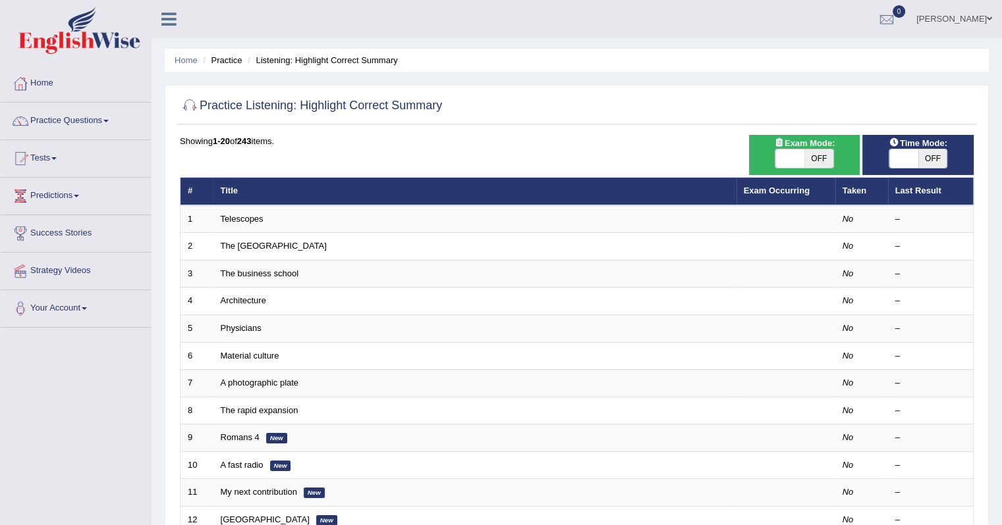
click at [234, 219] on link "Telescopes" at bounding box center [242, 219] width 43 height 10
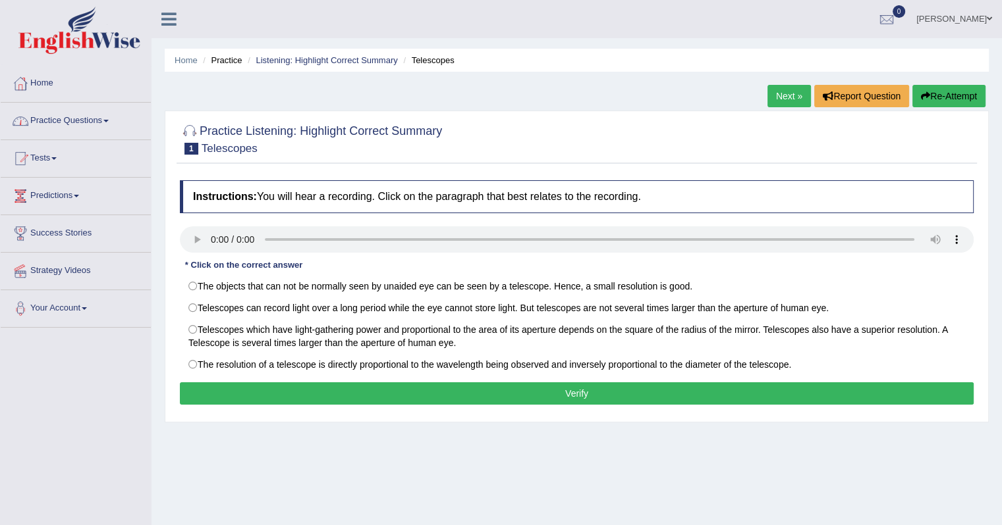
click at [103, 125] on link "Practice Questions" at bounding box center [76, 119] width 150 height 33
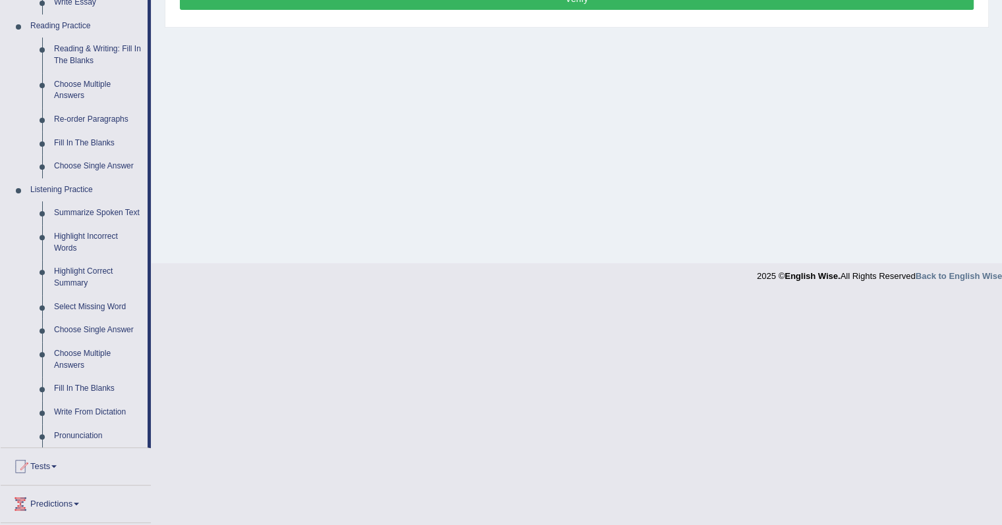
scroll to position [461, 0]
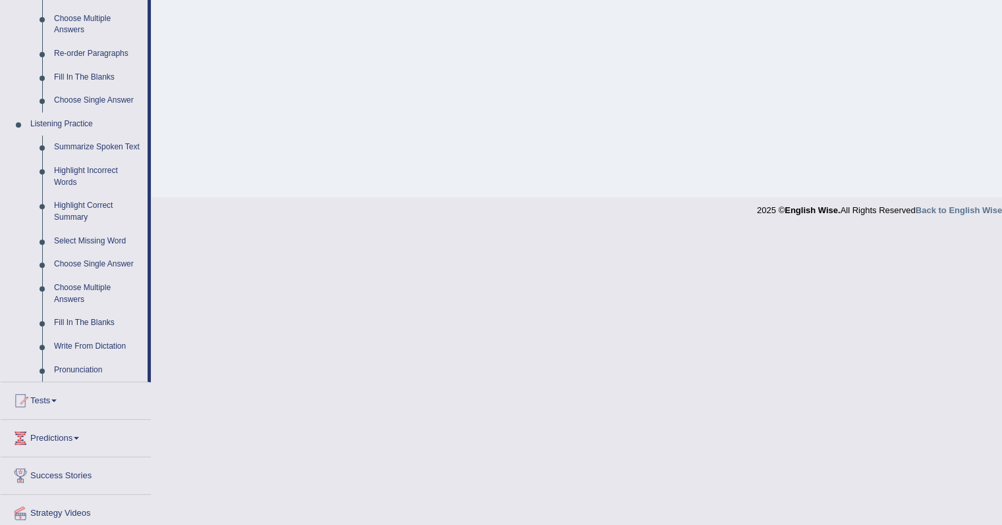
click at [71, 369] on link "Pronunciation" at bounding box center [97, 371] width 99 height 24
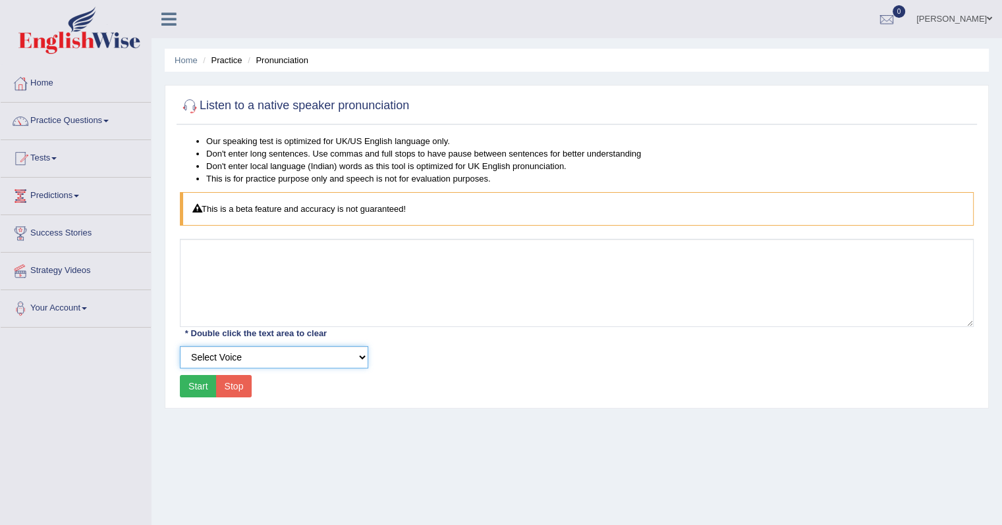
click at [207, 354] on select "Select Voice UK English Female UK English Male" at bounding box center [274, 357] width 188 height 22
select select "2"
click at [180, 346] on select "Select Voice UK English Female UK English Male" at bounding box center [274, 357] width 188 height 22
click at [200, 388] on button "Start" at bounding box center [198, 386] width 37 height 22
click at [199, 385] on button "Start" at bounding box center [198, 386] width 37 height 22
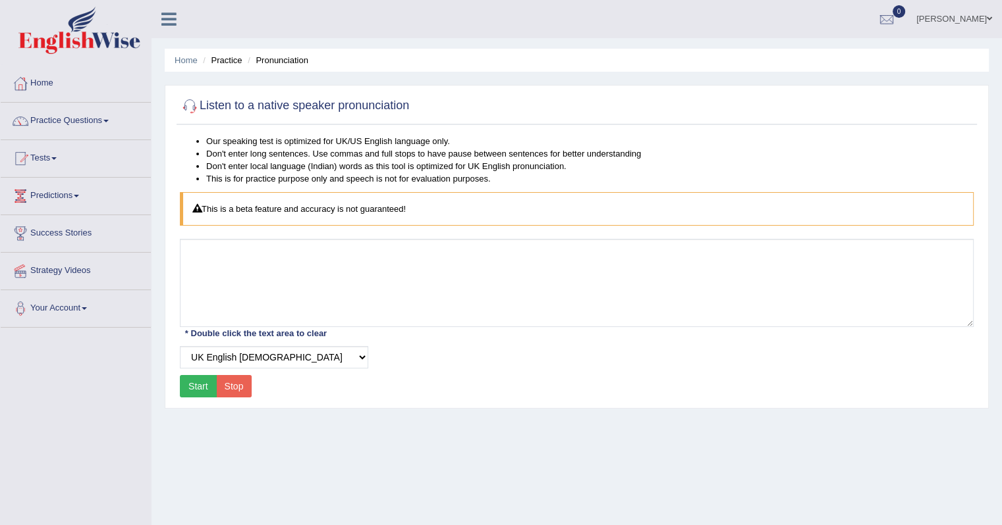
click at [199, 385] on button "Start" at bounding box center [198, 386] width 37 height 22
click at [265, 211] on div "This is a beta feature and accuracy is not guaranteed!" at bounding box center [576, 209] width 793 height 34
click at [92, 122] on link "Practice Questions" at bounding box center [76, 119] width 150 height 33
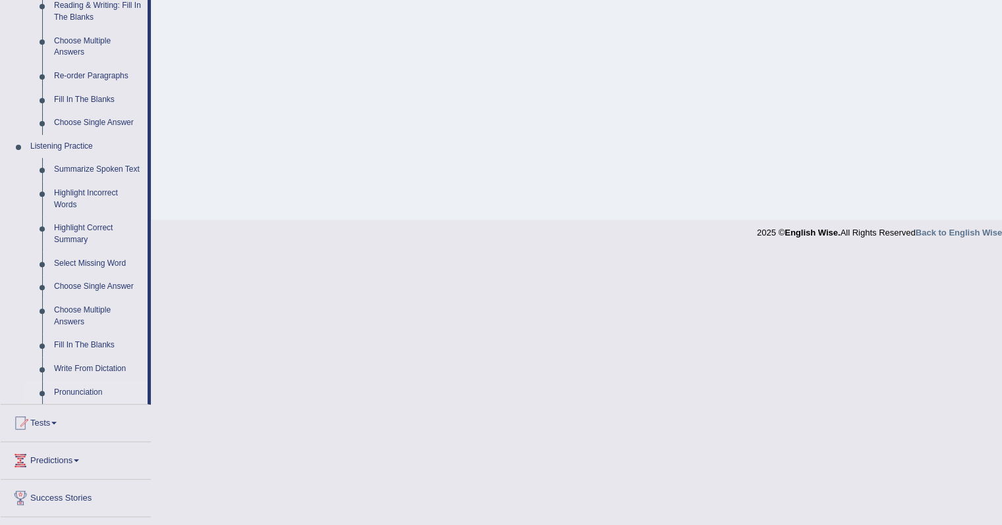
scroll to position [461, 0]
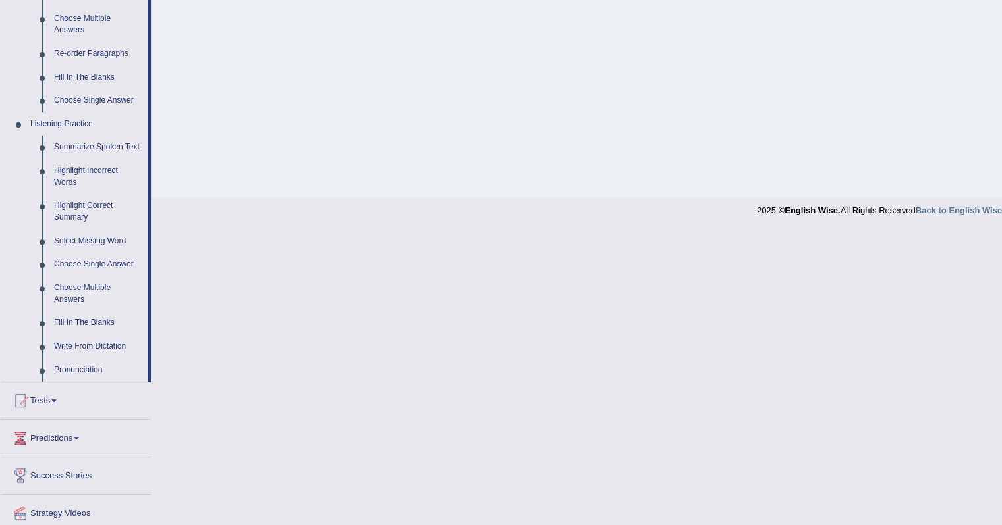
click at [45, 373] on li "Pronunciation" at bounding box center [85, 371] width 123 height 24
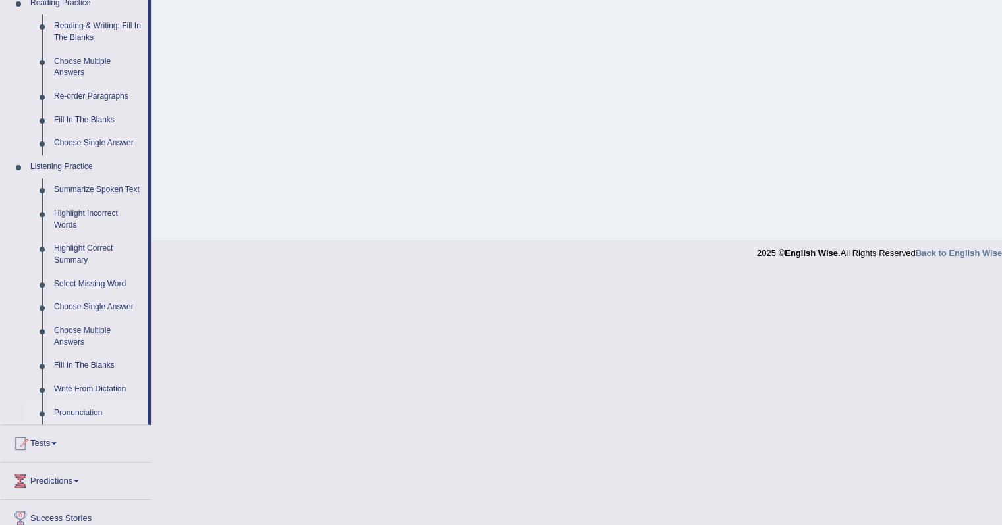
scroll to position [440, 0]
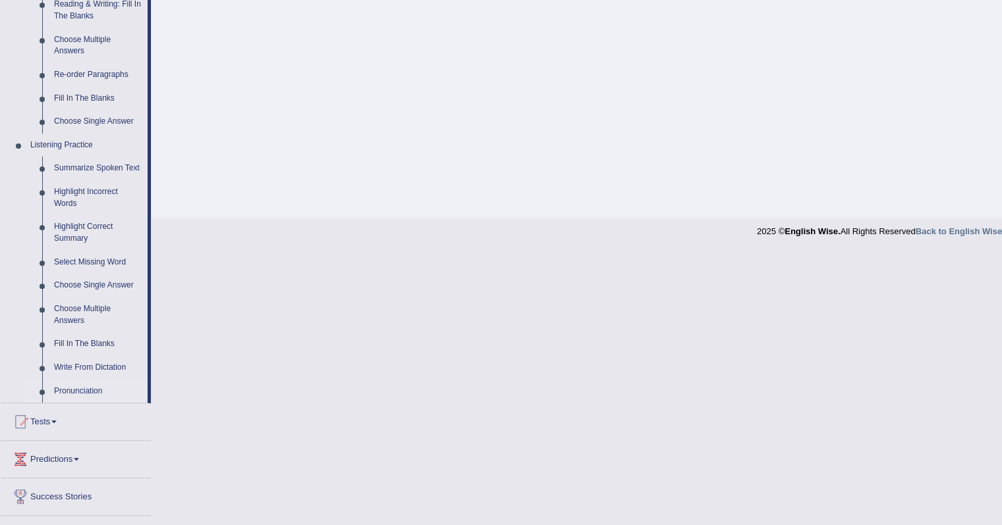
click at [95, 343] on link "Fill In The Blanks" at bounding box center [97, 345] width 99 height 24
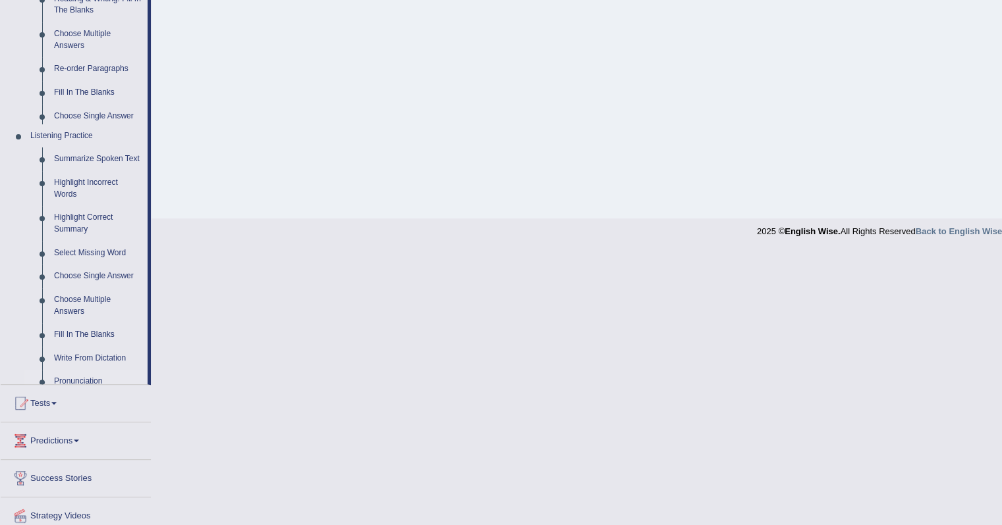
scroll to position [166, 0]
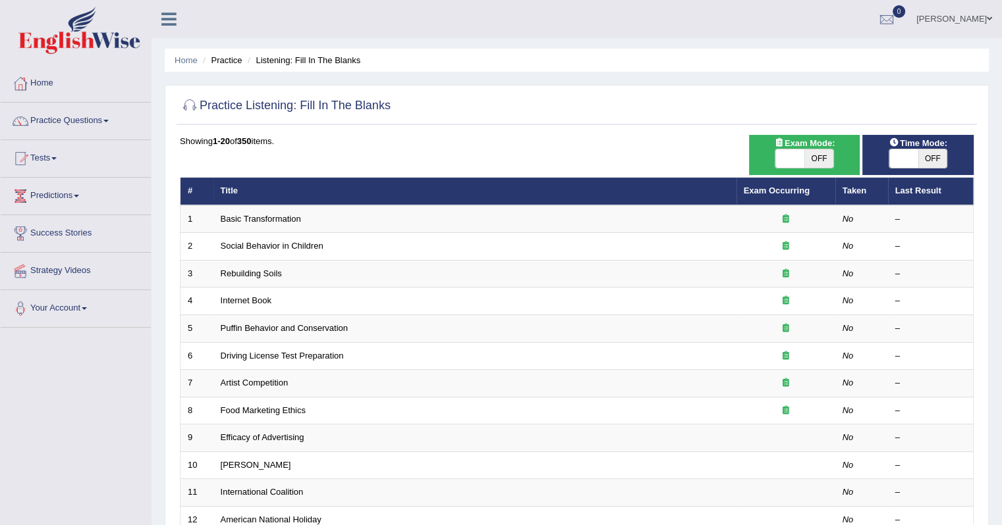
click at [279, 219] on link "Basic Transformation" at bounding box center [261, 219] width 80 height 10
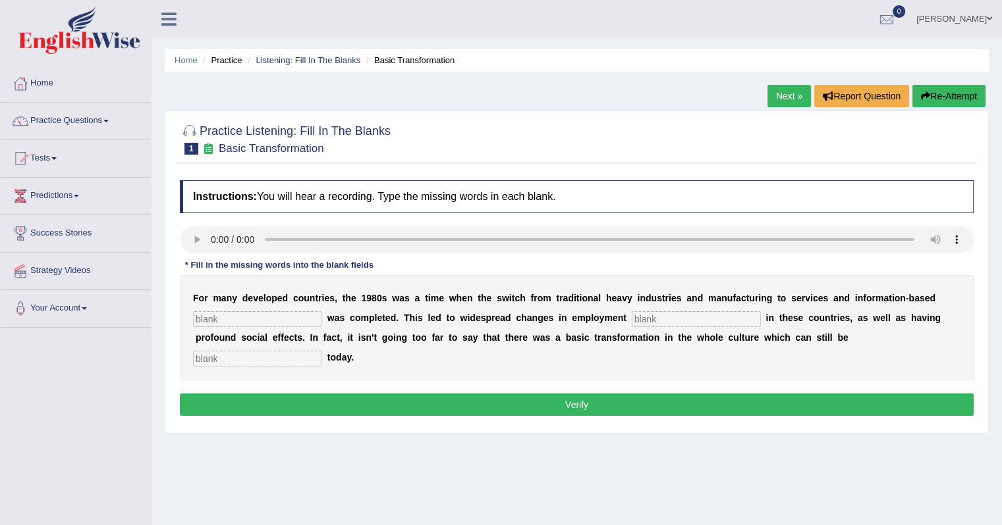
click at [208, 149] on icon at bounding box center [208, 148] width 14 height 11
click at [221, 149] on small "Basic Transformation" at bounding box center [271, 148] width 105 height 13
click at [217, 317] on input "text" at bounding box center [257, 319] width 129 height 16
click at [244, 317] on input "text" at bounding box center [257, 319] width 129 height 16
type input "entered"
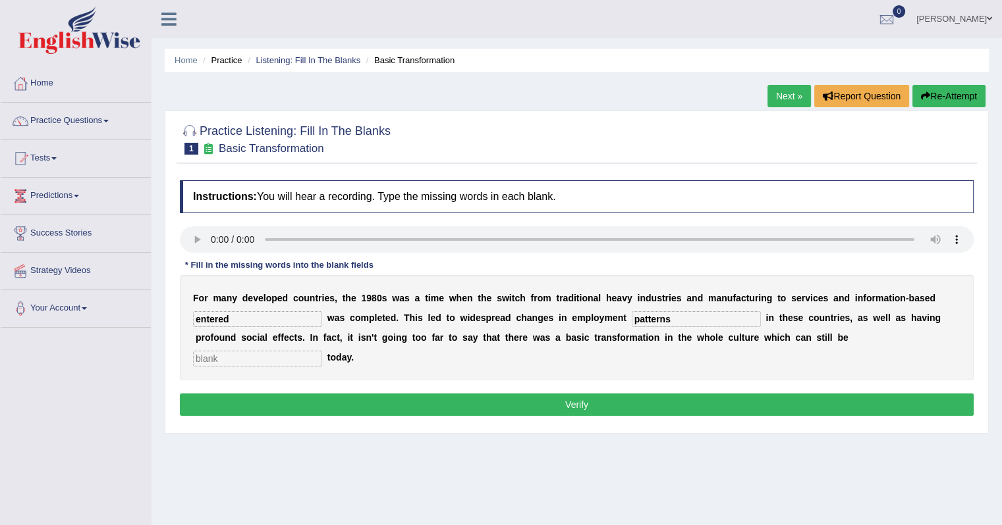
type input "patterns"
type input "observed"
click at [439, 404] on button "Verify" at bounding box center [576, 405] width 793 height 22
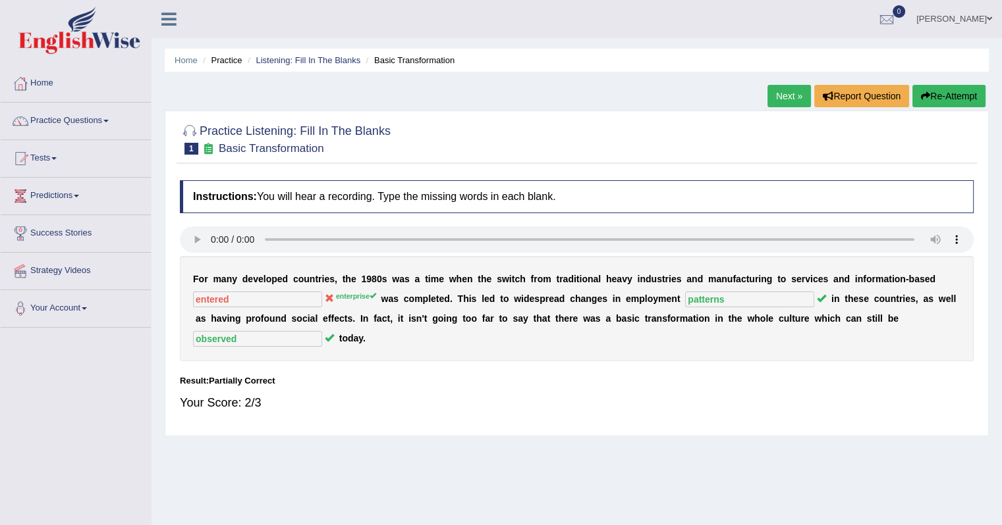
click at [789, 93] on link "Next »" at bounding box center [788, 96] width 43 height 22
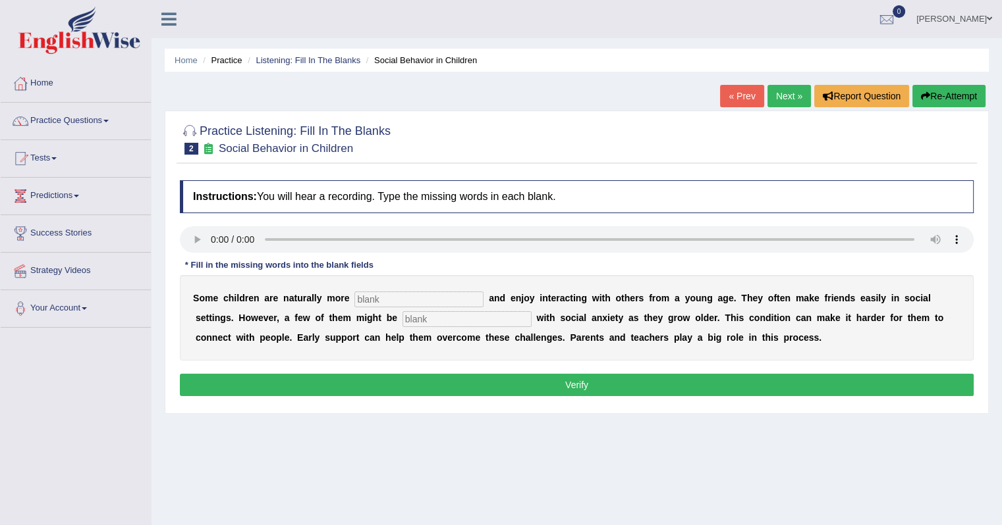
click at [389, 292] on input "text" at bounding box center [418, 300] width 129 height 16
type input "sociable"
type input "diagnosed`"
click at [466, 315] on input "diagnosed`" at bounding box center [466, 319] width 129 height 16
type input "diagnosed"
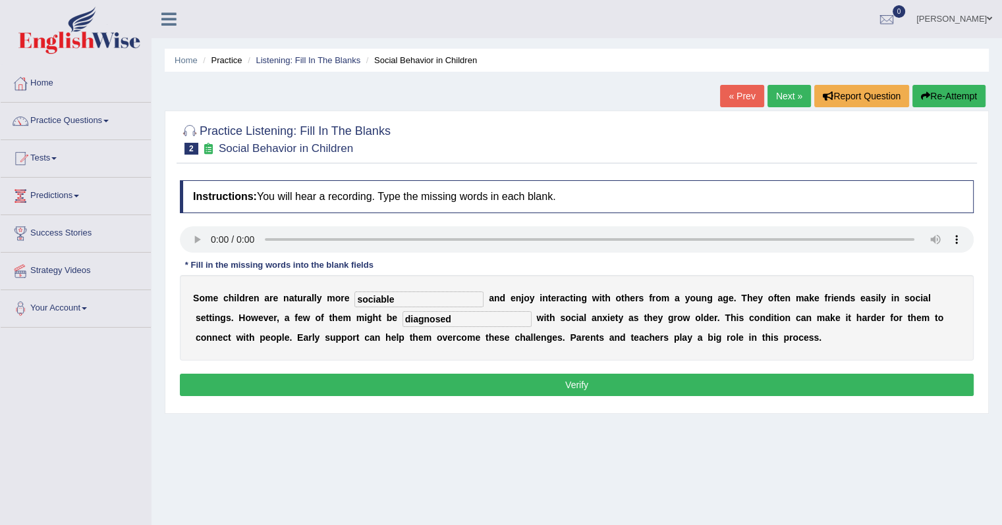
click at [475, 376] on button "Verify" at bounding box center [576, 385] width 793 height 22
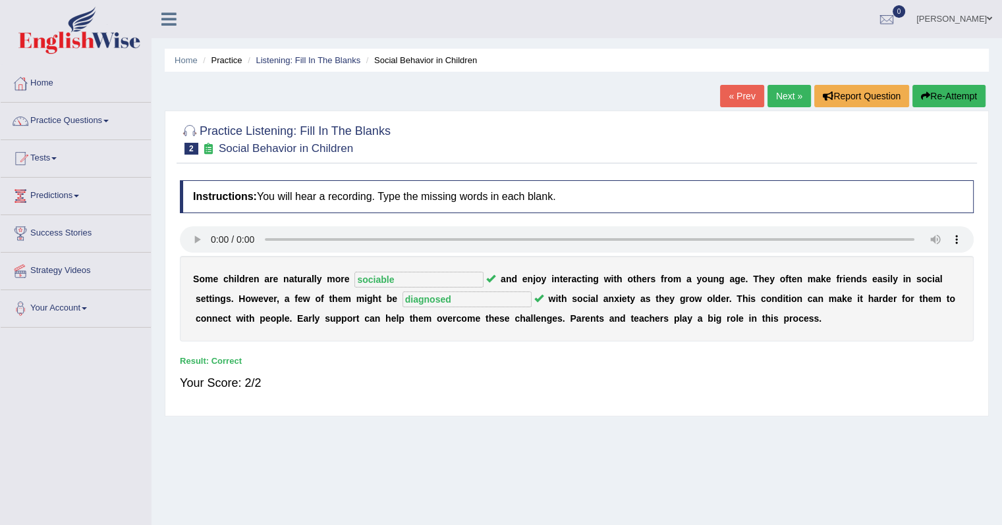
click at [785, 90] on link "Next »" at bounding box center [788, 96] width 43 height 22
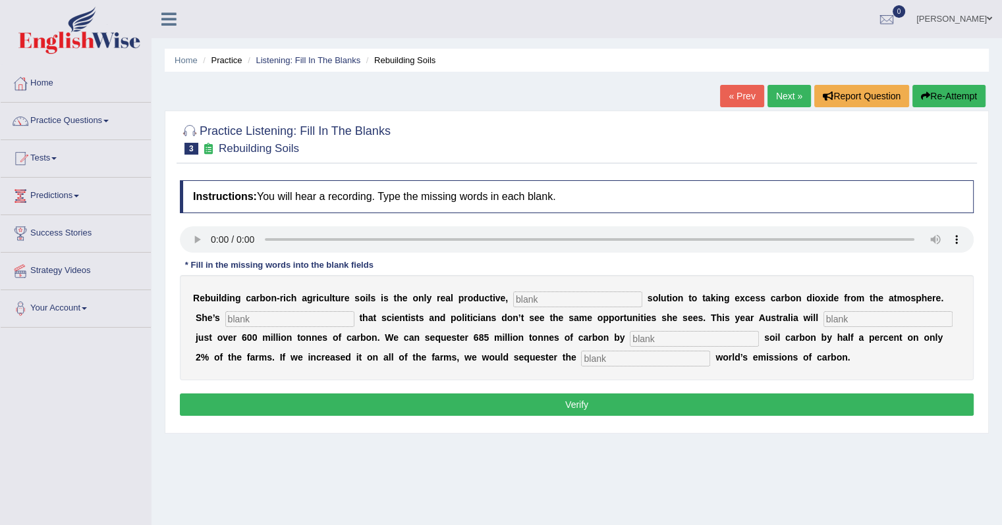
click at [545, 296] on input "text" at bounding box center [577, 300] width 129 height 16
type input "permanent"
type input "first graded"
type input "emit"
type input "increasing"
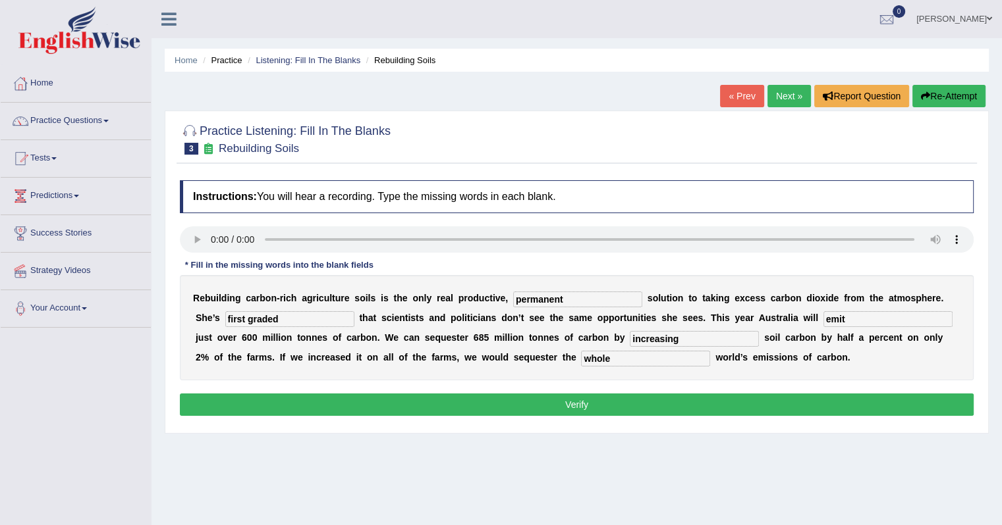
type input "whole"
click at [562, 402] on button "Verify" at bounding box center [576, 405] width 793 height 22
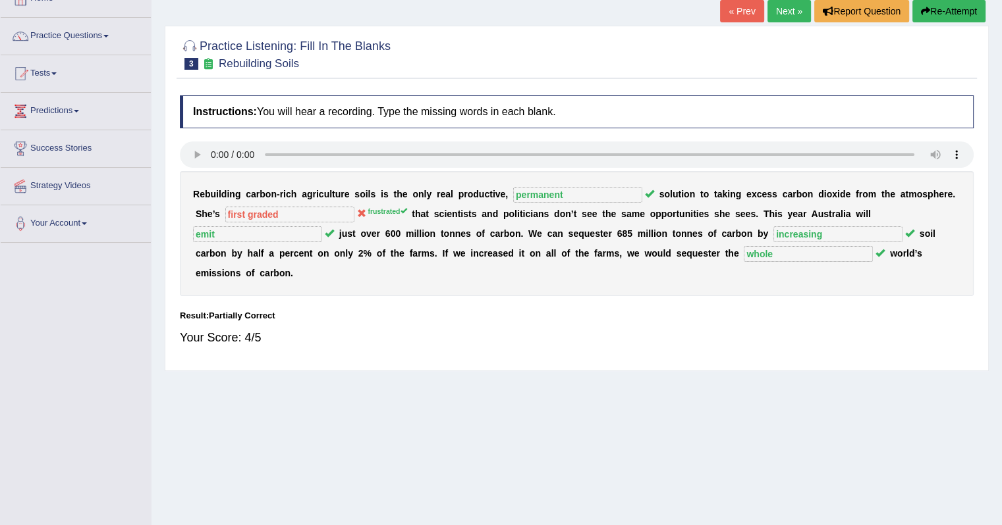
scroll to position [66, 0]
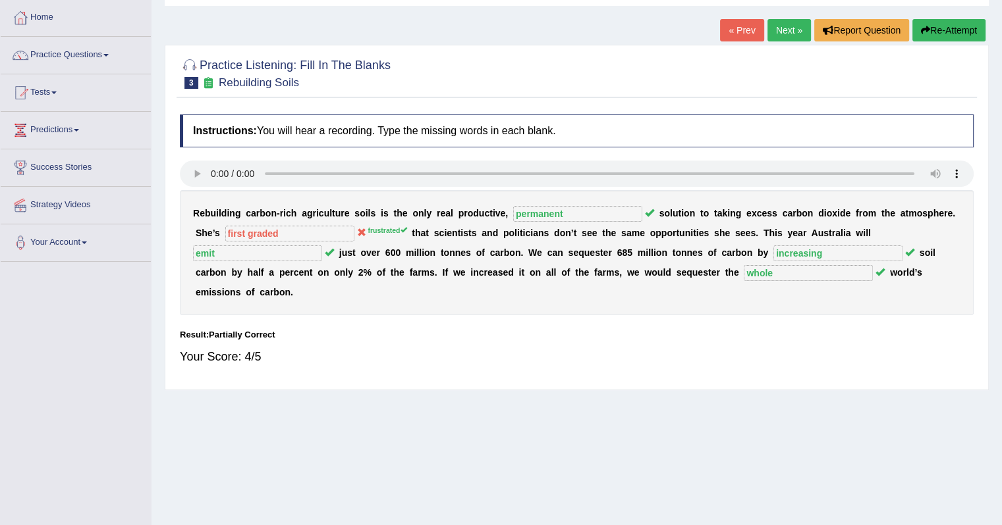
click at [768, 31] on link "Next »" at bounding box center [788, 30] width 43 height 22
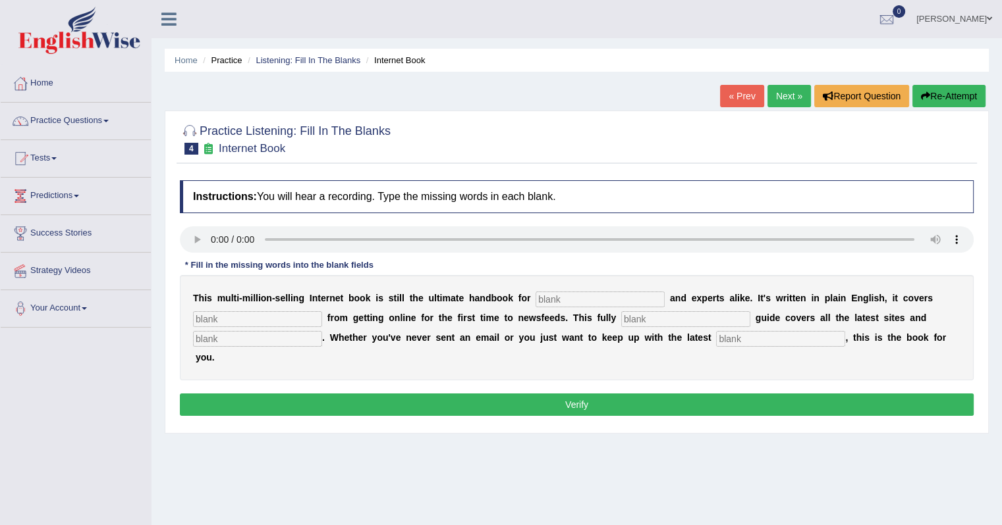
click at [558, 298] on input "text" at bounding box center [599, 300] width 129 height 16
type input "novices"
type input "everything"
type input "revised"
type input "g"
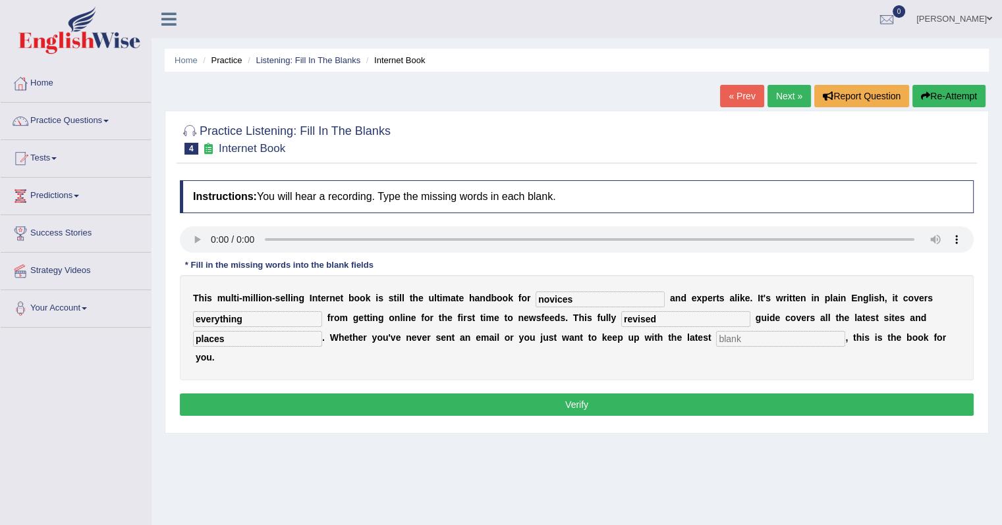
type input "places"
type input "developments"
click at [550, 402] on button "Verify" at bounding box center [576, 405] width 793 height 22
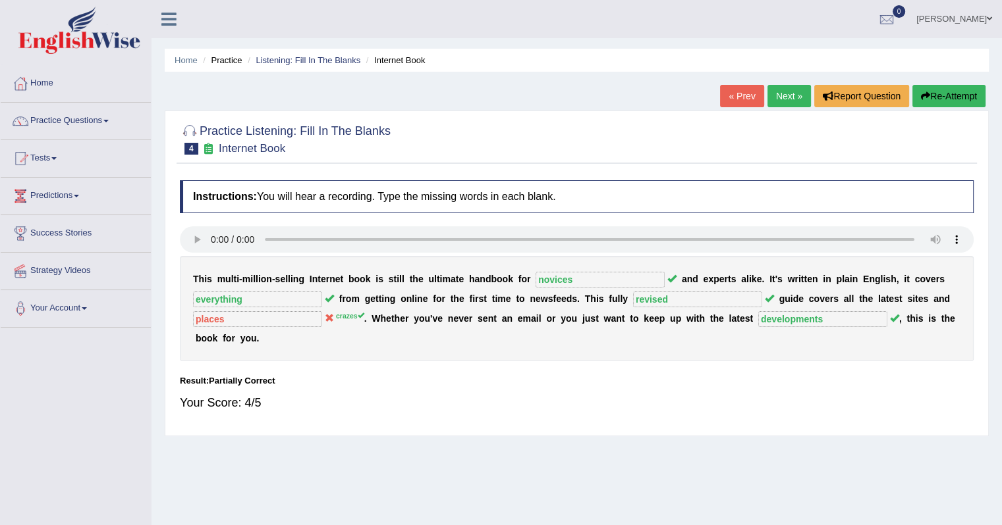
click at [785, 99] on link "Next »" at bounding box center [788, 96] width 43 height 22
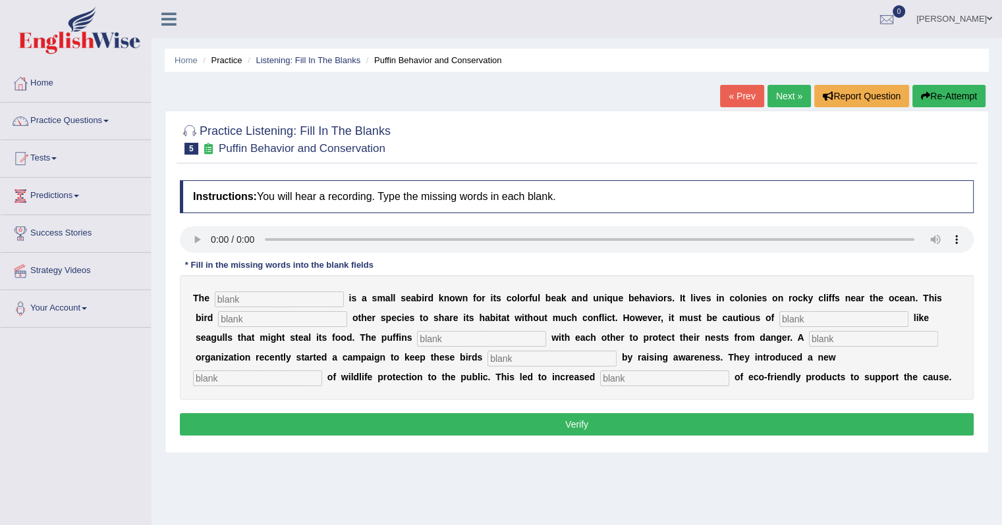
click at [250, 297] on input "text" at bounding box center [279, 300] width 129 height 16
type input "puffins"
type input "allows"
type input "predators"
type input "cooperates"
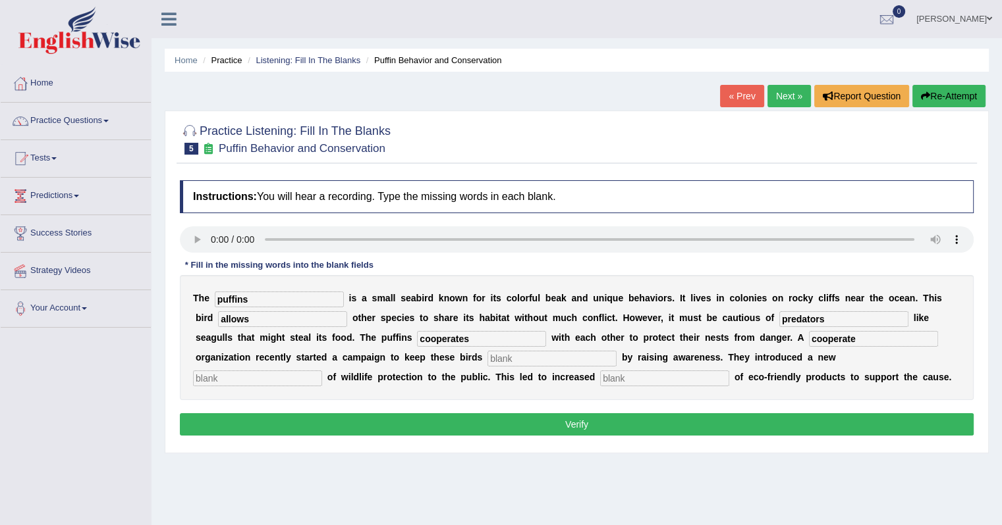
type input "cooperate"
type input "safe"
type input "conceptions"
type input "consumption"
click at [618, 427] on button "Verify" at bounding box center [576, 425] width 793 height 22
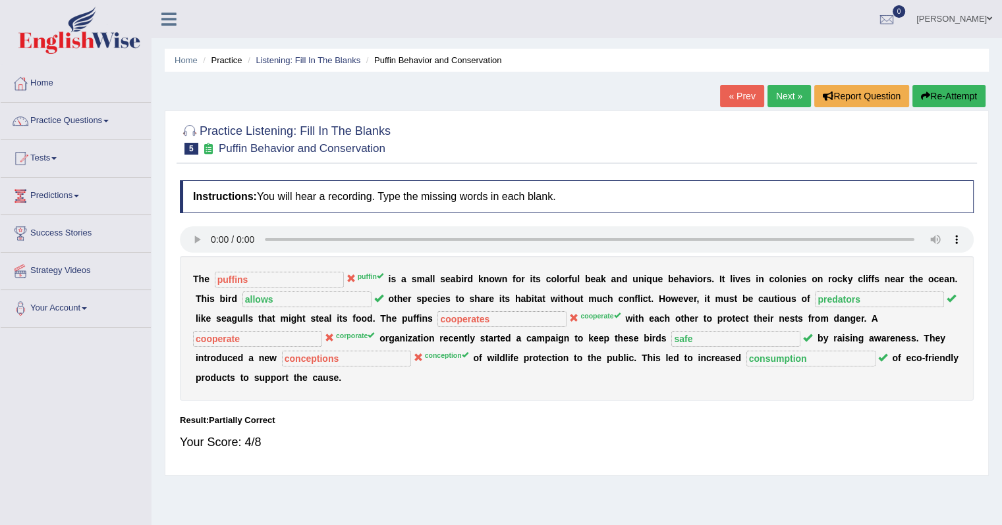
click at [941, 91] on button "Re-Attempt" at bounding box center [948, 96] width 73 height 22
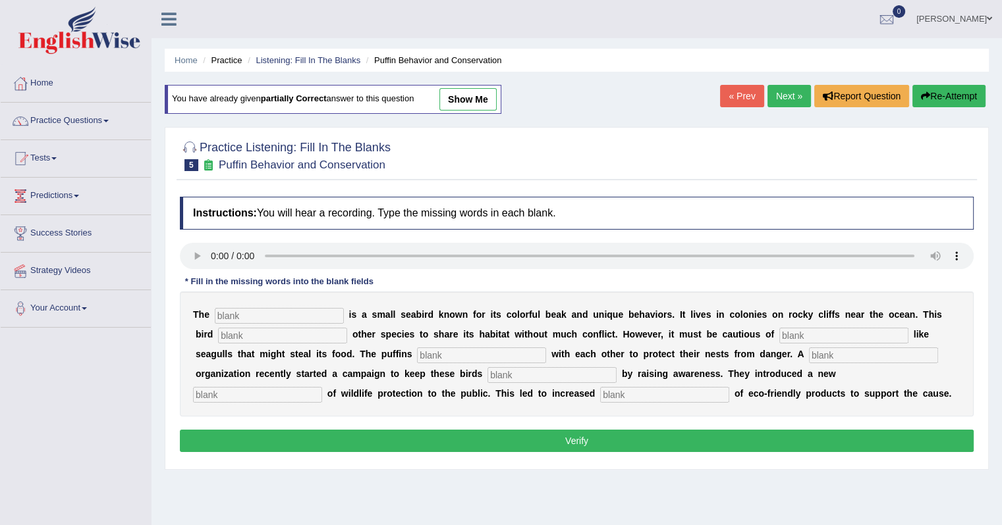
click at [255, 311] on input "text" at bounding box center [279, 316] width 129 height 16
type input "puffin"
type input "allows"
type input "predators"
type input "cooperate"
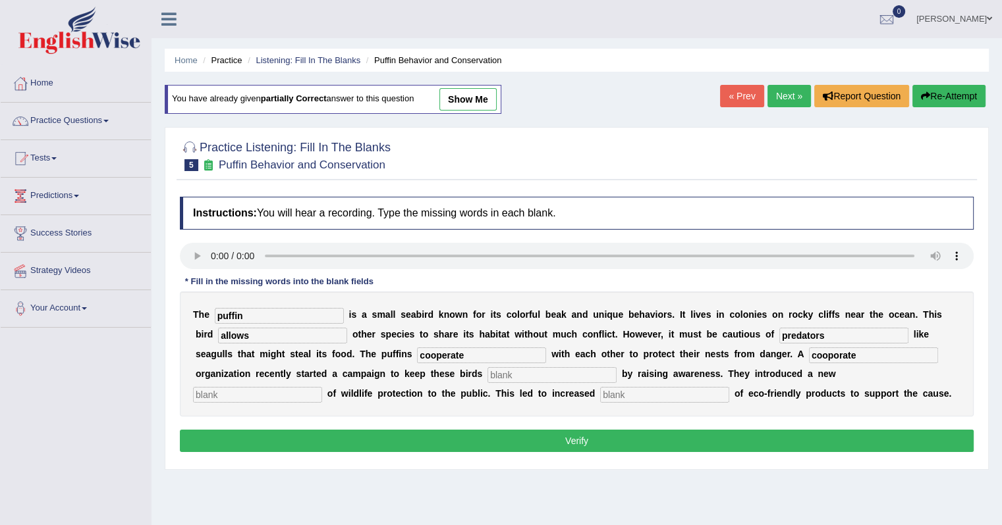
type input "cooporate"
type input "a"
type input "safe"
type input "conception"
type input "consumption"
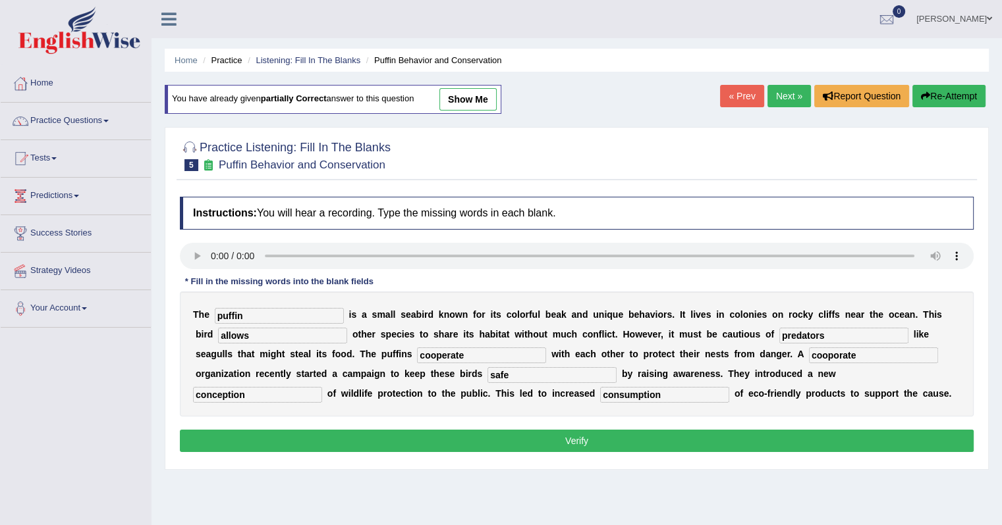
click at [226, 442] on button "Verify" at bounding box center [576, 441] width 793 height 22
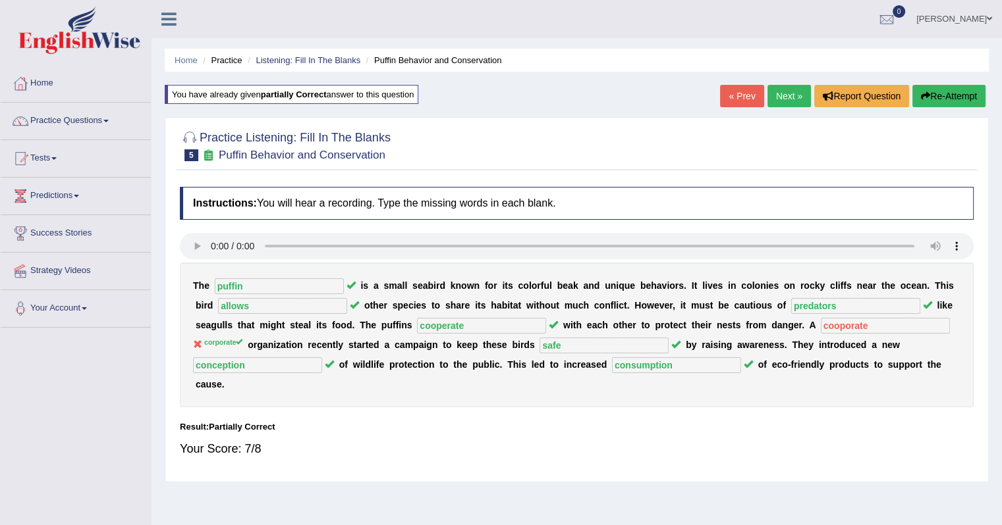
click at [788, 100] on link "Next »" at bounding box center [788, 96] width 43 height 22
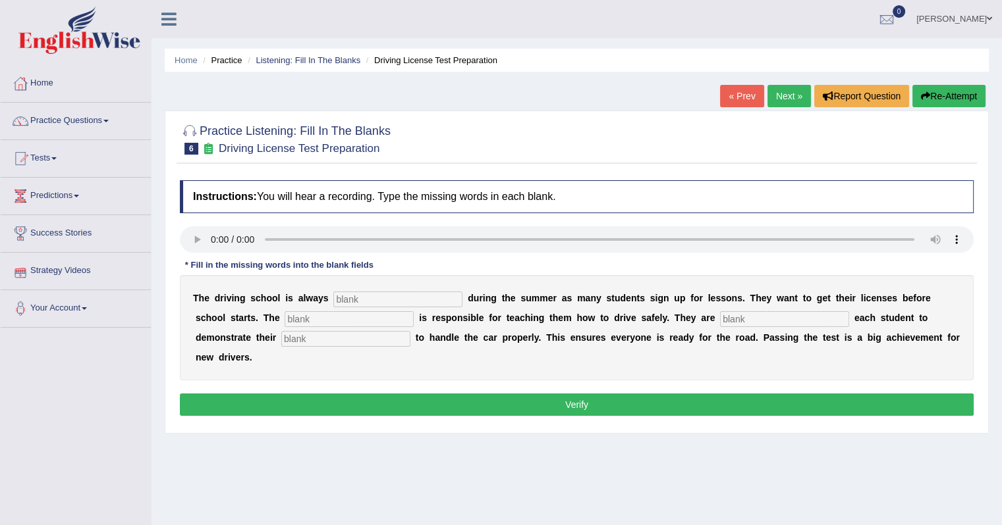
click at [338, 304] on input "text" at bounding box center [397, 300] width 129 height 16
type input "busy"
type input "instructor"
type input "requiring"
type input "ability"
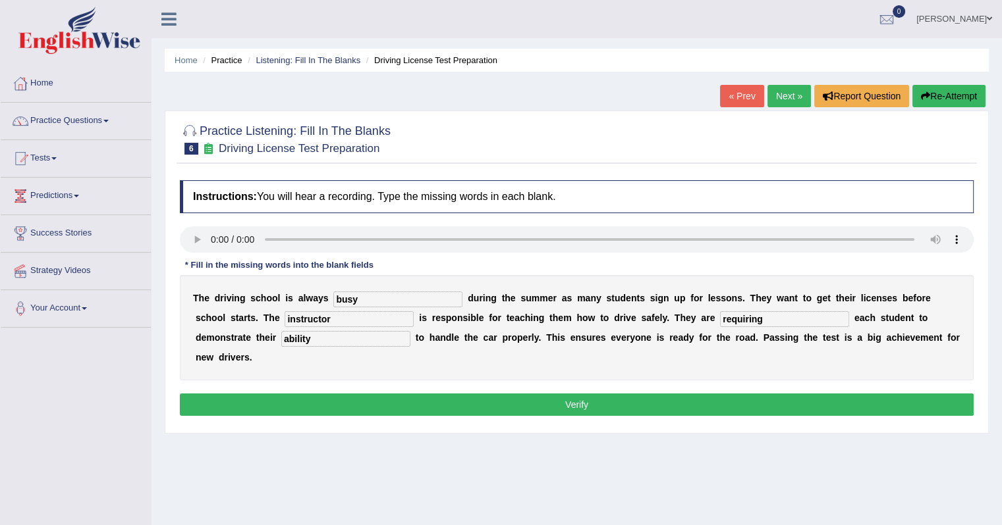
click at [433, 402] on button "Verify" at bounding box center [576, 405] width 793 height 22
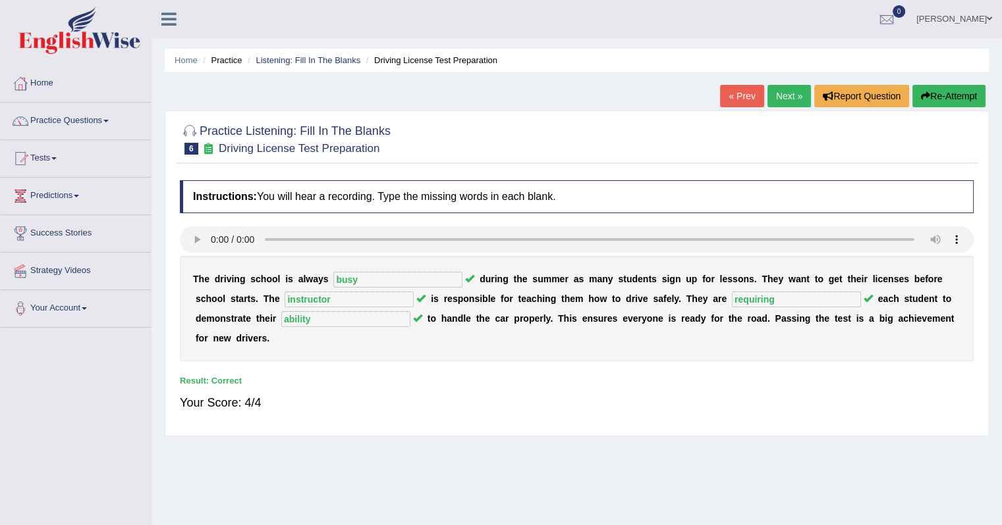
click at [777, 101] on link "Next »" at bounding box center [788, 96] width 43 height 22
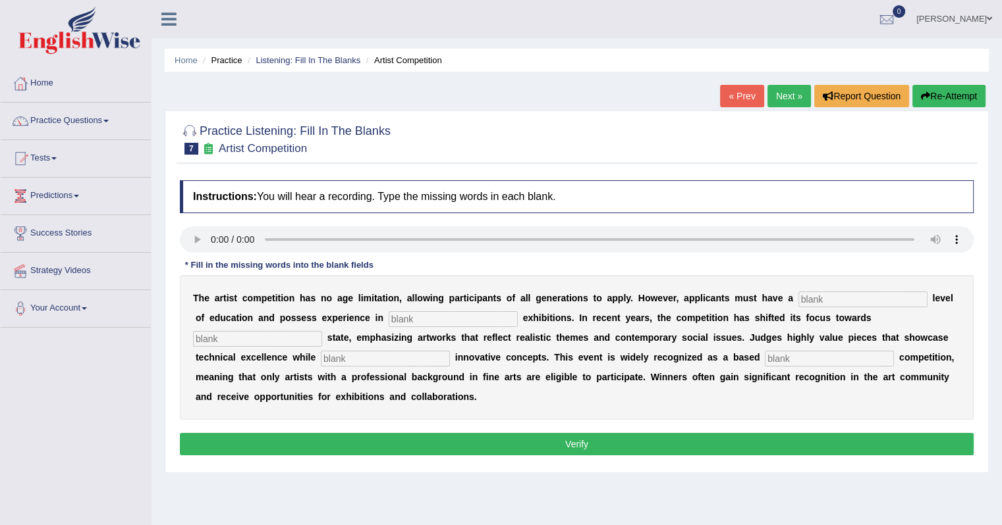
click at [426, 315] on input "text" at bounding box center [452, 319] width 129 height 16
click at [866, 300] on input "text" at bounding box center [862, 300] width 129 height 16
type input "graduate"
type input "sculpture"
type input "real-estate"
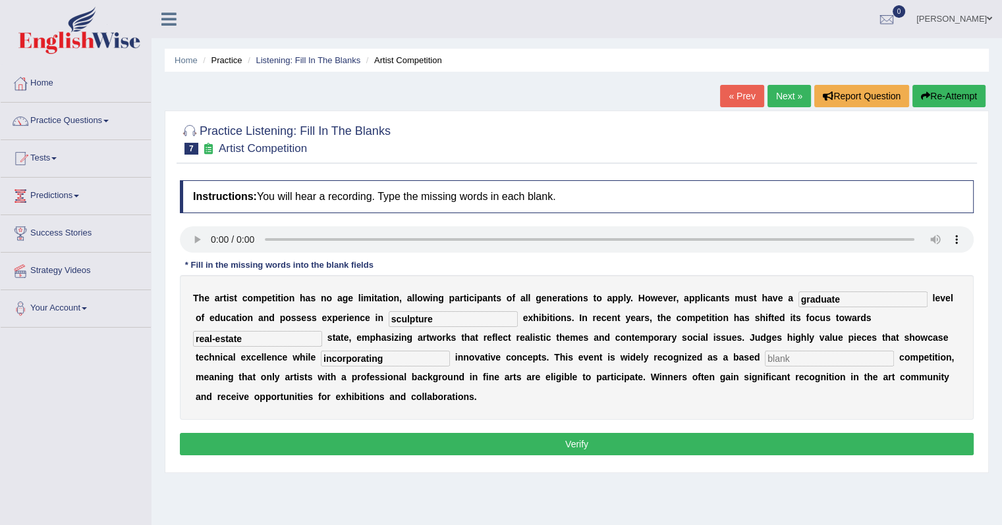
type input "incorporating"
type input "profession"
click at [669, 442] on button "Verify" at bounding box center [576, 444] width 793 height 22
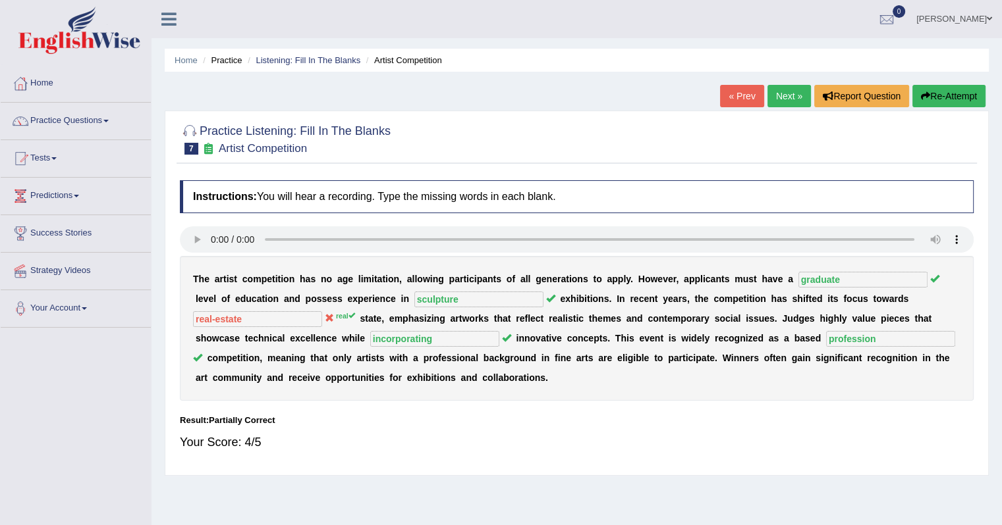
click at [791, 98] on link "Next »" at bounding box center [788, 96] width 43 height 22
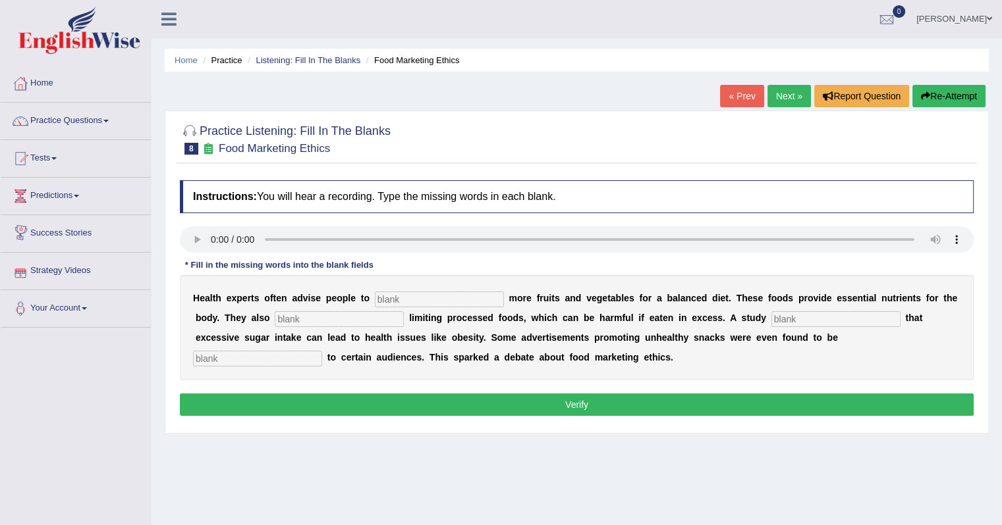
click at [418, 296] on input "text" at bounding box center [439, 300] width 129 height 16
type input "consume"
type input "recomend"
type input "diagnosed"
type input "offensive"
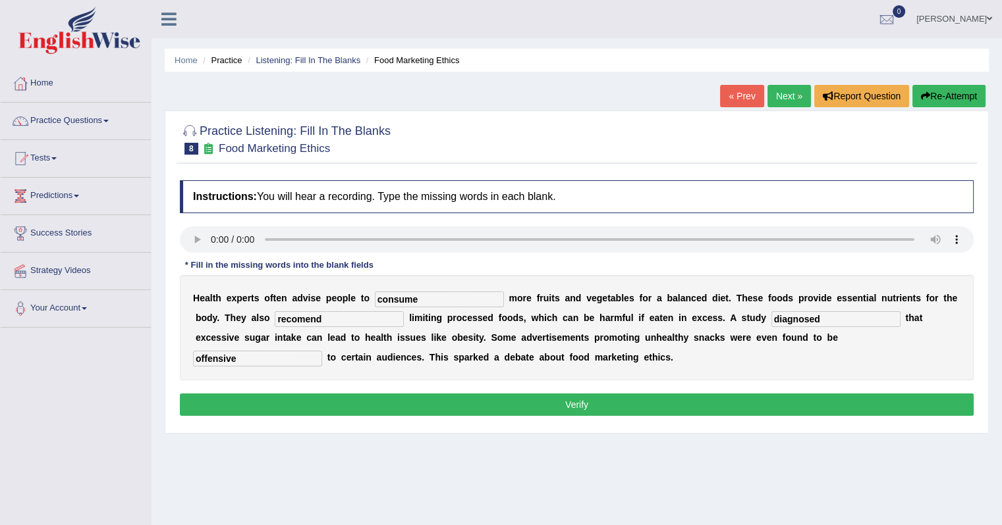
click at [378, 405] on button "Verify" at bounding box center [576, 405] width 793 height 22
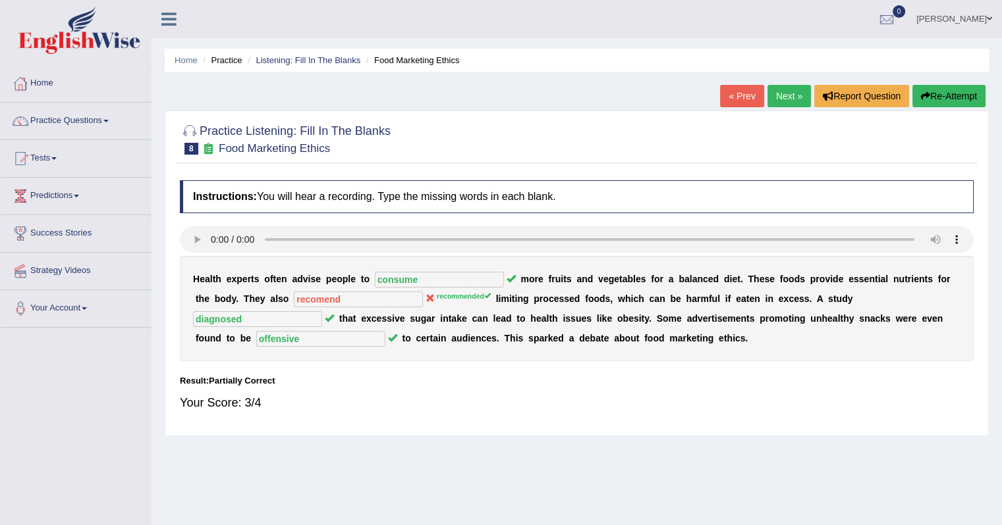
click at [953, 98] on button "Re-Attempt" at bounding box center [948, 96] width 73 height 22
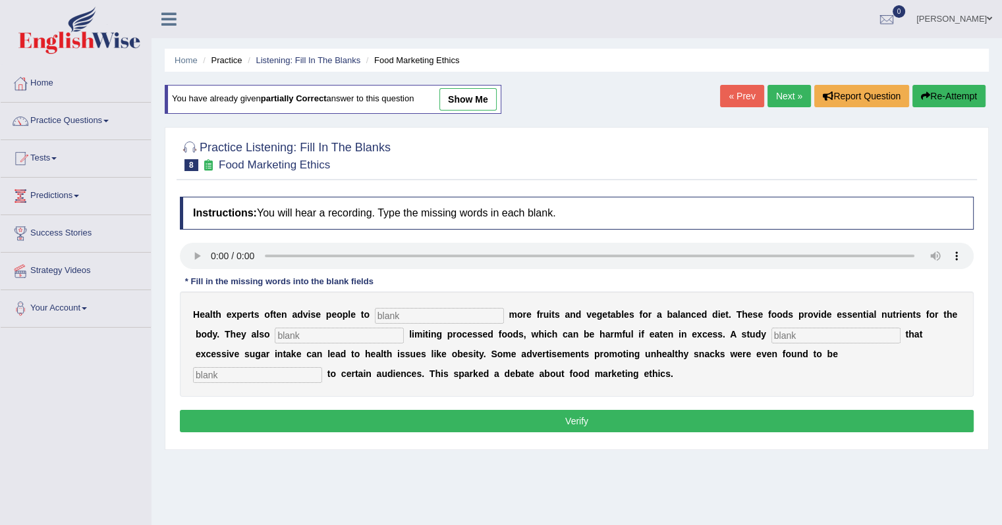
click at [434, 314] on input "text" at bounding box center [439, 316] width 129 height 16
type input "consume"
type input "recomended"
type input "diagnosed"
type input "offensive"
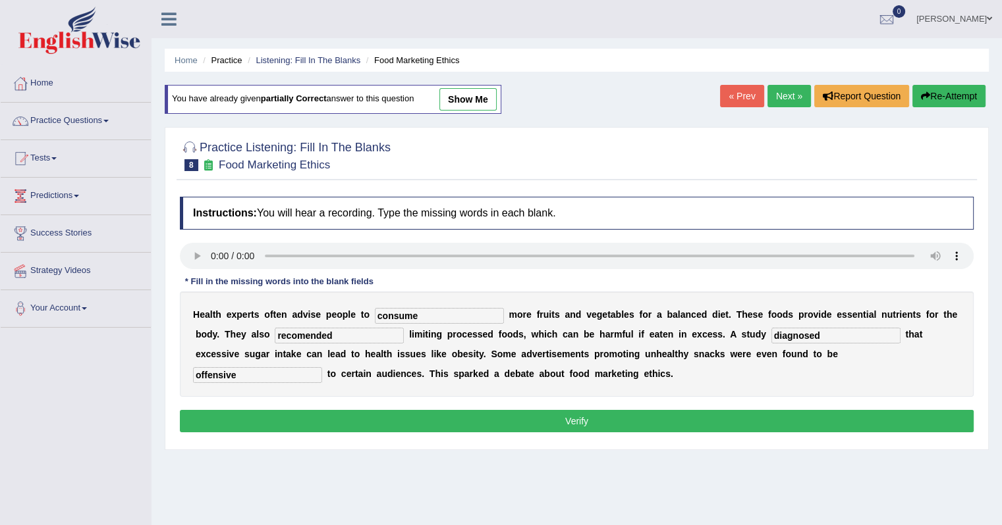
click at [378, 412] on button "Verify" at bounding box center [576, 421] width 793 height 22
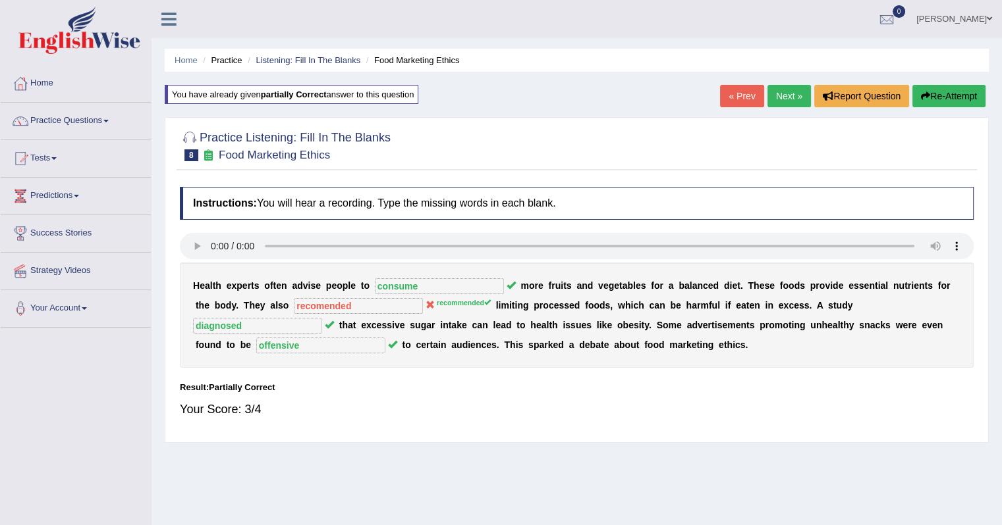
click at [768, 95] on link "Next »" at bounding box center [788, 96] width 43 height 22
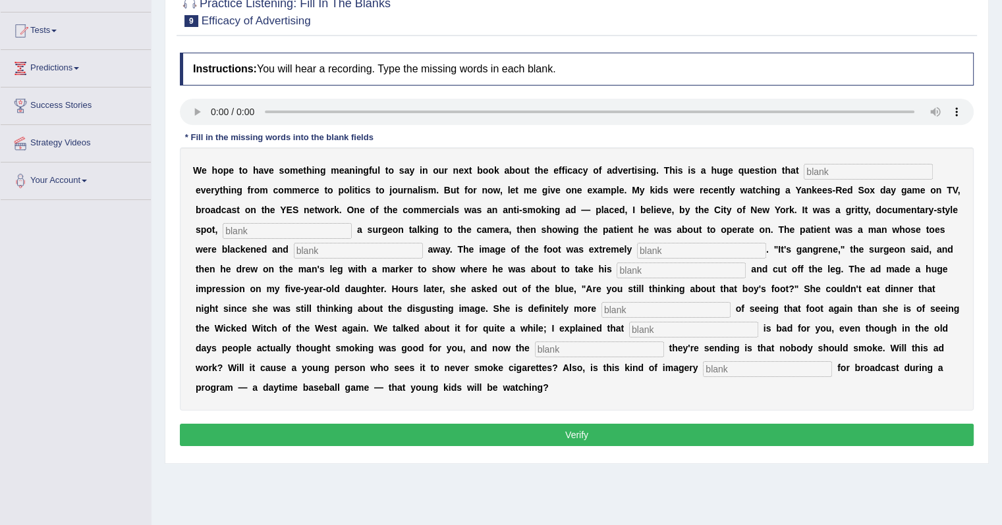
scroll to position [132, 0]
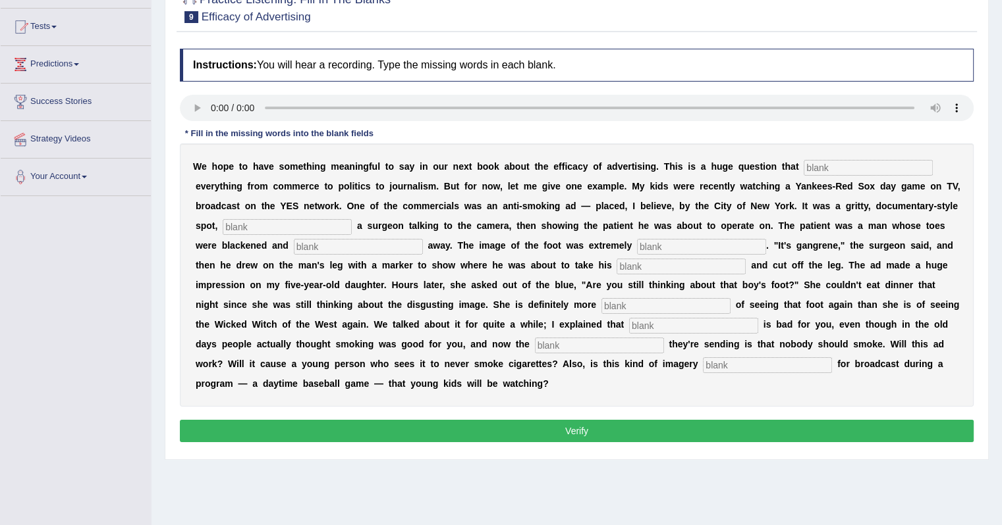
click at [843, 169] on input "text" at bounding box center [867, 168] width 129 height 16
click at [817, 167] on input "text" at bounding box center [867, 168] width 129 height 16
type input "impact"
type input "featuring"
type input "rotten"
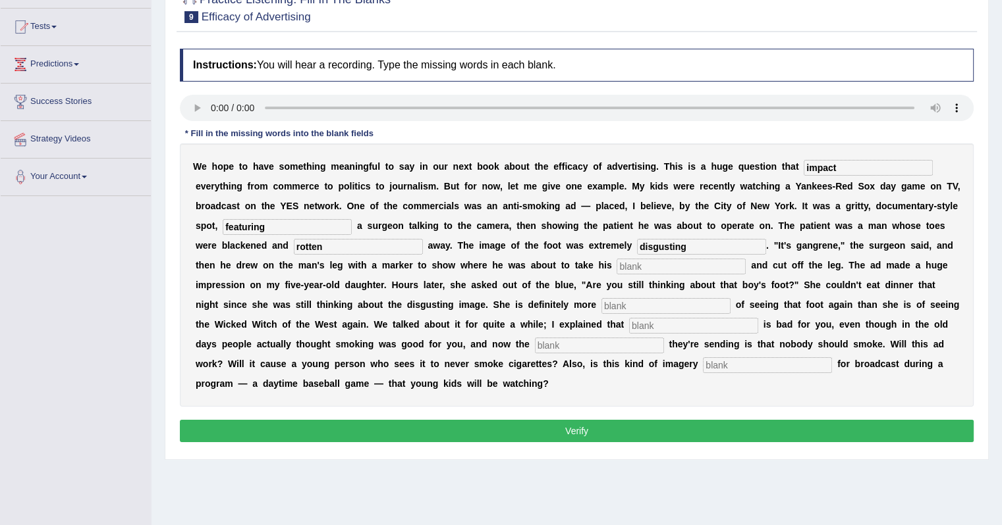
type input "disgusting"
type input "hack off"
type input "scared"
type input "smoking"
type input "message"
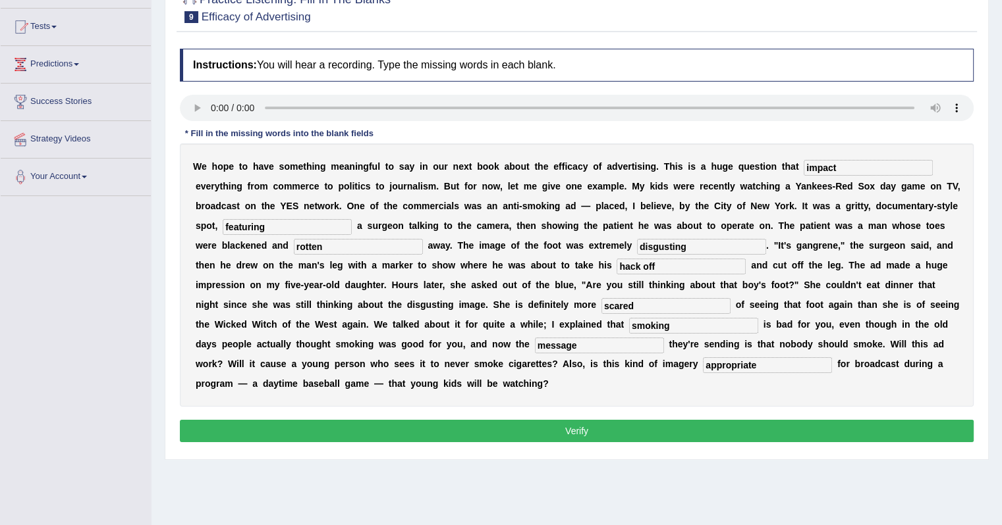
type input "appropriate"
click at [604, 428] on button "Verify" at bounding box center [576, 431] width 793 height 22
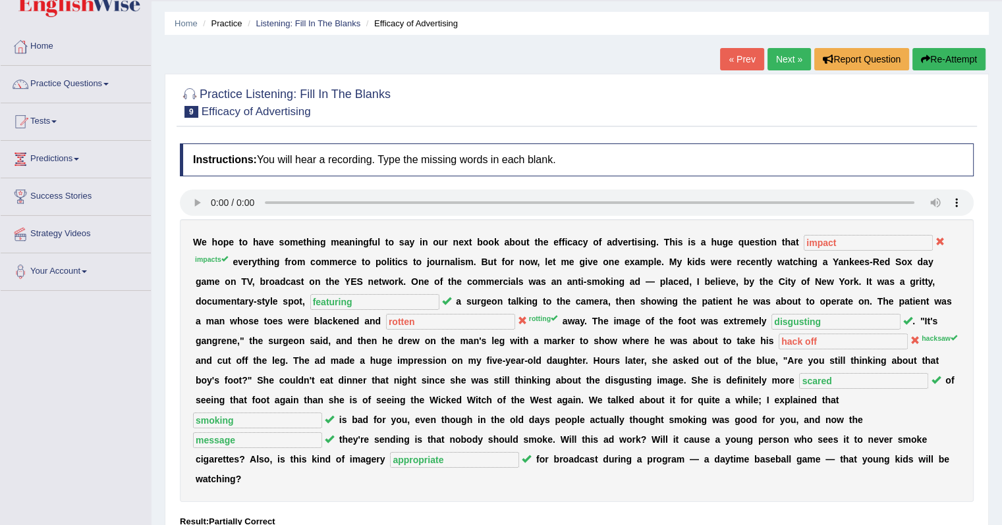
scroll to position [34, 0]
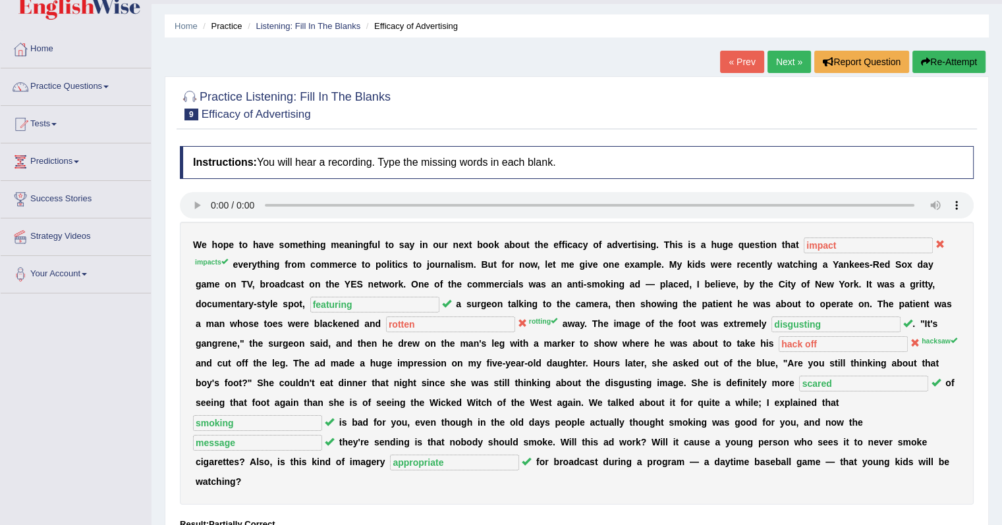
click at [772, 61] on link "Next »" at bounding box center [788, 62] width 43 height 22
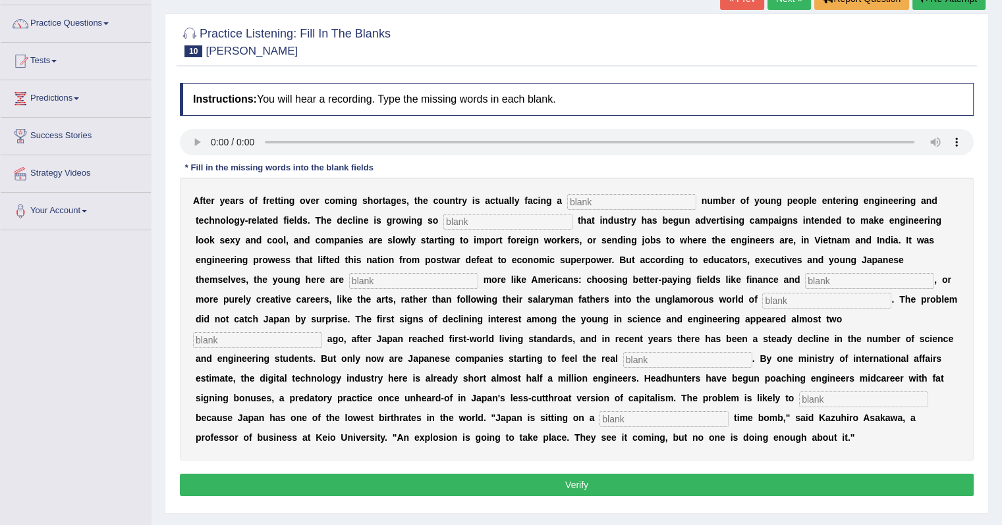
scroll to position [66, 0]
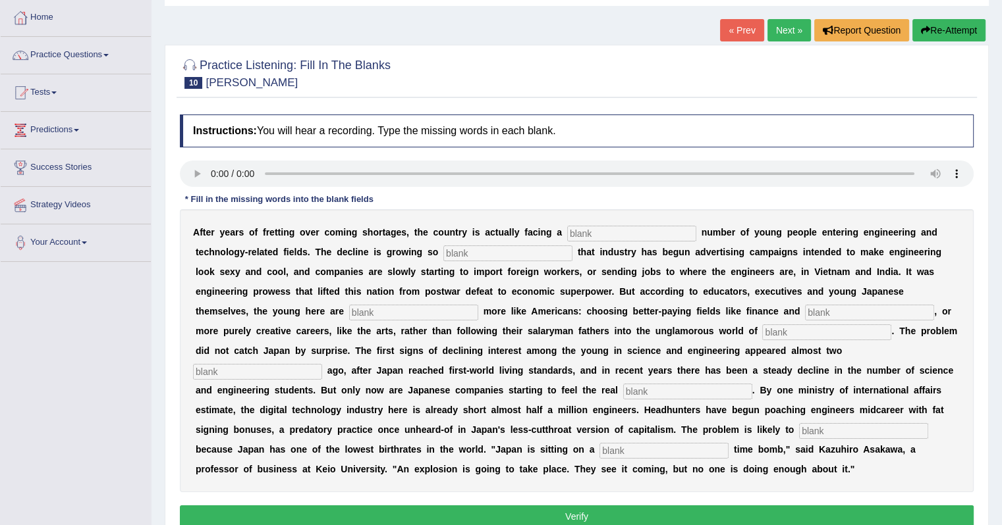
click at [591, 233] on input "text" at bounding box center [631, 234] width 129 height 16
click at [619, 235] on input "dwindle" at bounding box center [631, 234] width 129 height 16
type input "dwindling"
type input "drastic"
type input "behaving"
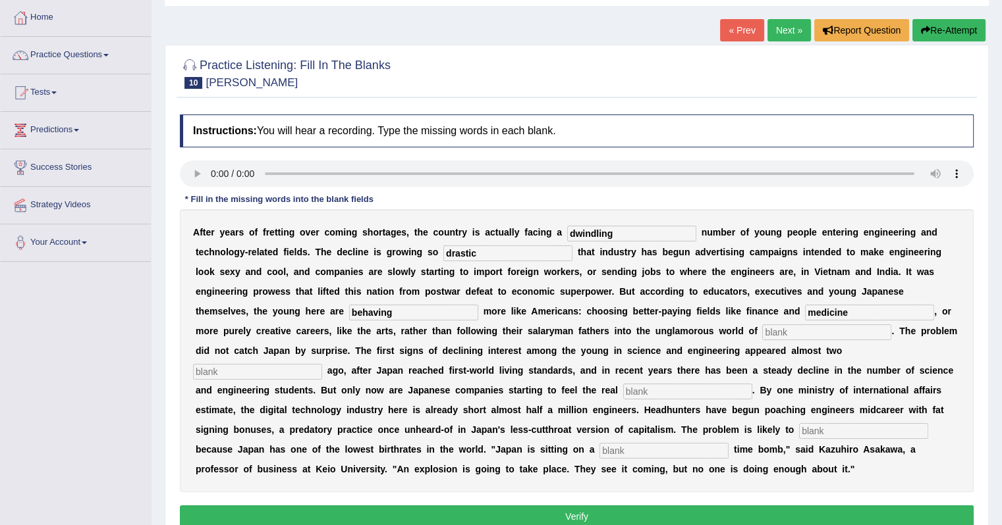
type input "medicine"
type input "manufacturing"
type input "decades"
type input "pinch"
type input "worsen"
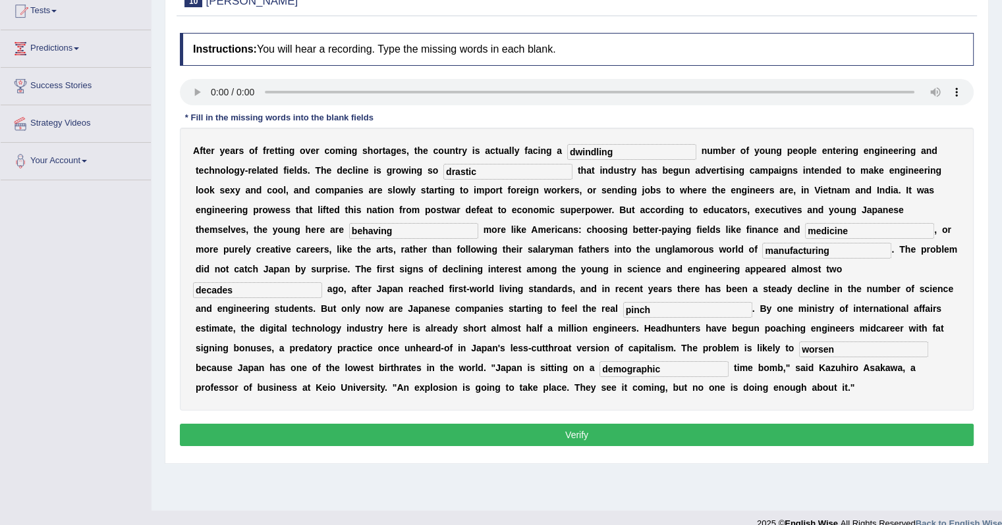
scroll to position [166, 0]
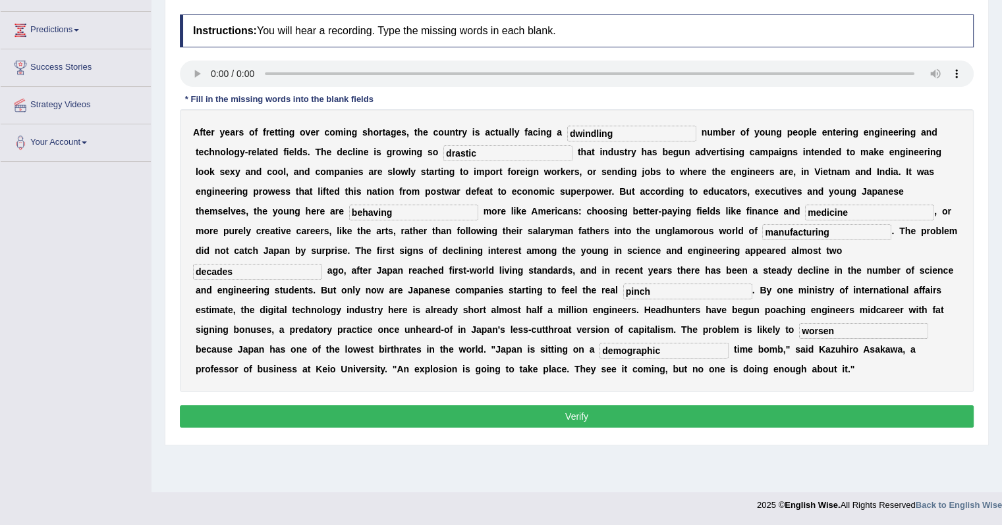
type input "demographic"
click at [615, 412] on button "Verify" at bounding box center [576, 417] width 793 height 22
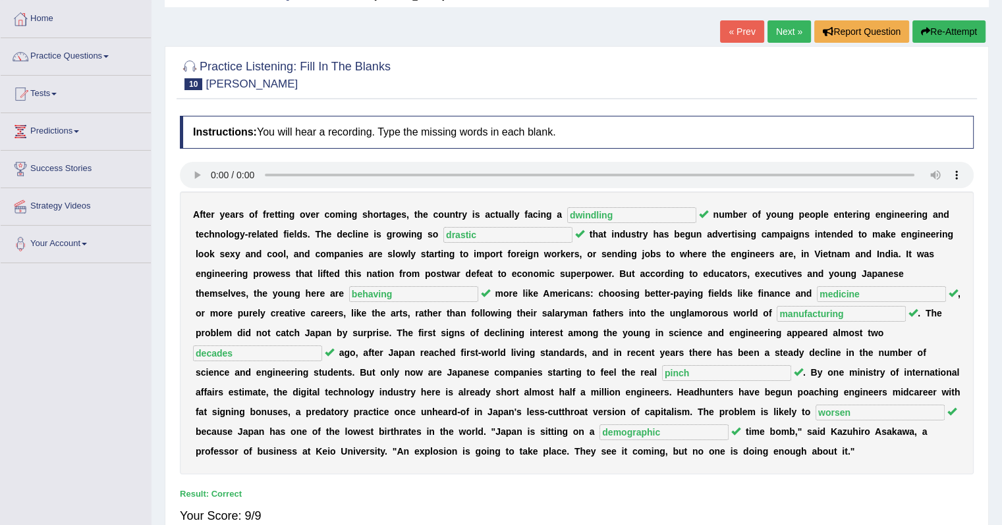
scroll to position [34, 0]
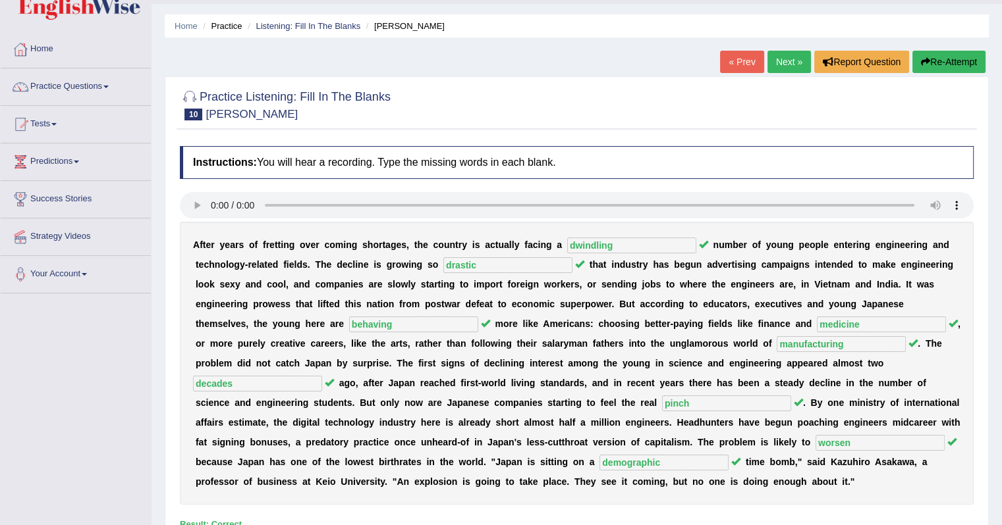
click at [778, 59] on link "Next »" at bounding box center [788, 62] width 43 height 22
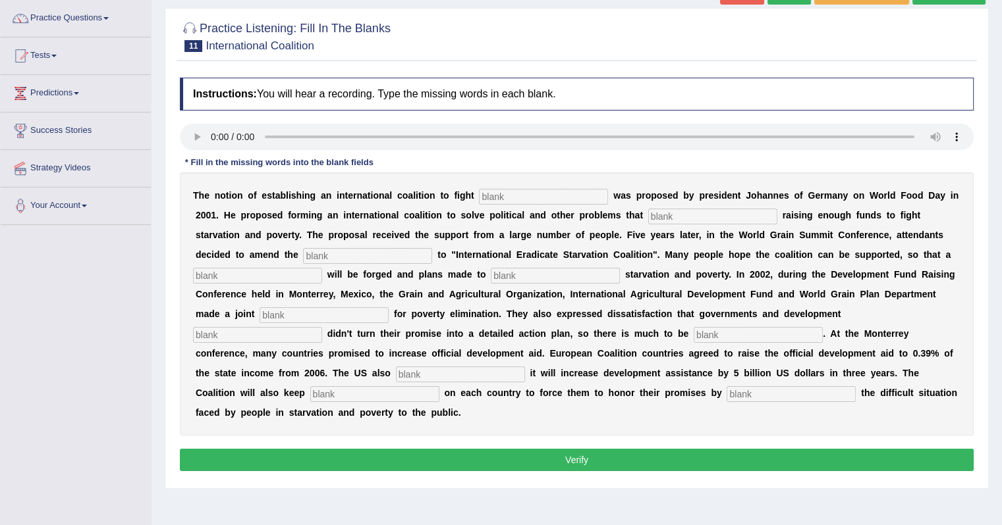
scroll to position [132, 0]
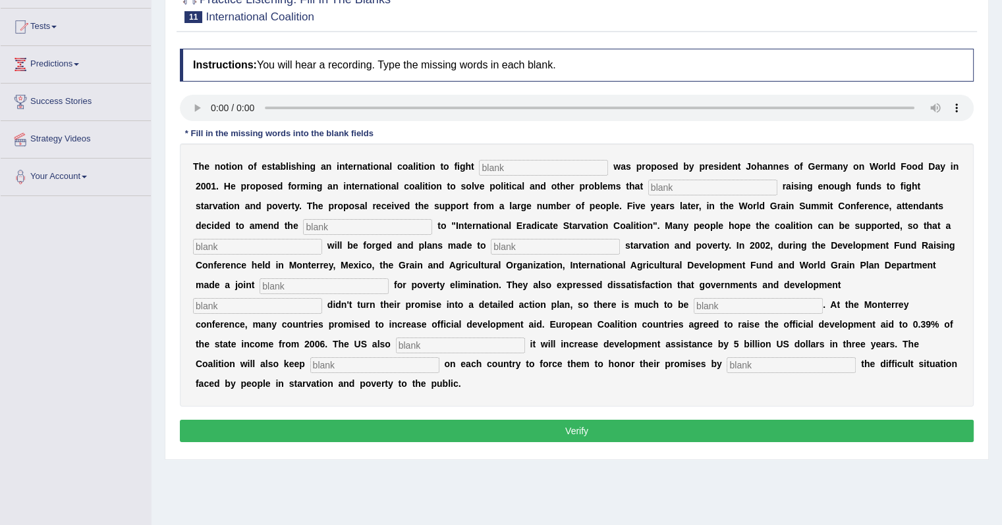
click at [532, 163] on input "text" at bounding box center [543, 168] width 129 height 16
type input "starvation"
type input "start"
type input "manifested"
type input "resolution"
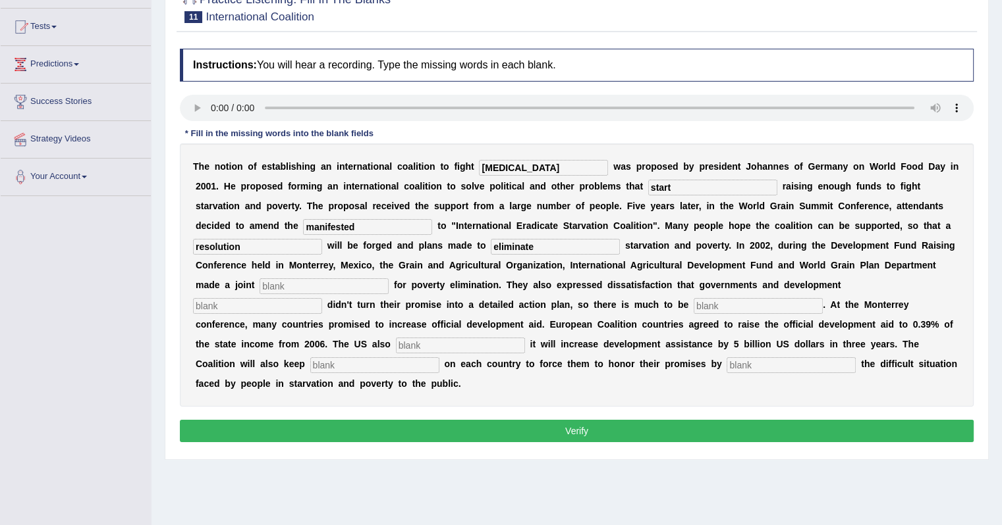
type input "eliminate"
type input "appeal"
type input "partners"
type input "desired"
type input "announced"
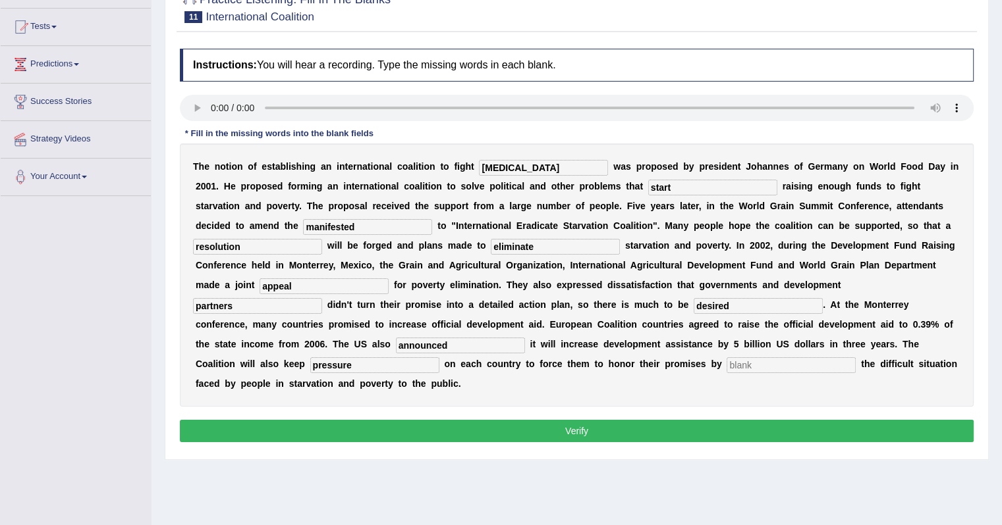
type input "pressure"
type input "exposing"
click at [580, 426] on button "Verify" at bounding box center [576, 431] width 793 height 22
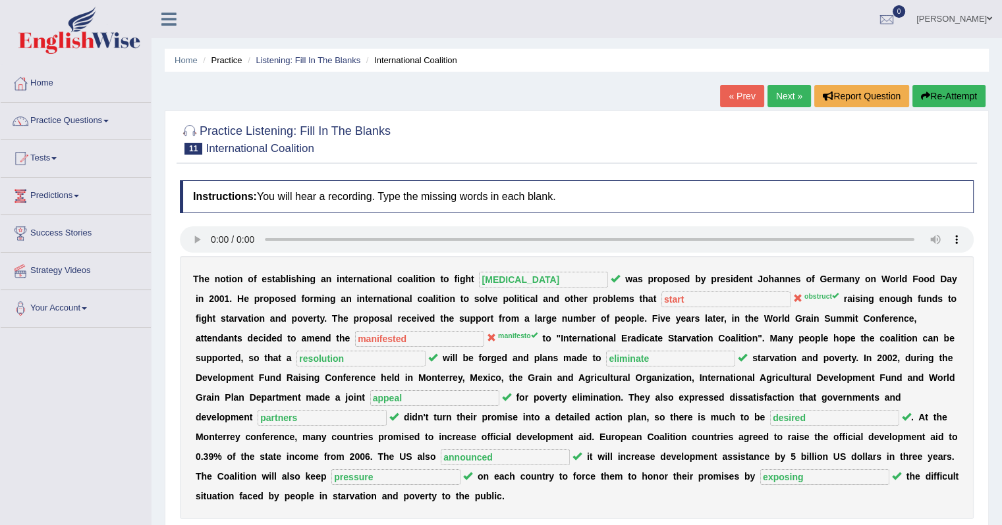
scroll to position [0, 0]
click at [782, 97] on link "Next »" at bounding box center [788, 96] width 43 height 22
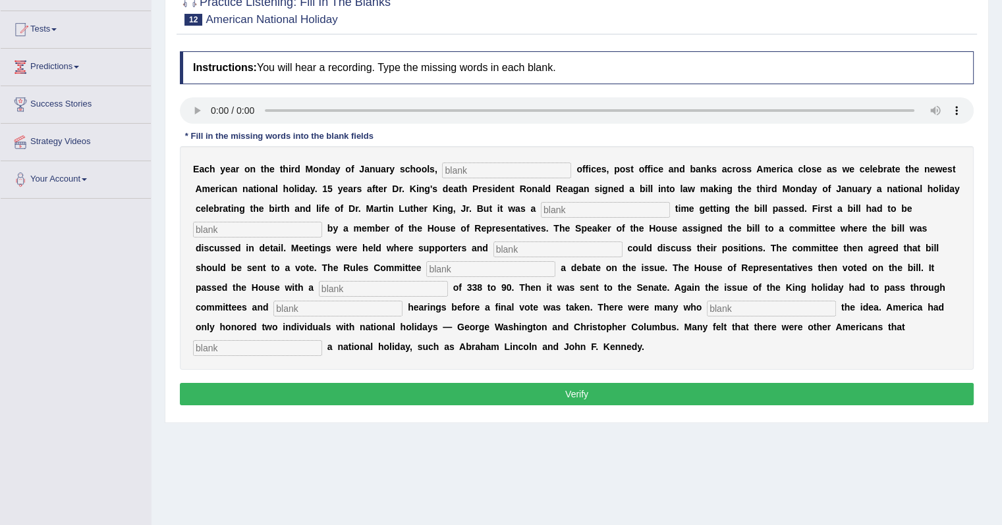
scroll to position [132, 0]
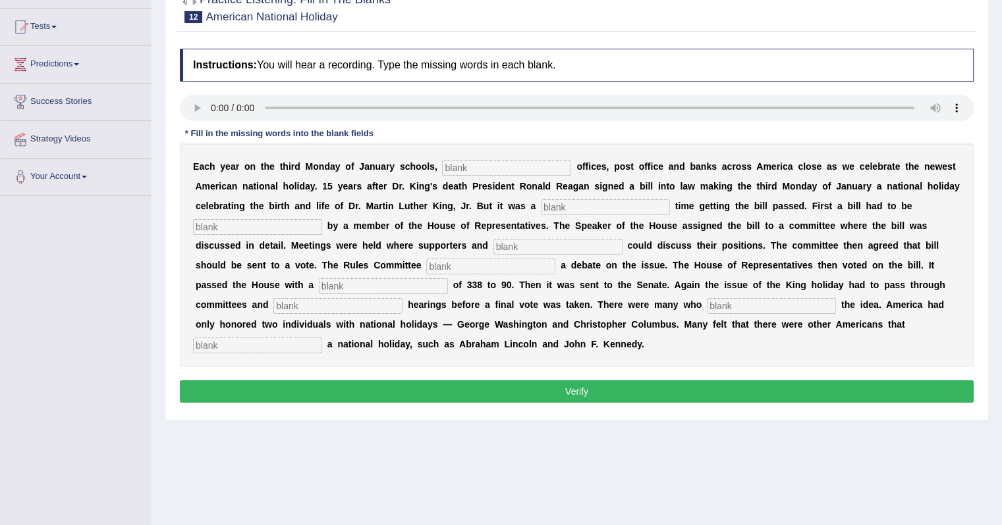
click at [468, 161] on input "text" at bounding box center [506, 168] width 129 height 16
type input "theaters"
type input "tough"
type input "inoduced"
type input "opponents"
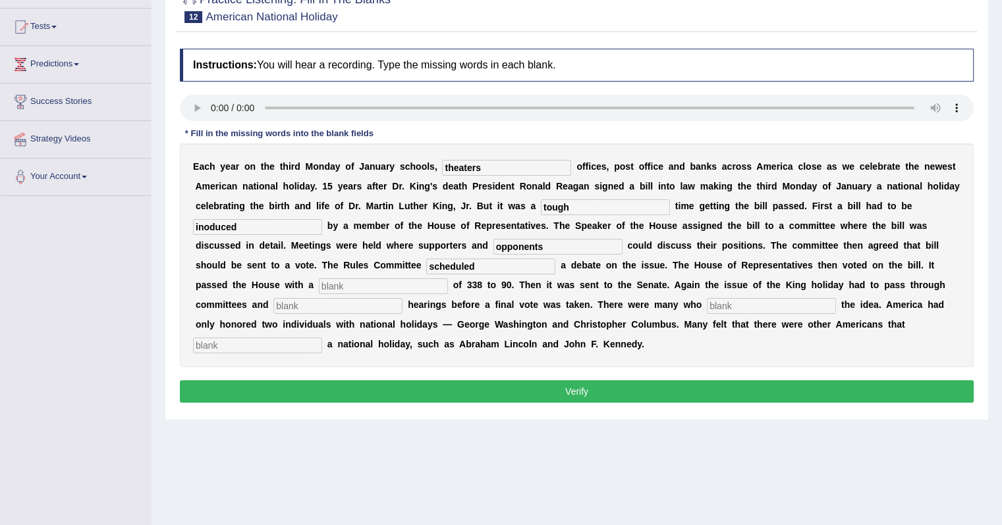
type input "scheduled"
type input "vote"
type input "public"
type input "opposed"
type input "deserve"
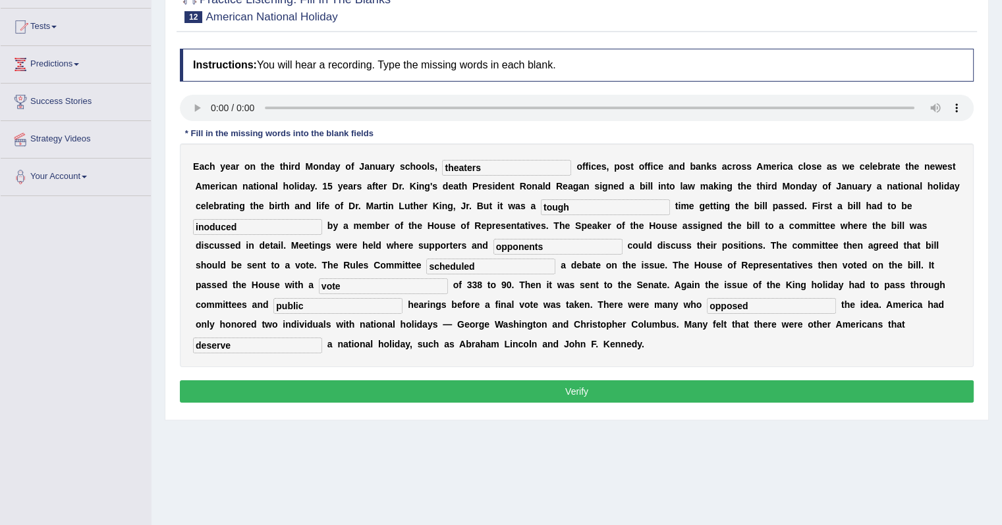
click at [693, 393] on button "Verify" at bounding box center [576, 392] width 793 height 22
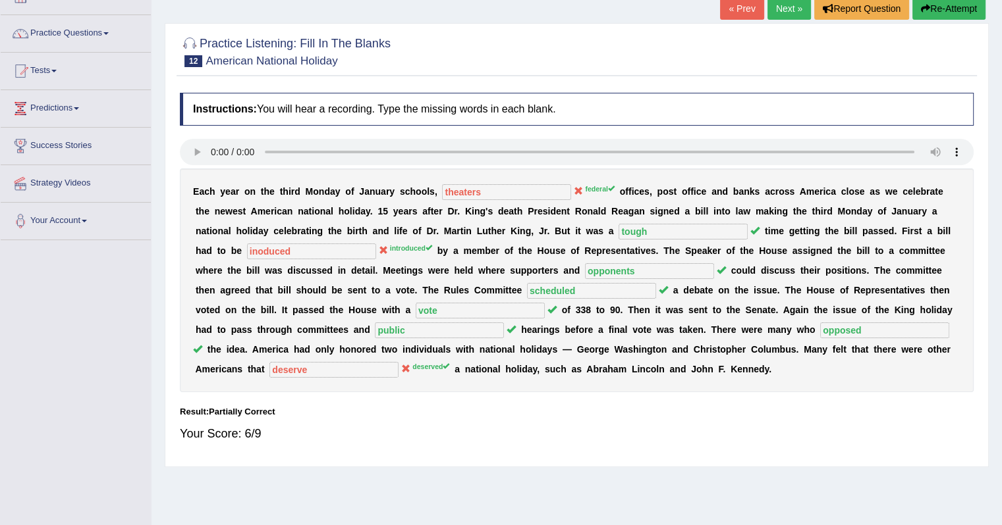
scroll to position [66, 0]
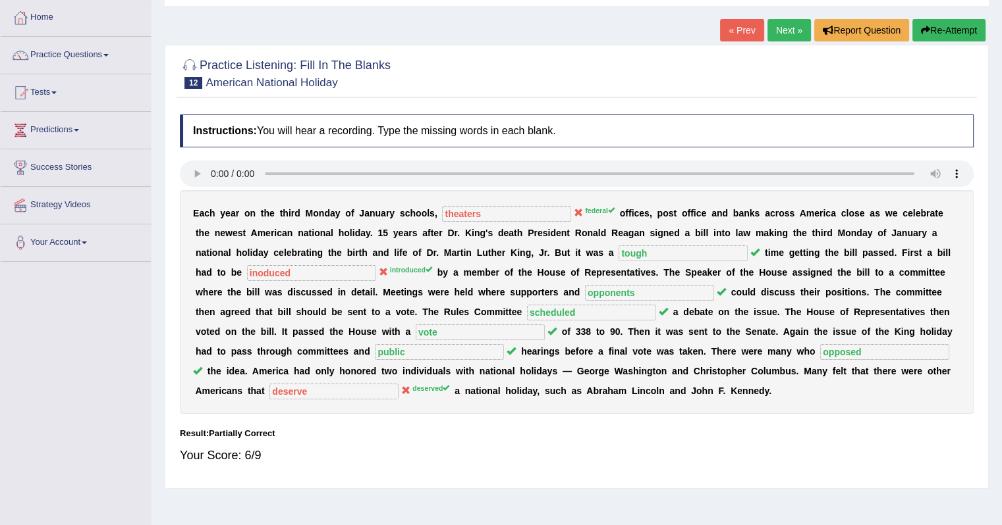
click at [934, 31] on button "Re-Attempt" at bounding box center [948, 30] width 73 height 22
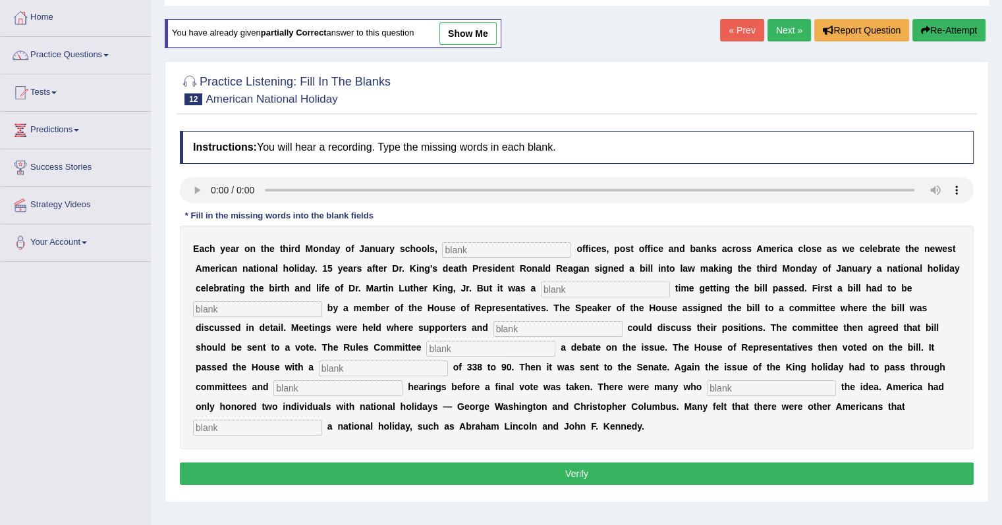
click at [504, 245] on input "text" at bounding box center [506, 250] width 129 height 16
click at [248, 311] on input "text" at bounding box center [257, 310] width 129 height 16
click at [575, 292] on input "text" at bounding box center [605, 290] width 129 height 16
type input "tough"
type input "introduced"
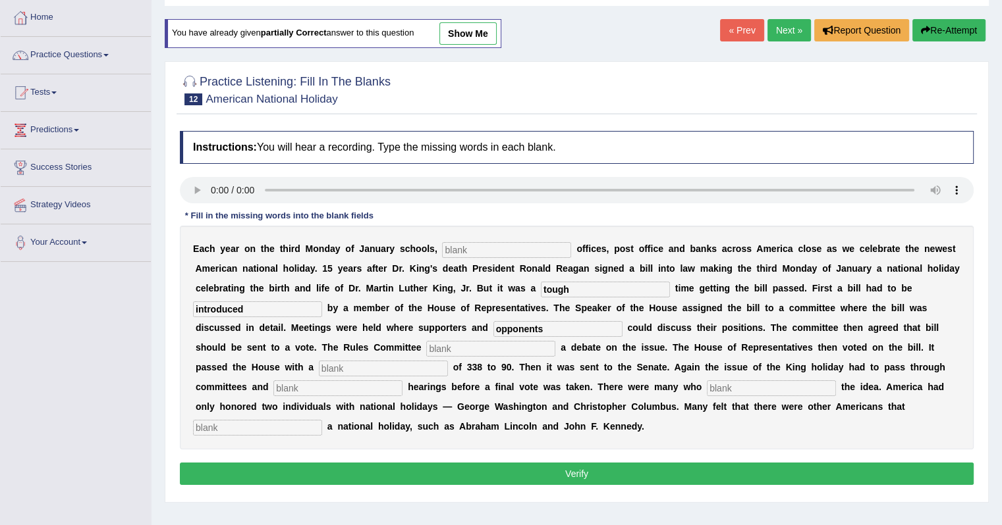
type input "opponents"
type input "scheduled"
type input "vote"
type input "public"
type input "opposed"
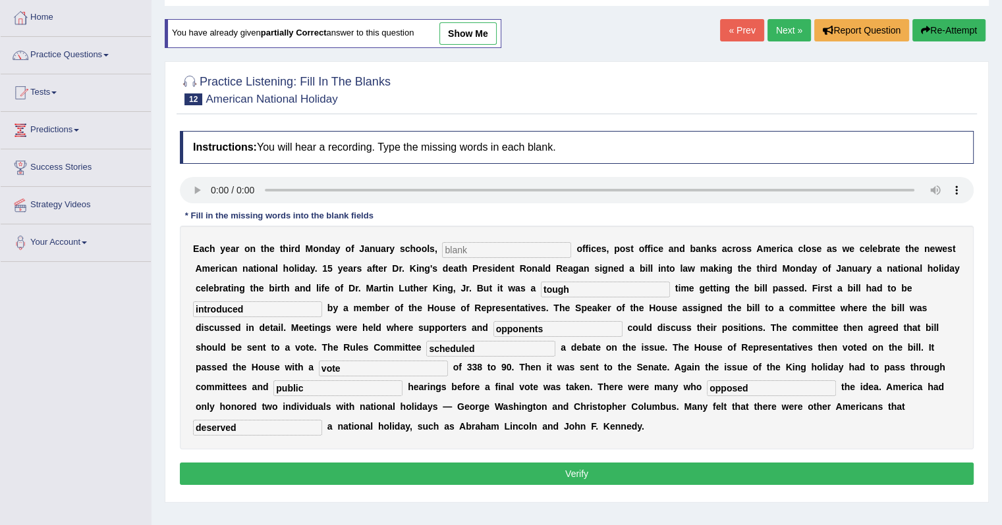
type input "deserved"
click at [497, 254] on input "text" at bounding box center [506, 250] width 129 height 16
type input "federal"
click at [508, 471] on button "Verify" at bounding box center [576, 474] width 793 height 22
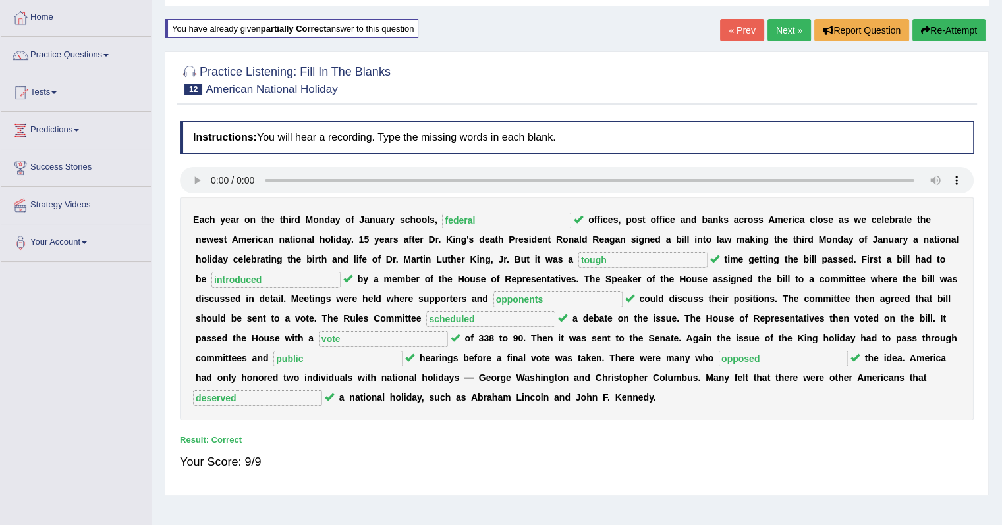
click at [775, 29] on link "Next »" at bounding box center [788, 30] width 43 height 22
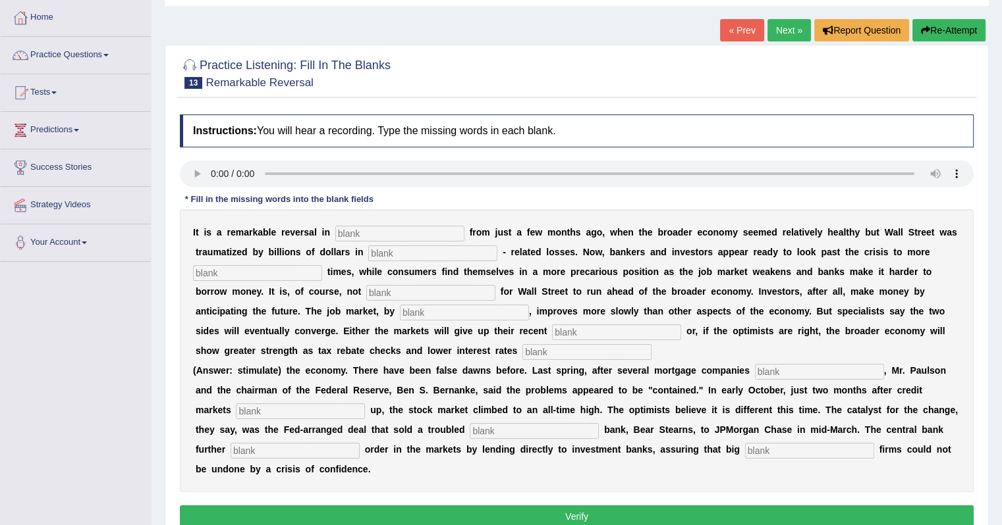
scroll to position [132, 0]
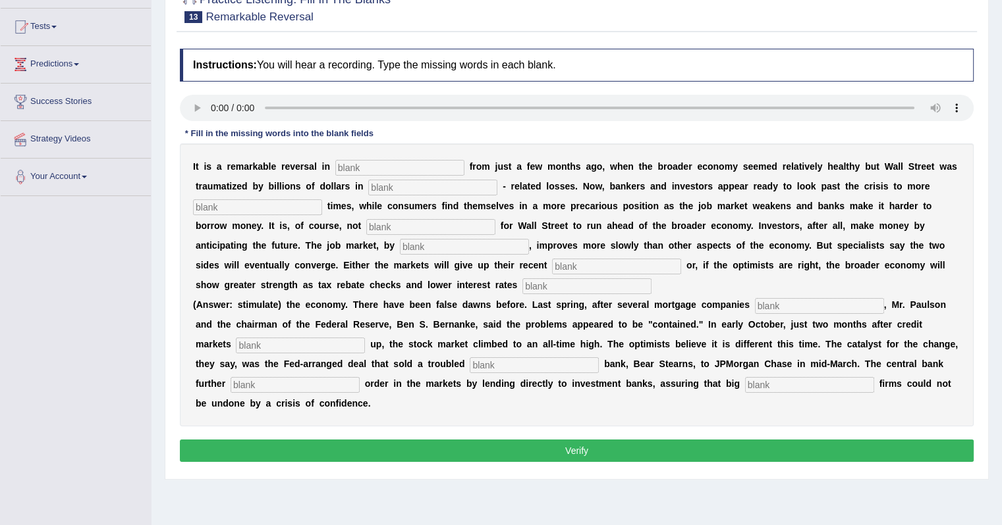
click at [371, 161] on input "text" at bounding box center [399, 168] width 129 height 16
type input "attitudes"
type input "market"
type input "profitable"
type input "uncommon"
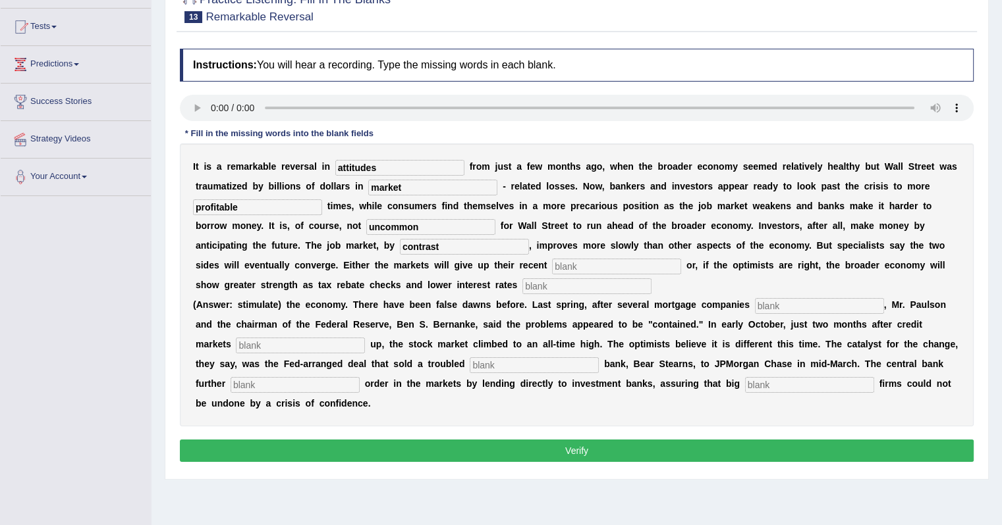
type input "contrast"
type input "games"
type input "stimulate"
type input "collapsed"
type input "rose"
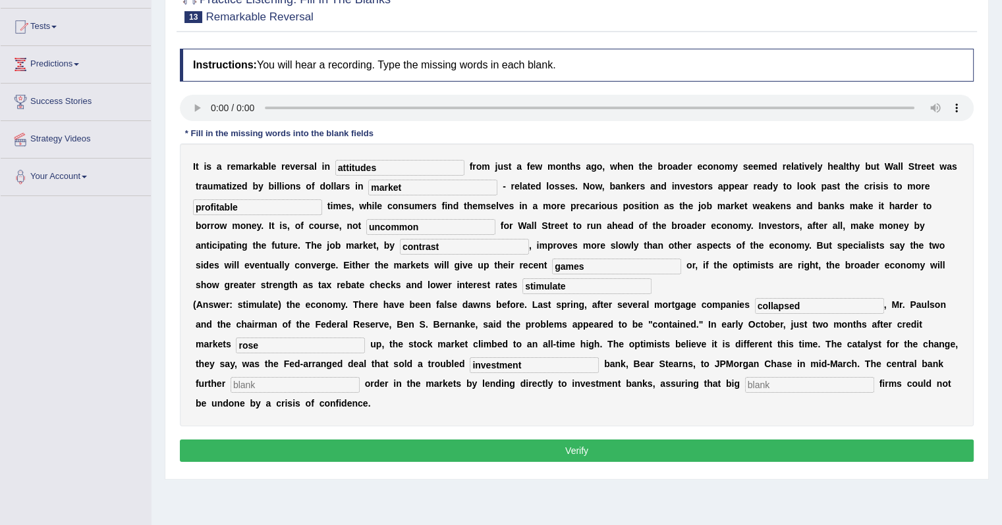
type input "investment"
type input "restored"
type input "security"
click at [506, 445] on button "Verify" at bounding box center [576, 451] width 793 height 22
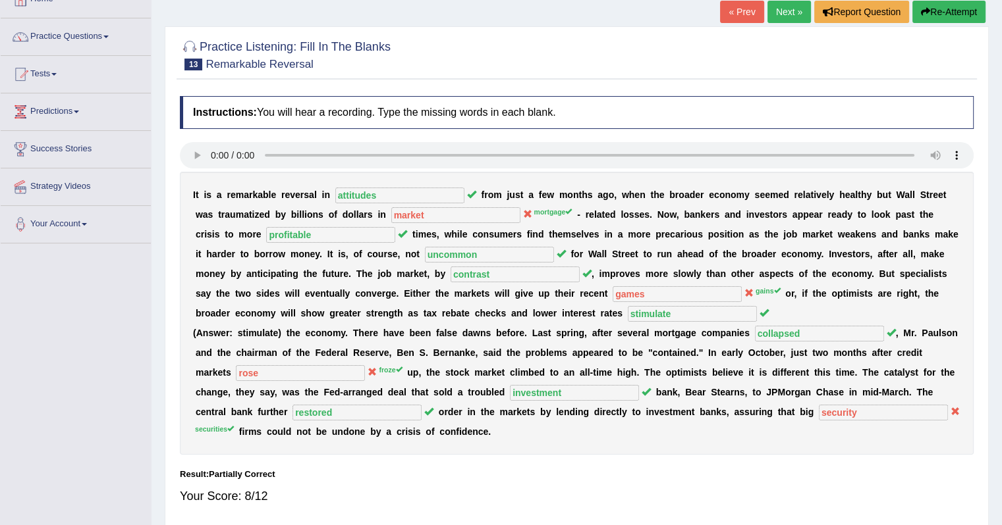
scroll to position [66, 0]
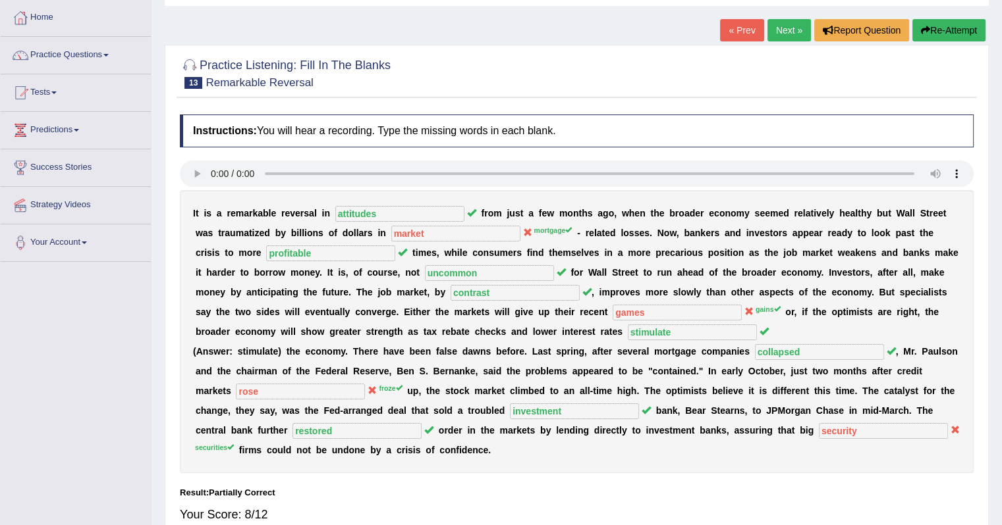
click at [780, 32] on link "Next »" at bounding box center [788, 30] width 43 height 22
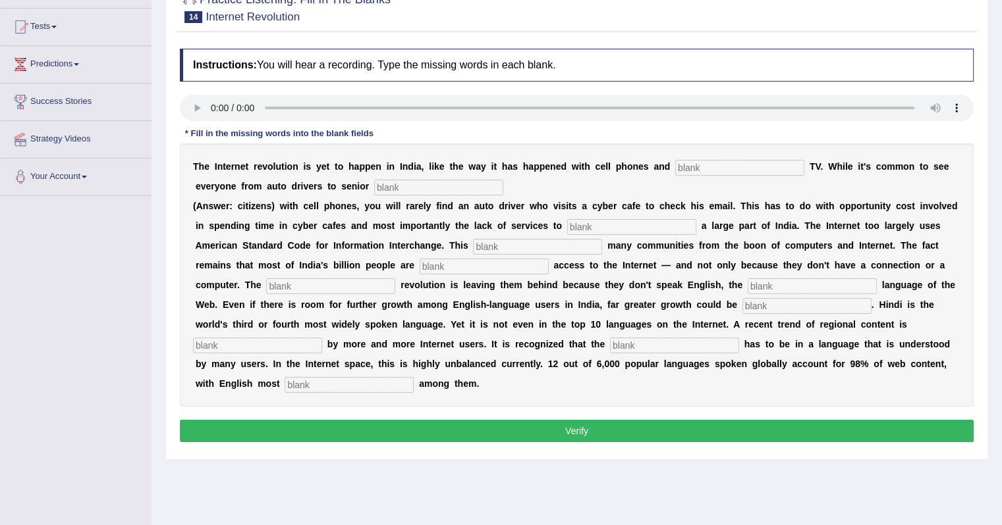
scroll to position [166, 0]
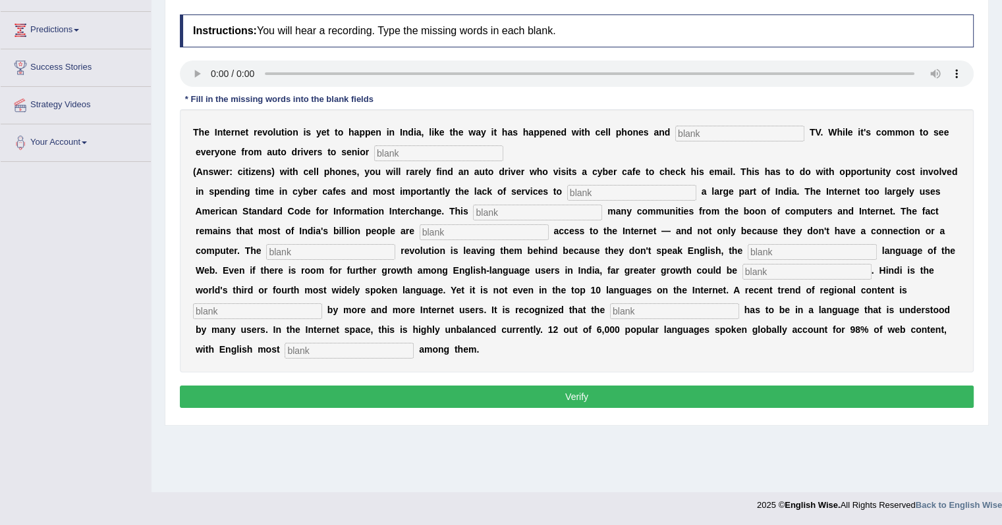
click at [703, 132] on input "text" at bounding box center [739, 134] width 129 height 16
type input "cable"
type input "citizens"
type input "talk"
type input "denied"
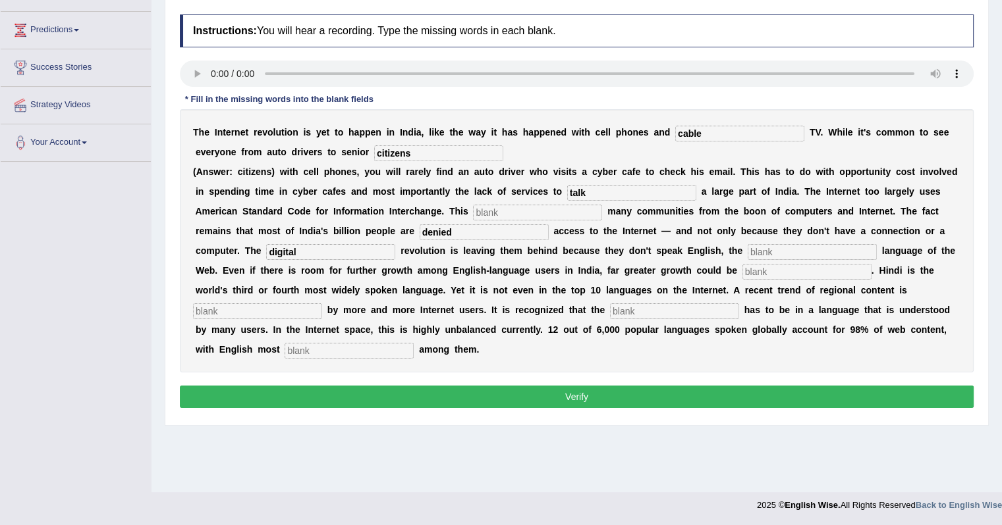
type input "digital"
type input "dominant"
type input "unleashed"
type input "preferred"
type input "content"
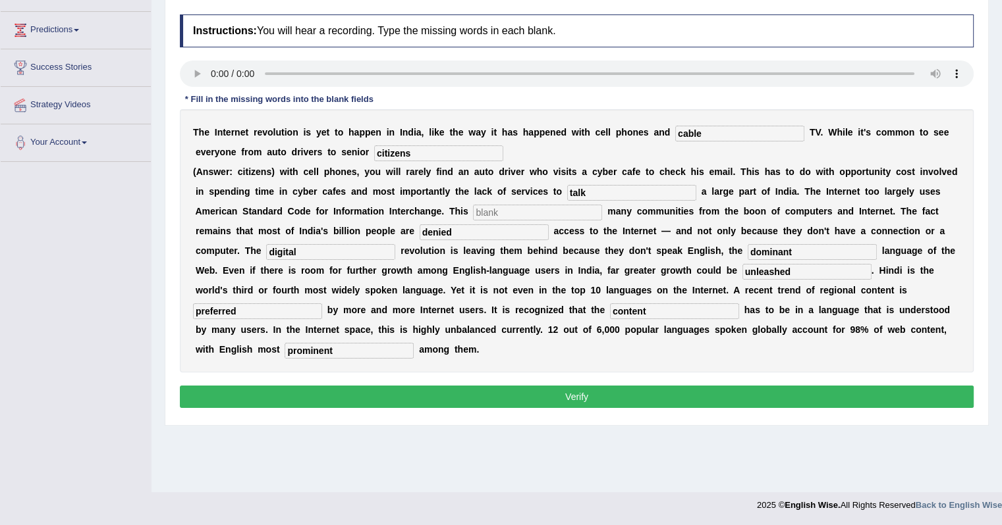
type input "prominent"
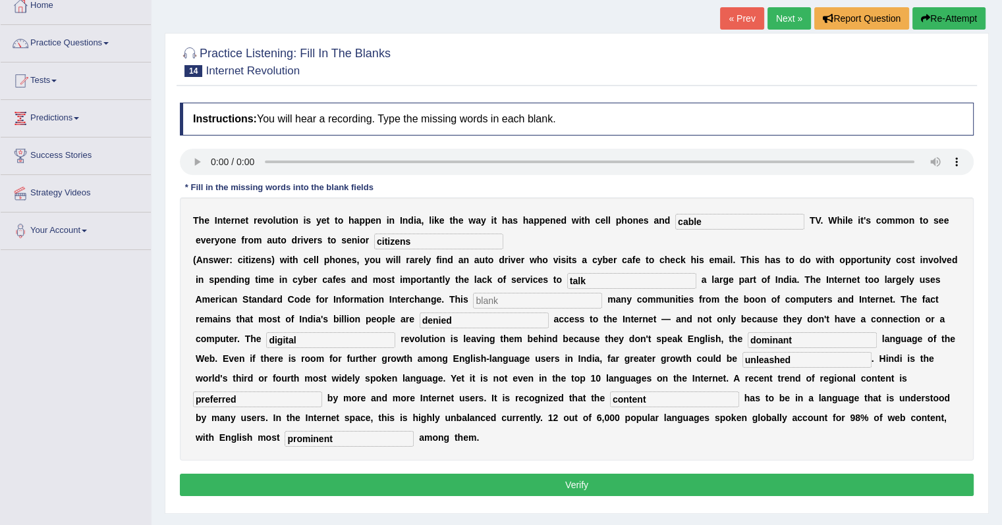
scroll to position [100, 0]
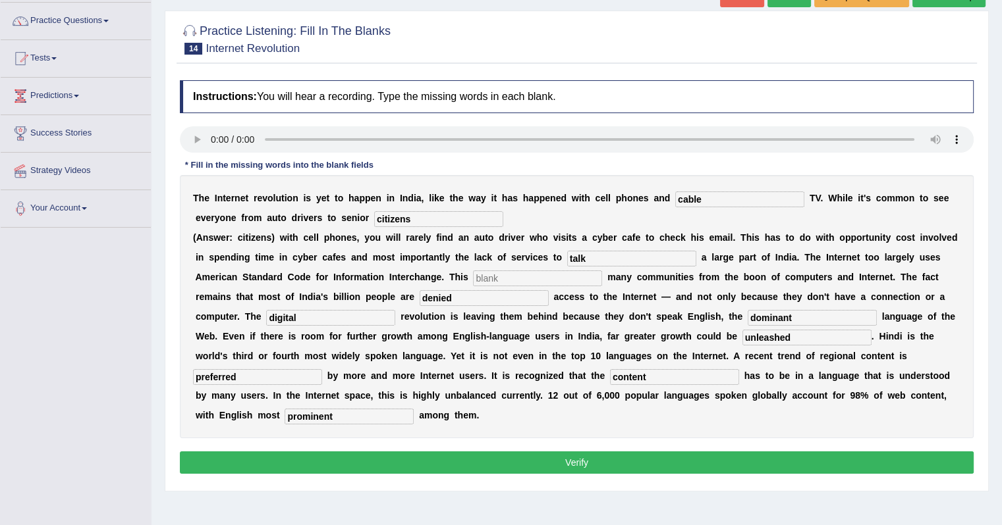
click at [549, 452] on button "Verify" at bounding box center [576, 463] width 793 height 22
click at [474, 462] on button "Verify" at bounding box center [576, 463] width 793 height 22
click at [507, 277] on input "text" at bounding box center [537, 279] width 129 height 16
type input "allinates"
click at [696, 458] on button "Verify" at bounding box center [576, 463] width 793 height 22
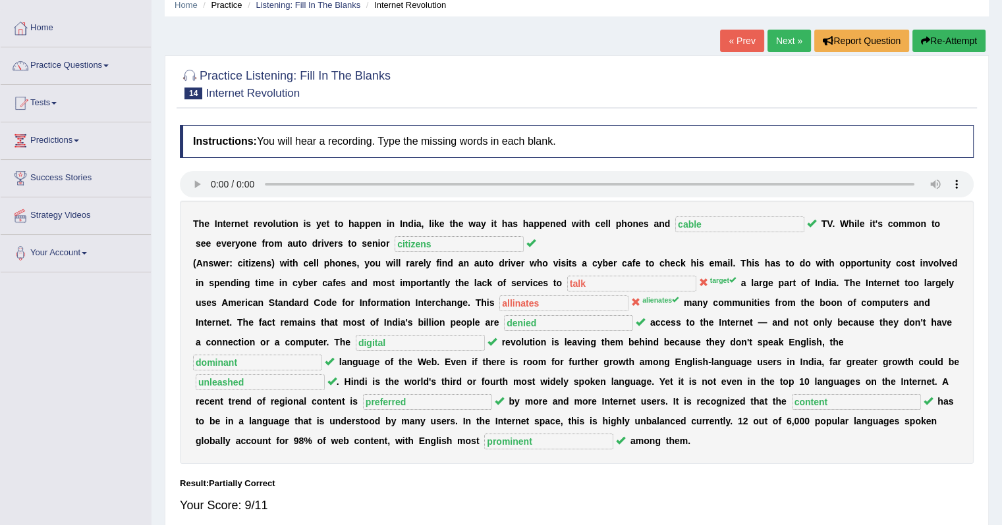
scroll to position [34, 0]
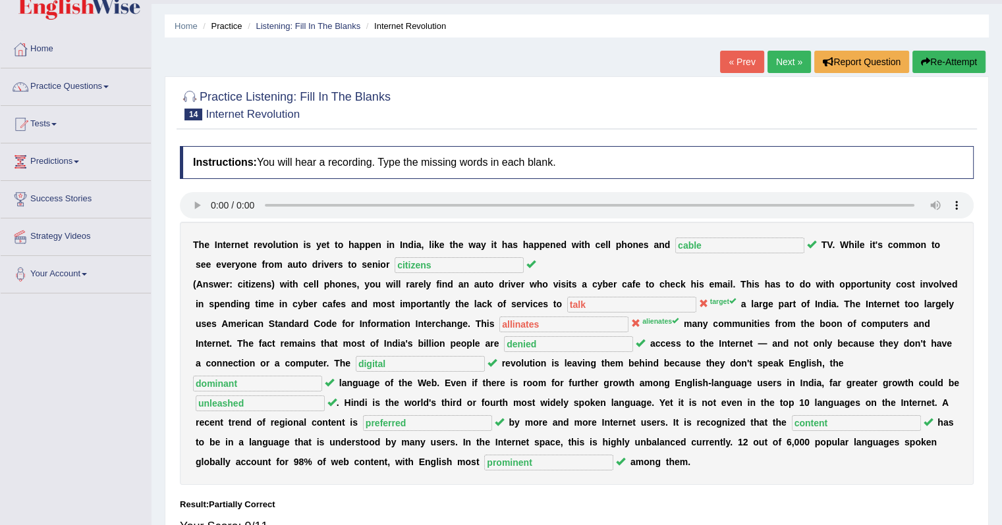
click at [772, 59] on link "Next »" at bounding box center [788, 62] width 43 height 22
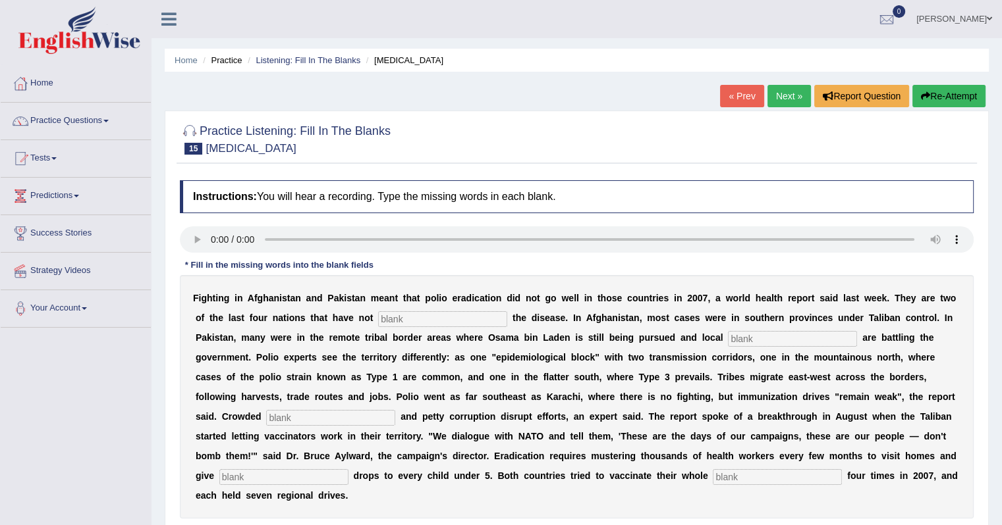
click at [307, 413] on input "text" at bounding box center [330, 418] width 129 height 16
type input "slums"
click at [427, 320] on input "text" at bounding box center [442, 319] width 129 height 16
type input "eliminated"
type input "militants"
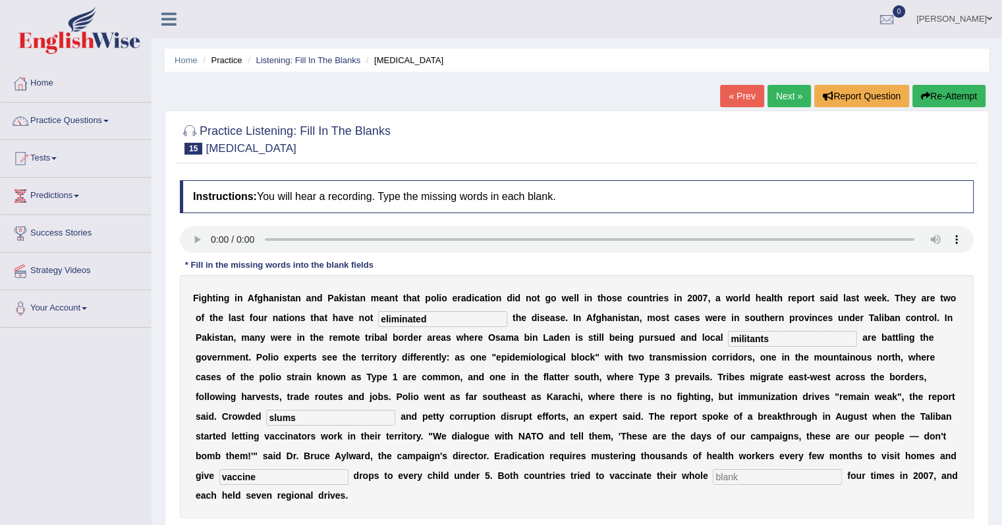
type input "vaccine"
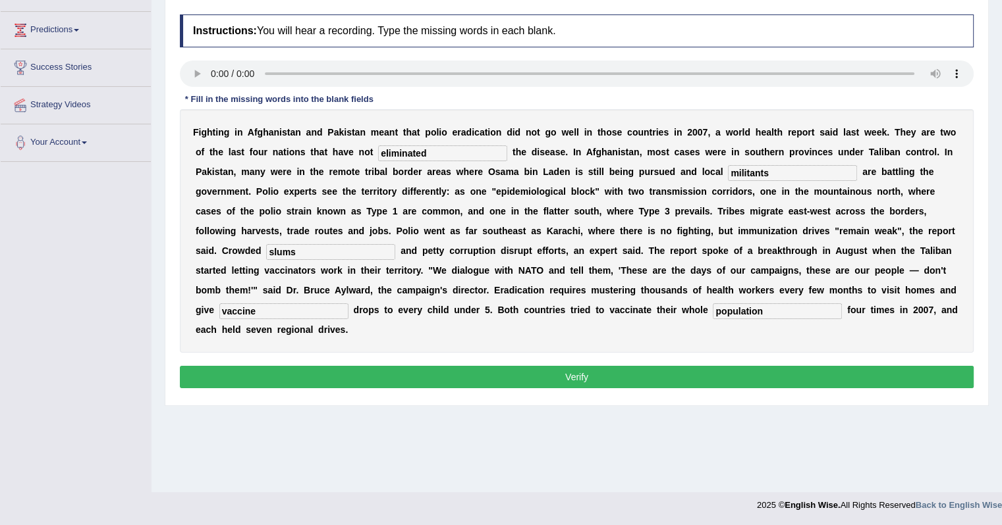
scroll to position [166, 0]
type input "population"
click at [635, 384] on button "Verify" at bounding box center [576, 377] width 793 height 22
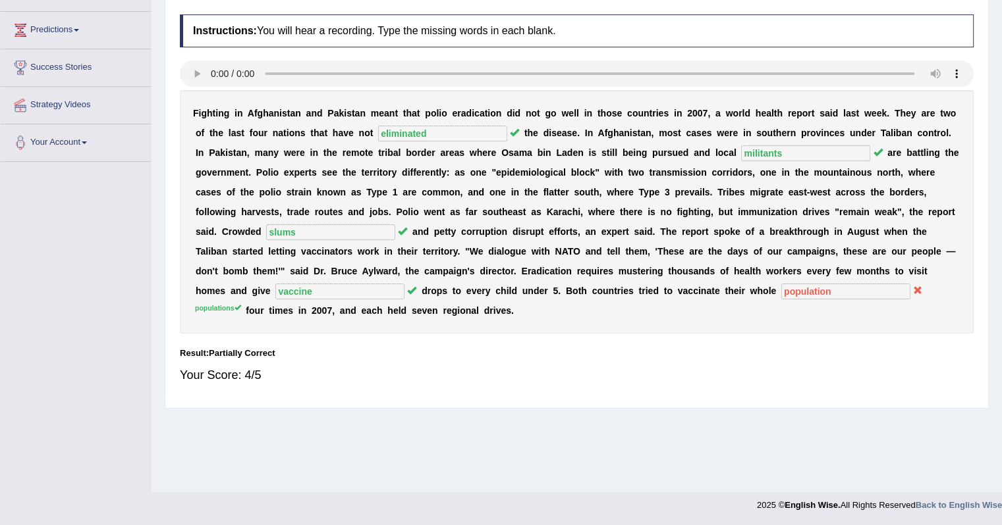
click at [561, 439] on div "Home Practice Listening: Fill In The Blanks [MEDICAL_DATA] « Prev Next » Report…" at bounding box center [576, 163] width 850 height 658
